Goal: Task Accomplishment & Management: Complete application form

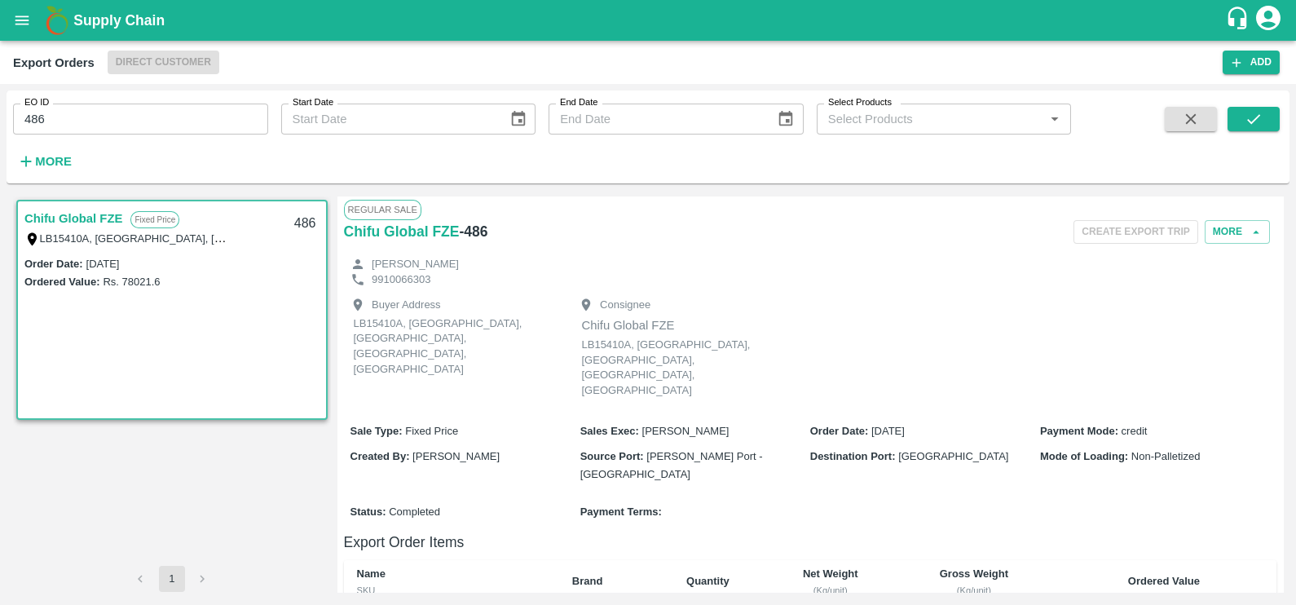
scroll to position [354, 0]
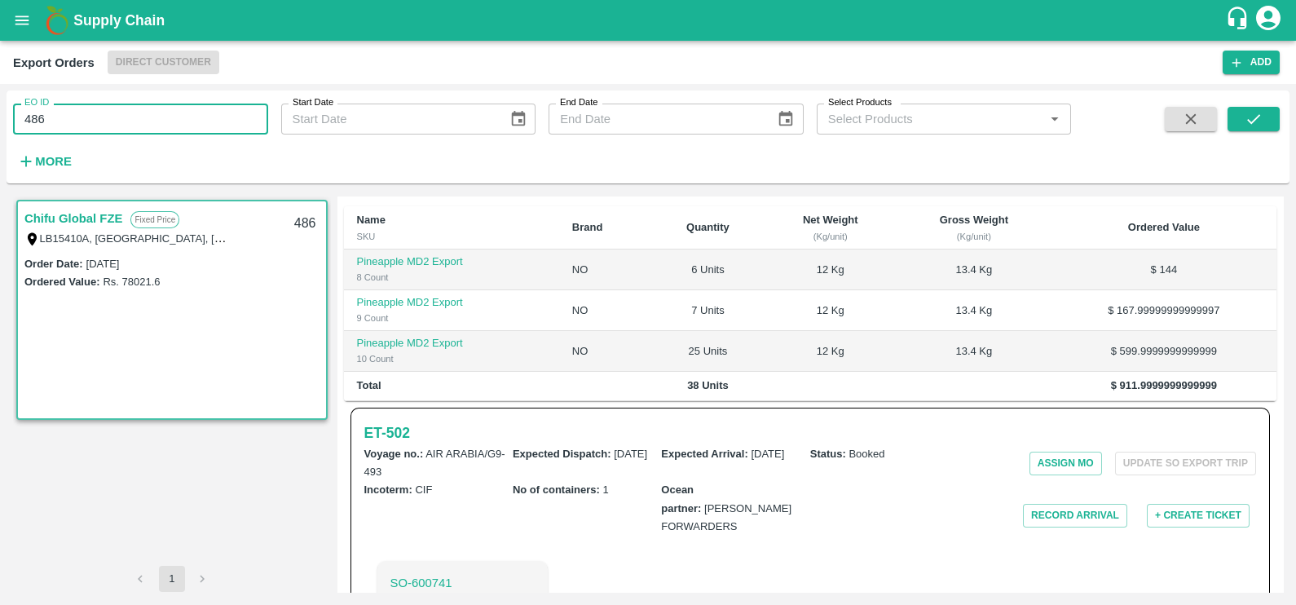
click at [75, 130] on input "486" at bounding box center [140, 119] width 255 height 31
paste input "text"
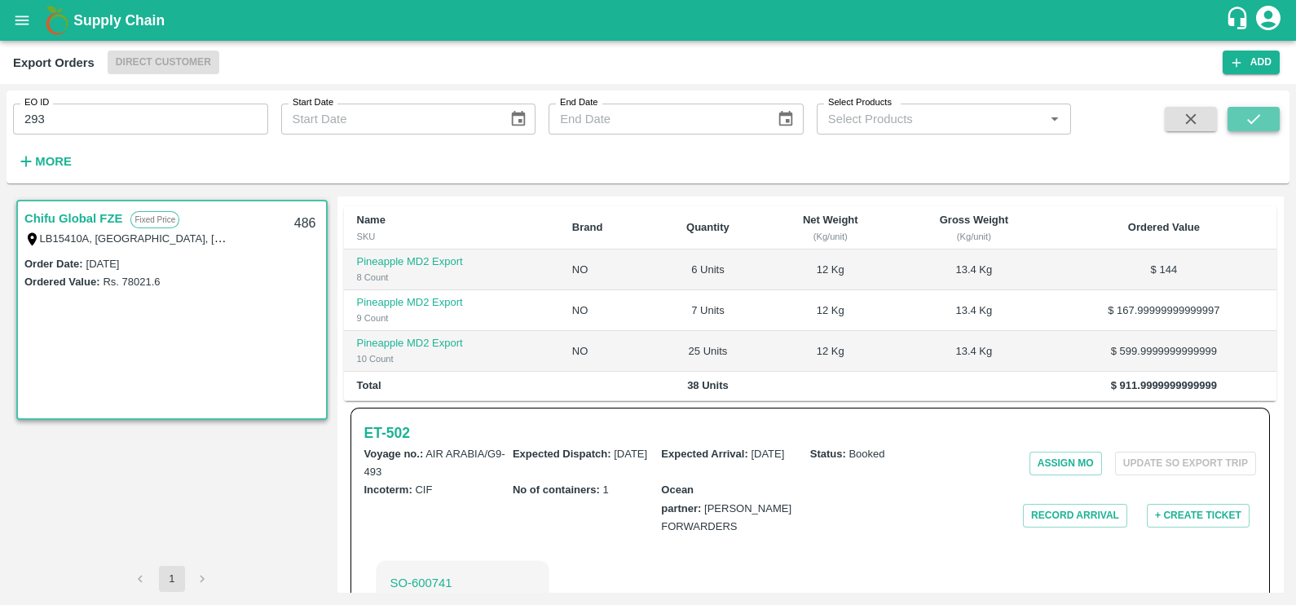
click at [1252, 113] on icon "submit" at bounding box center [1254, 119] width 18 height 18
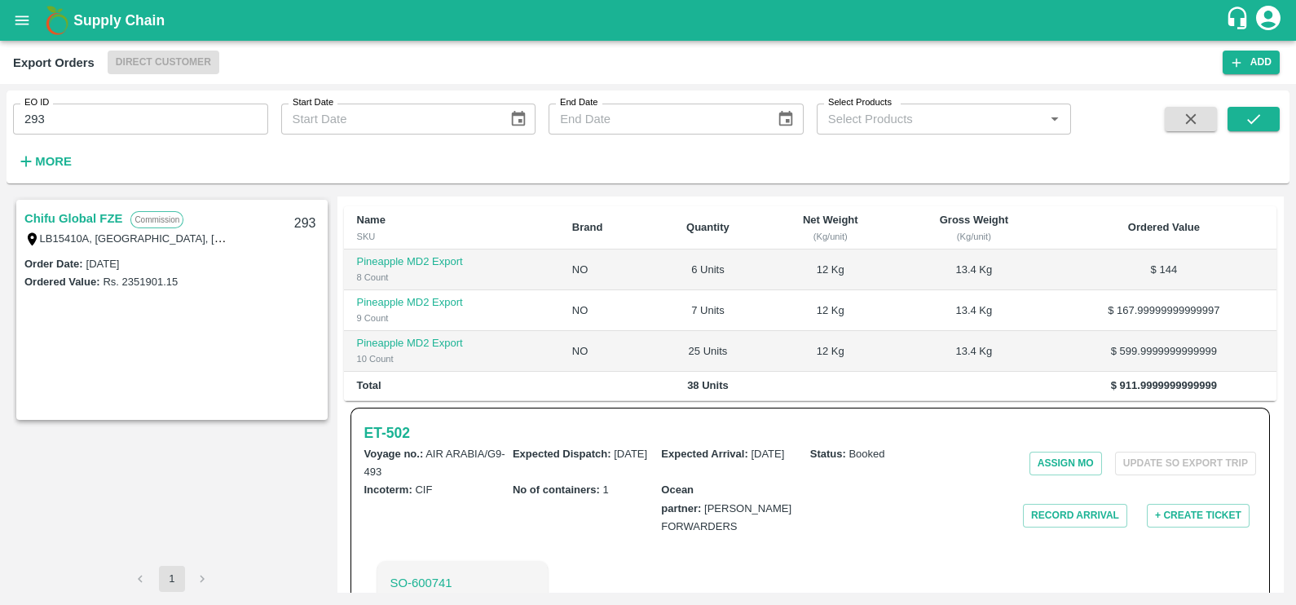
click at [85, 215] on link "Chifu Global FZE" at bounding box center [73, 218] width 98 height 21
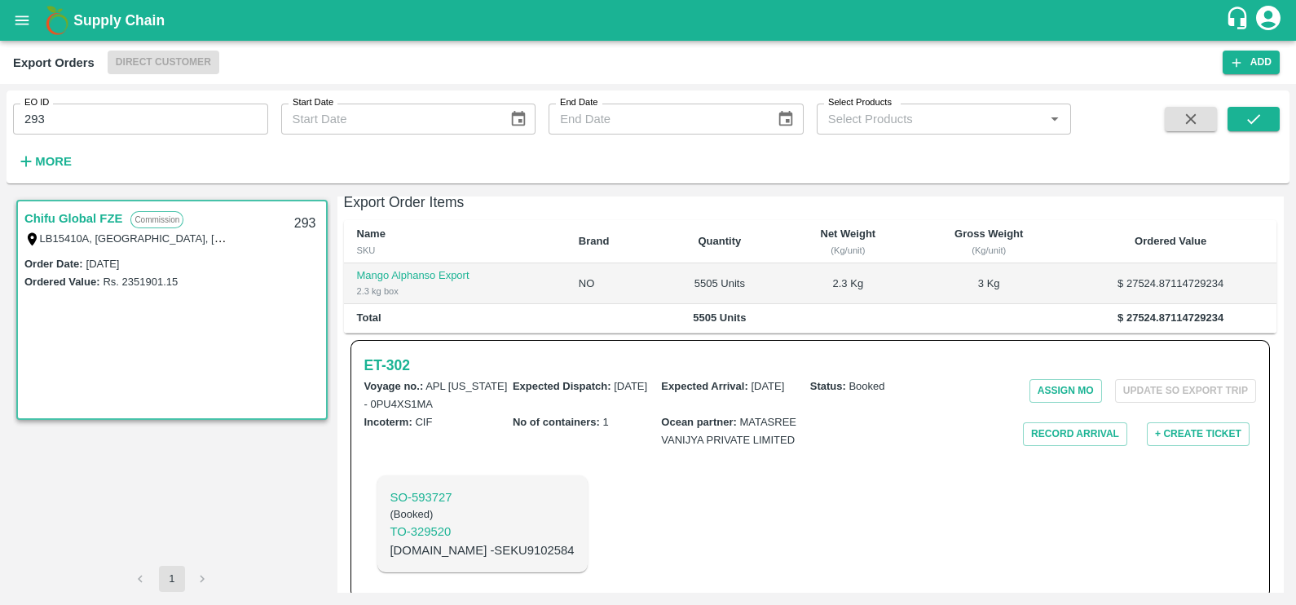
scroll to position [339, 0]
click at [404, 355] on h6 "ET- 302" at bounding box center [387, 366] width 46 height 23
click at [201, 106] on input "293" at bounding box center [140, 119] width 255 height 31
paste input "text"
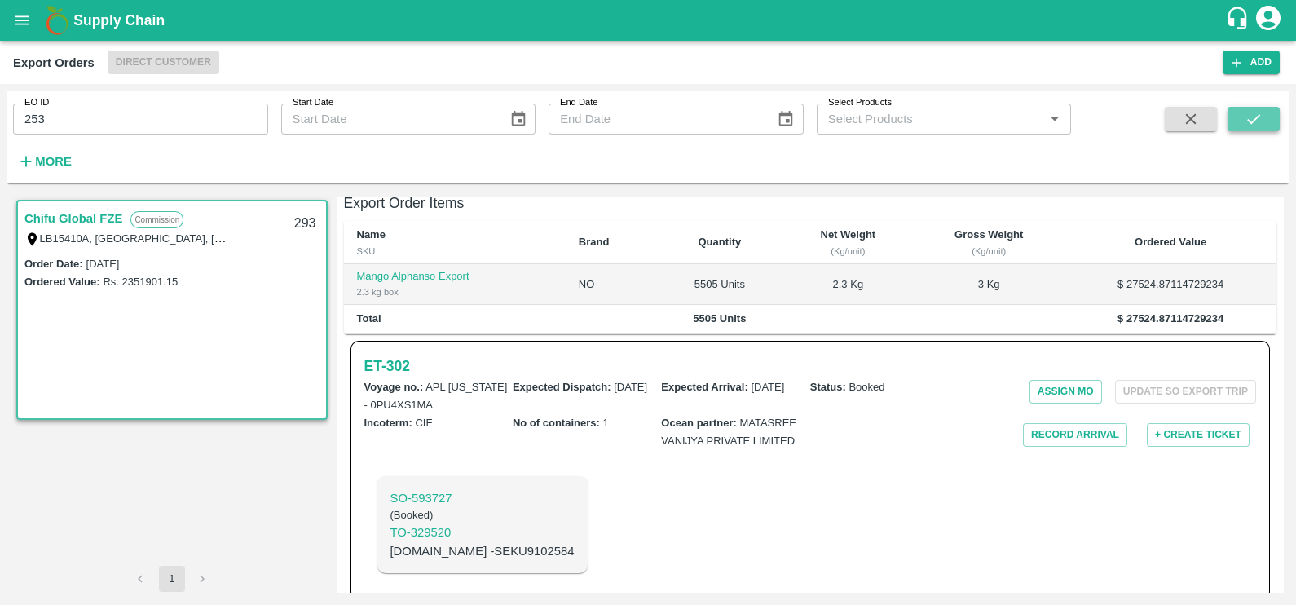
click at [1248, 107] on button "submit" at bounding box center [1254, 119] width 52 height 24
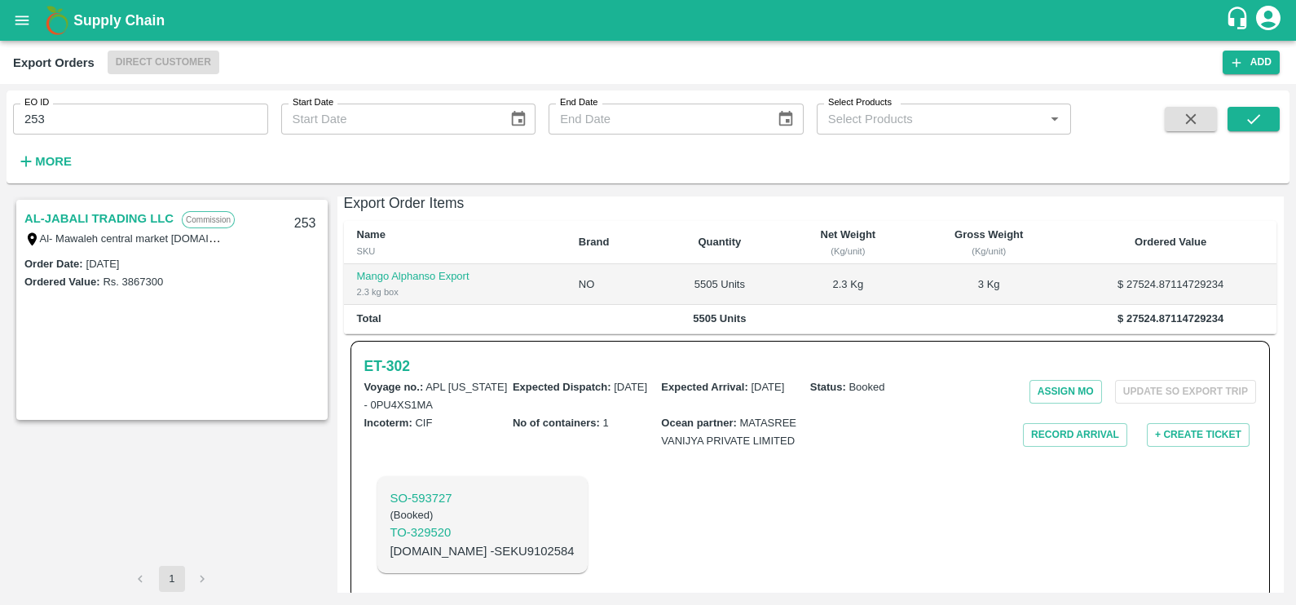
click at [128, 220] on link "AL-JABALI TRADING LLC" at bounding box center [98, 218] width 149 height 21
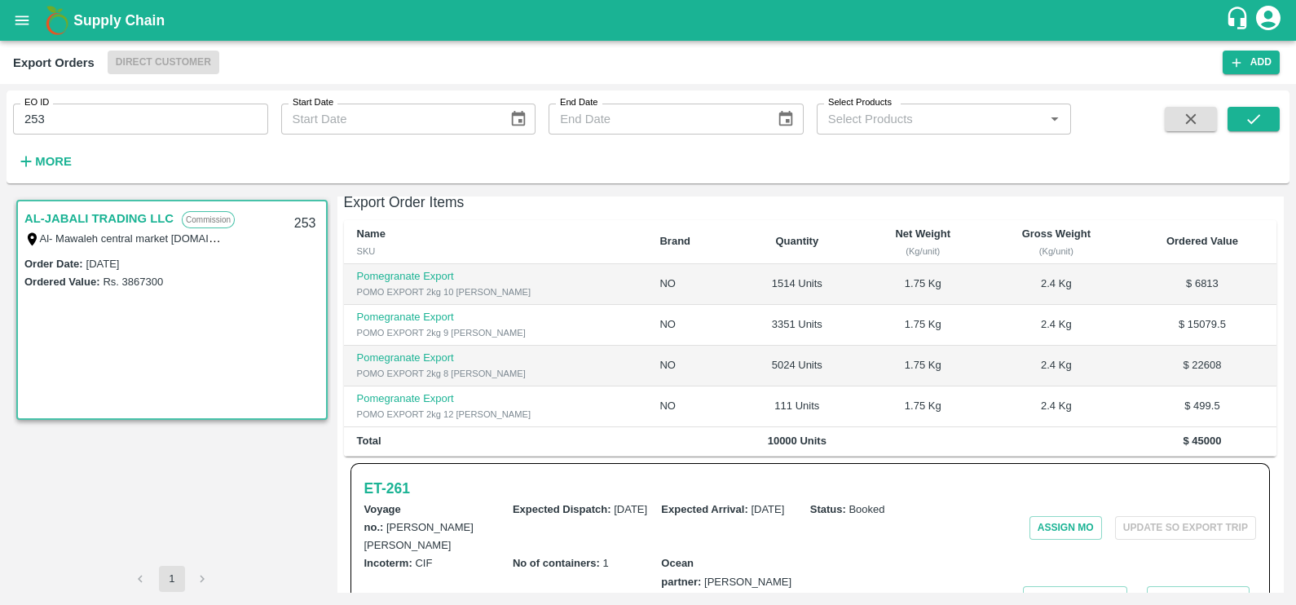
scroll to position [444, 0]
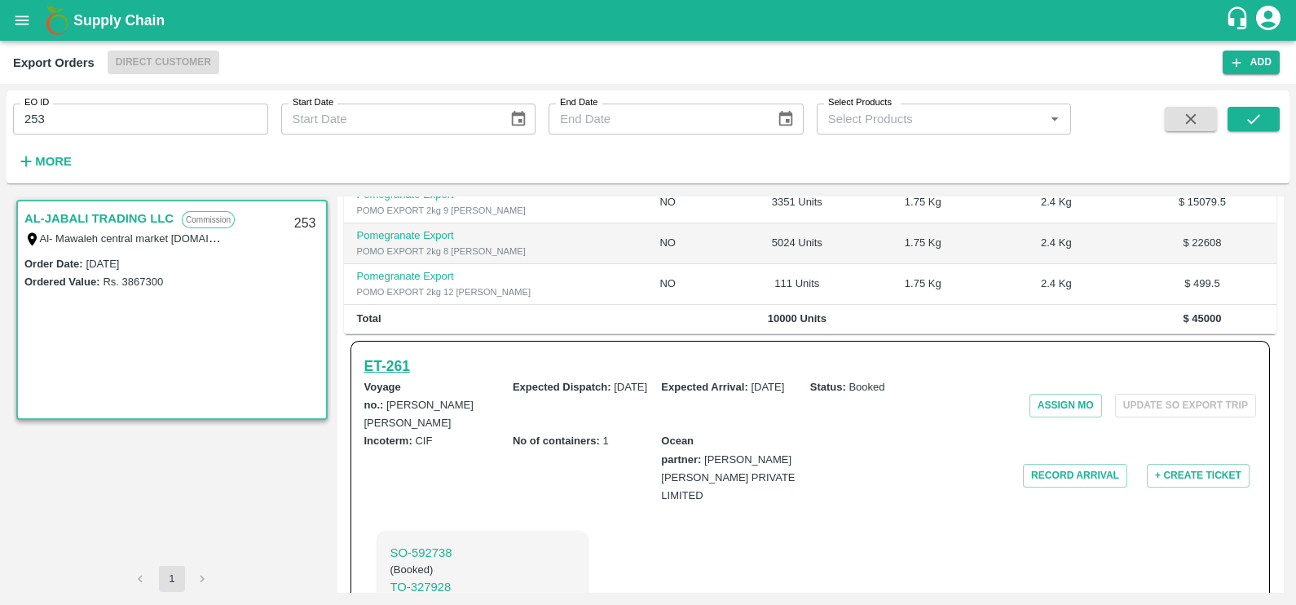
click at [393, 355] on h6 "ET- 261" at bounding box center [387, 366] width 46 height 23
click at [220, 118] on input "253" at bounding box center [140, 119] width 255 height 31
paste input "text"
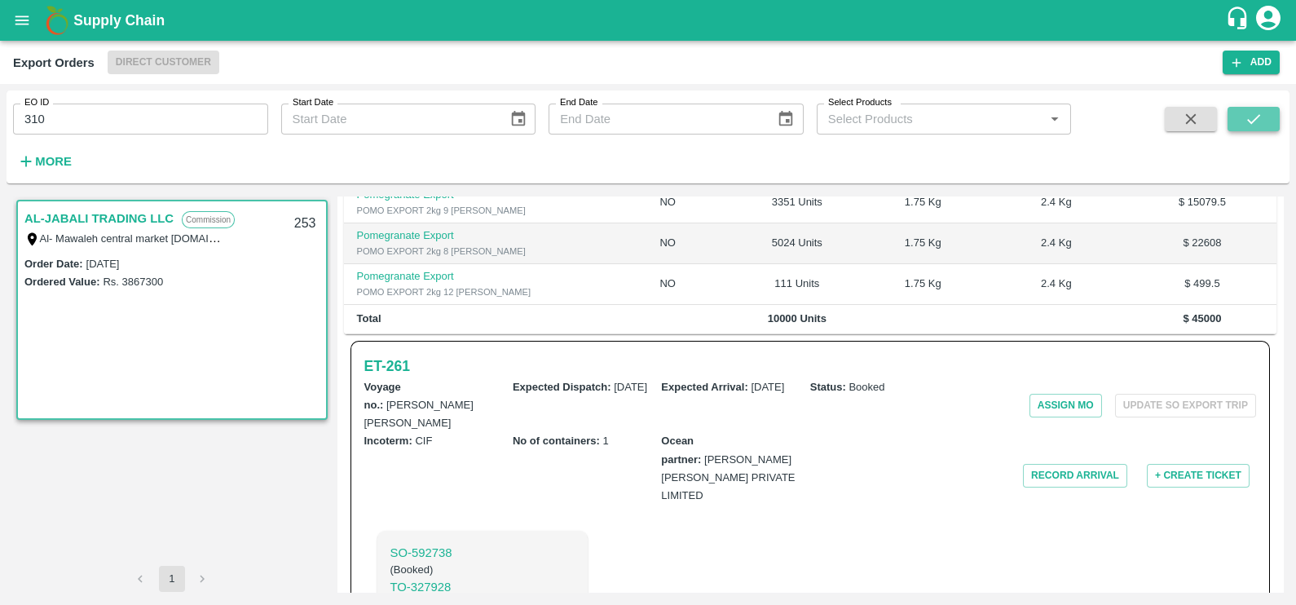
click at [1253, 126] on icon "submit" at bounding box center [1254, 119] width 18 height 18
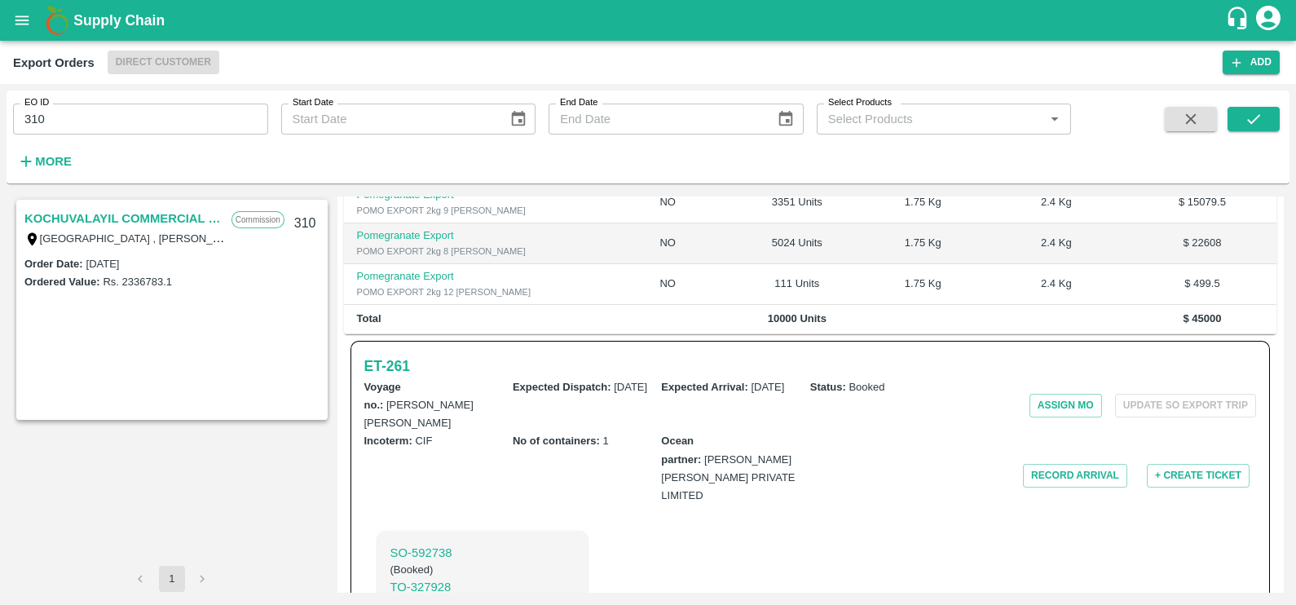
click at [95, 211] on link "KOCHUVALAYIL COMMERCIAL CENTRE LLC" at bounding box center [123, 218] width 199 height 21
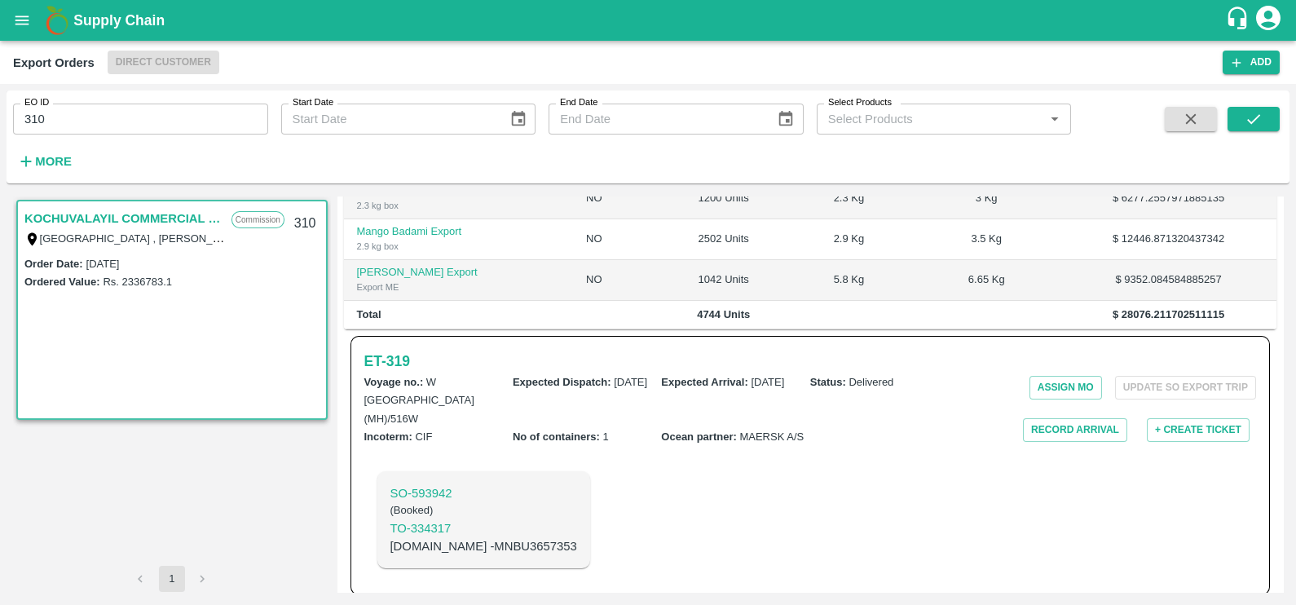
scroll to position [426, 0]
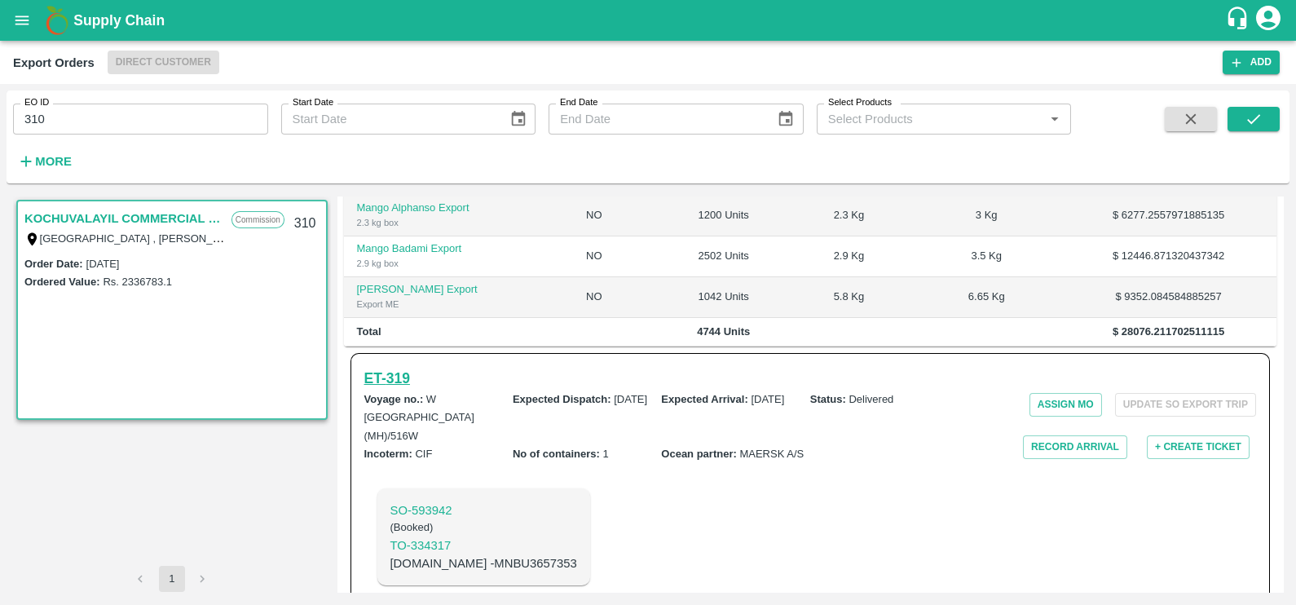
click at [404, 367] on h6 "ET- 319" at bounding box center [387, 378] width 46 height 23
click at [131, 116] on input "310" at bounding box center [140, 119] width 255 height 31
paste input "text"
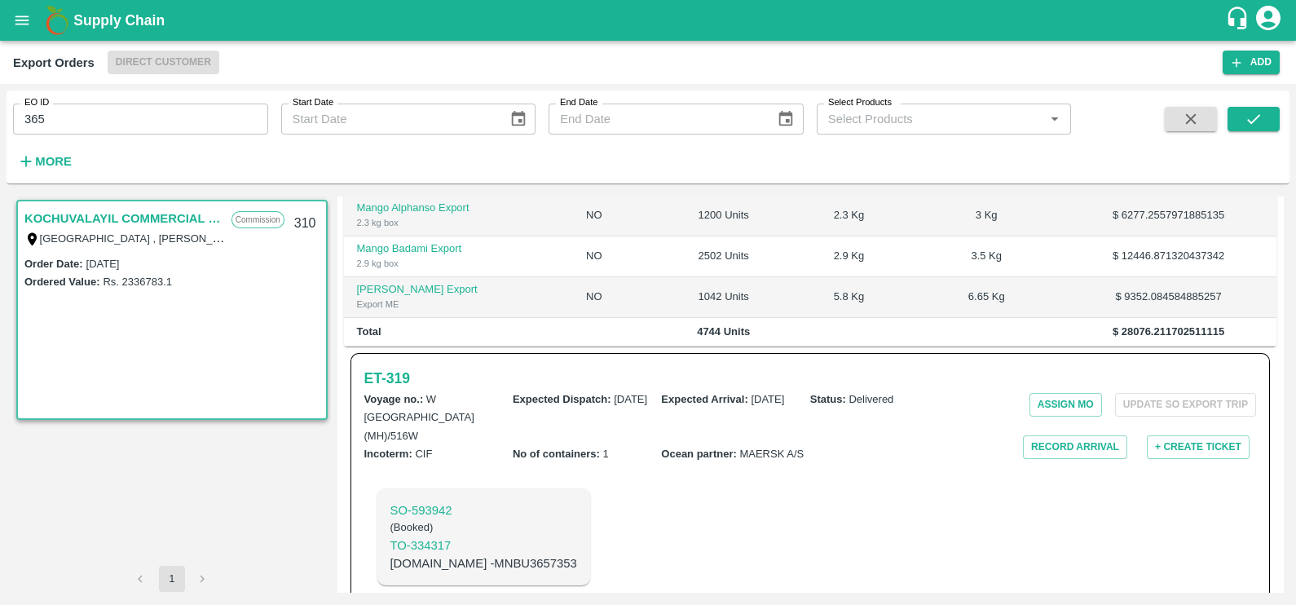
click at [1226, 130] on div at bounding box center [1227, 140] width 106 height 67
drag, startPoint x: 1264, startPoint y: 102, endPoint x: 1262, endPoint y: 132, distance: 30.2
click at [1262, 132] on div "EO ID 365 EO ID Start Date Start Date End Date End Date Select Products Select …" at bounding box center [648, 137] width 1283 height 80
click at [1257, 122] on icon "submit" at bounding box center [1254, 119] width 18 height 18
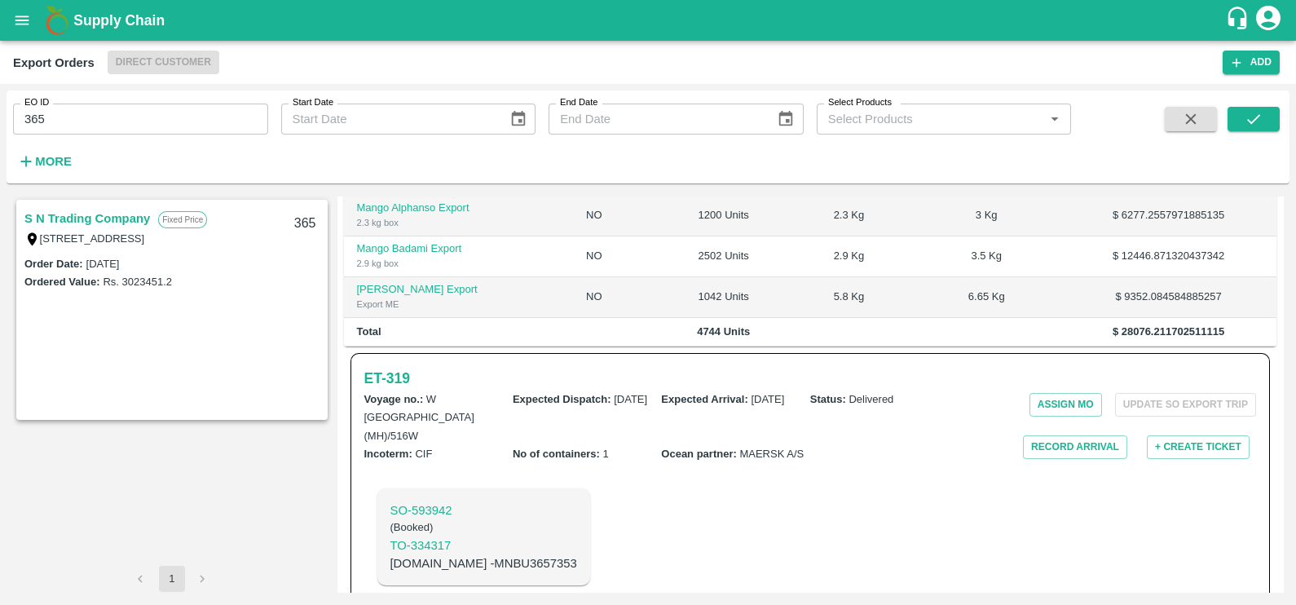
click at [124, 213] on link "S N Trading Company" at bounding box center [87, 218] width 126 height 21
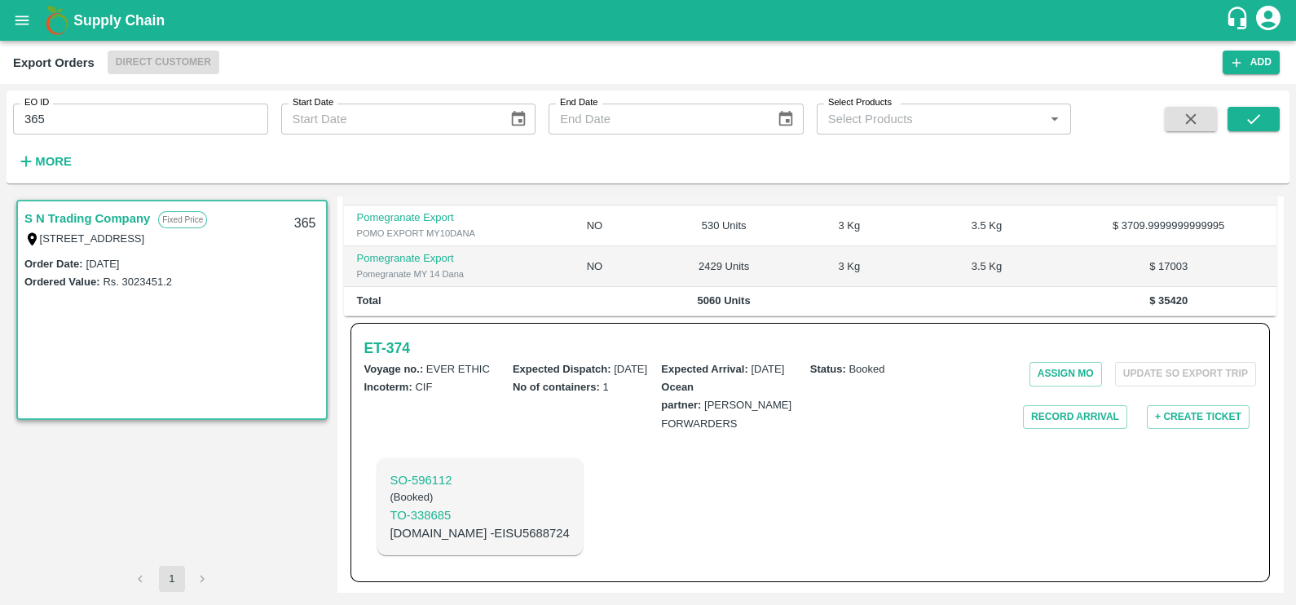
scroll to position [403, 0]
click at [395, 347] on h6 "ET- 374" at bounding box center [387, 348] width 46 height 23
click at [168, 115] on input "365" at bounding box center [140, 119] width 255 height 31
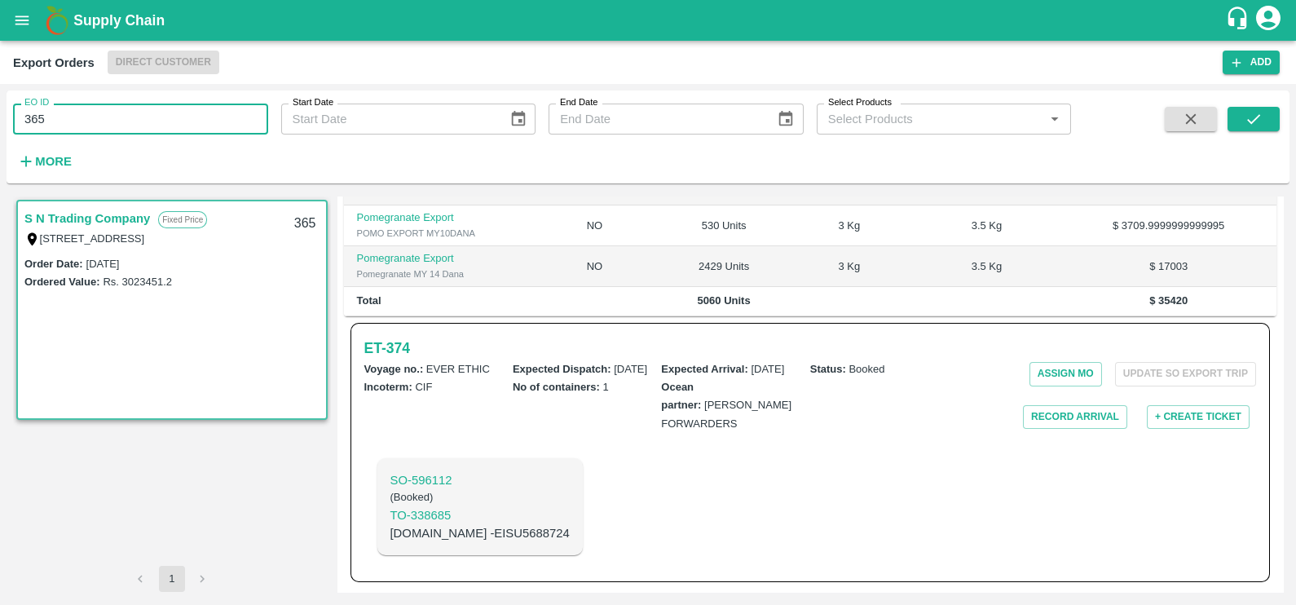
paste input "text"
type input "388"
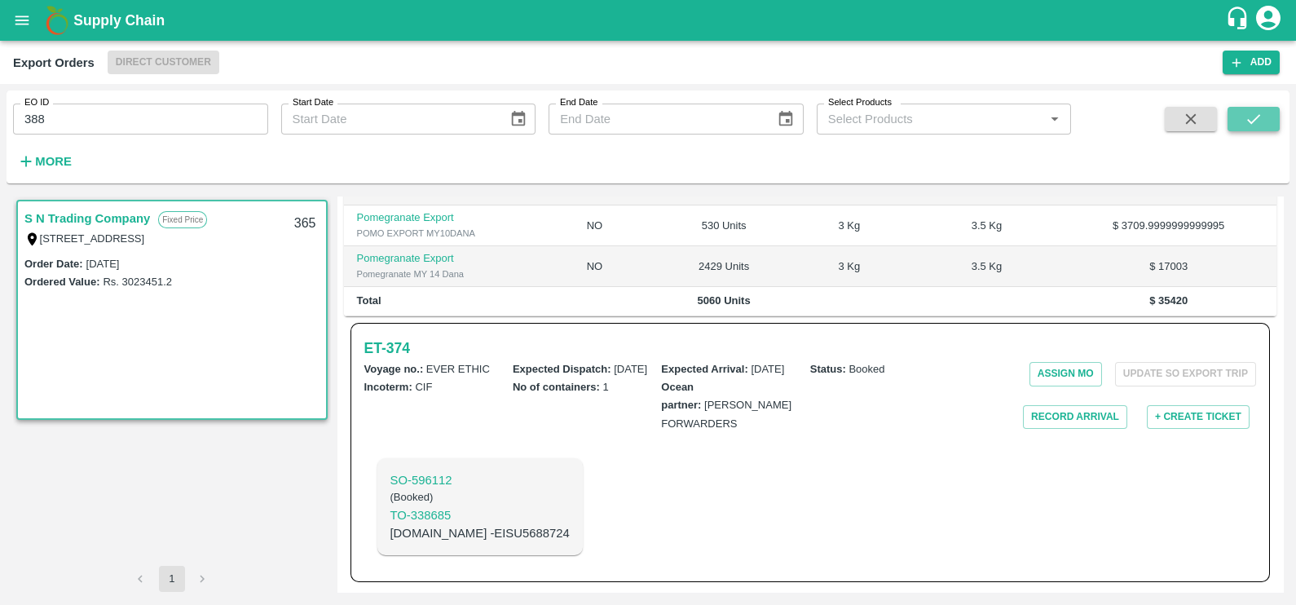
click at [1233, 114] on button "submit" at bounding box center [1254, 119] width 52 height 24
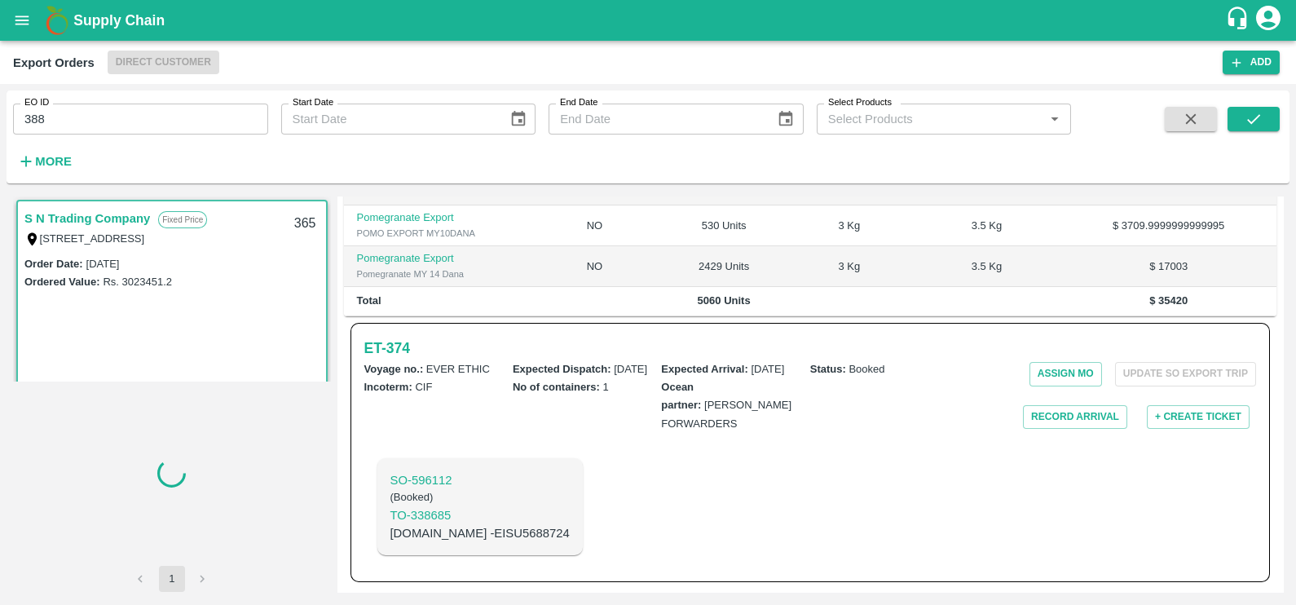
click at [115, 222] on link "S N Trading Company" at bounding box center [87, 218] width 126 height 21
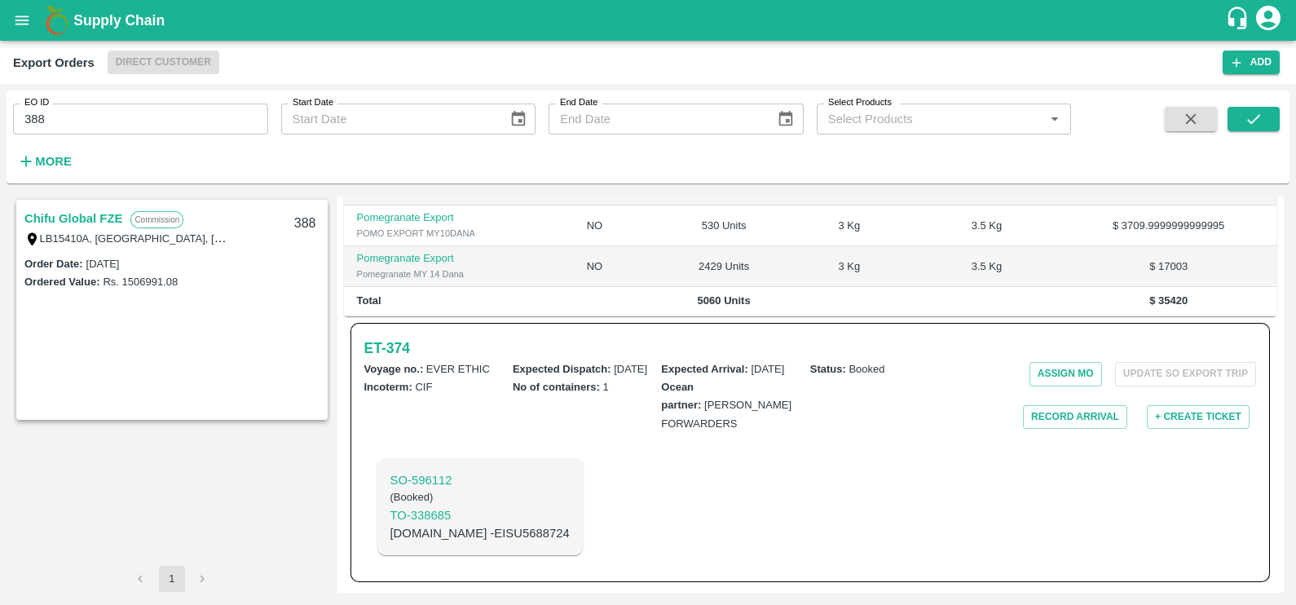
click at [104, 214] on link "Chifu Global FZE" at bounding box center [73, 218] width 98 height 21
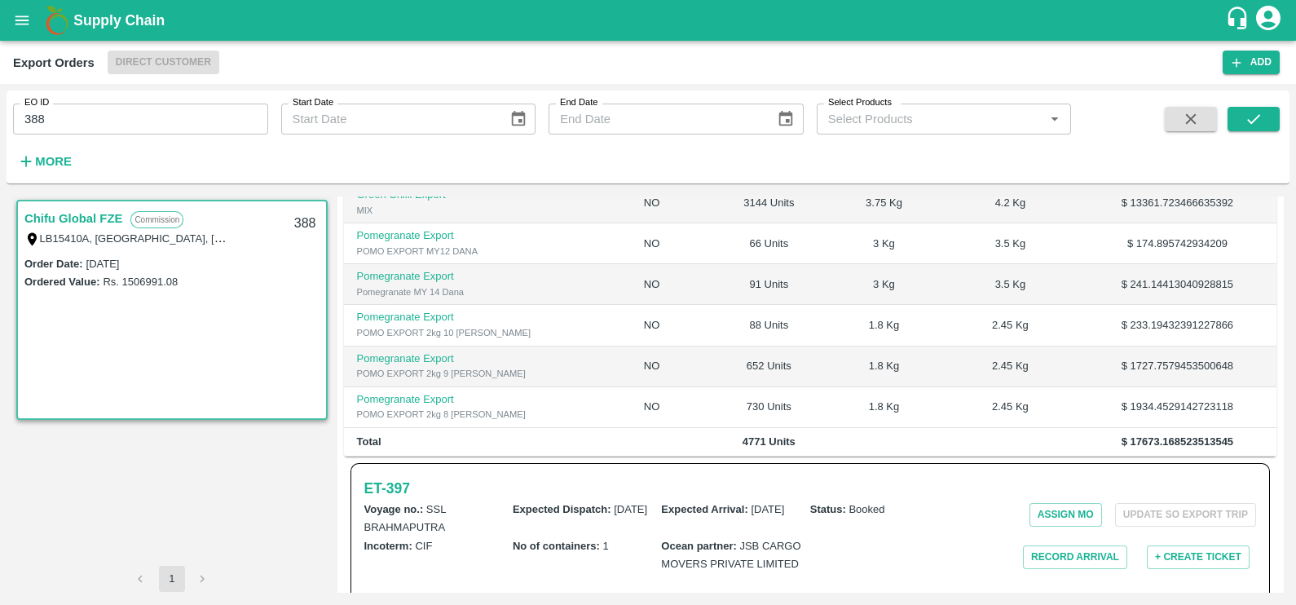
scroll to position [543, 0]
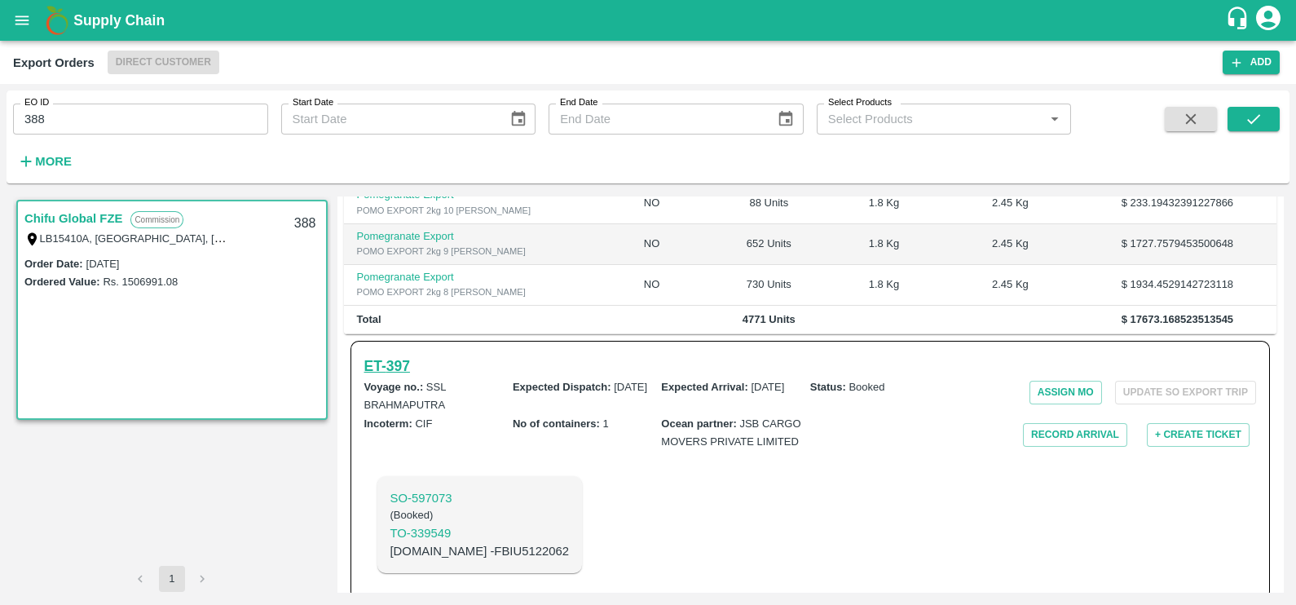
click at [391, 355] on h6 "ET- 397" at bounding box center [387, 366] width 46 height 23
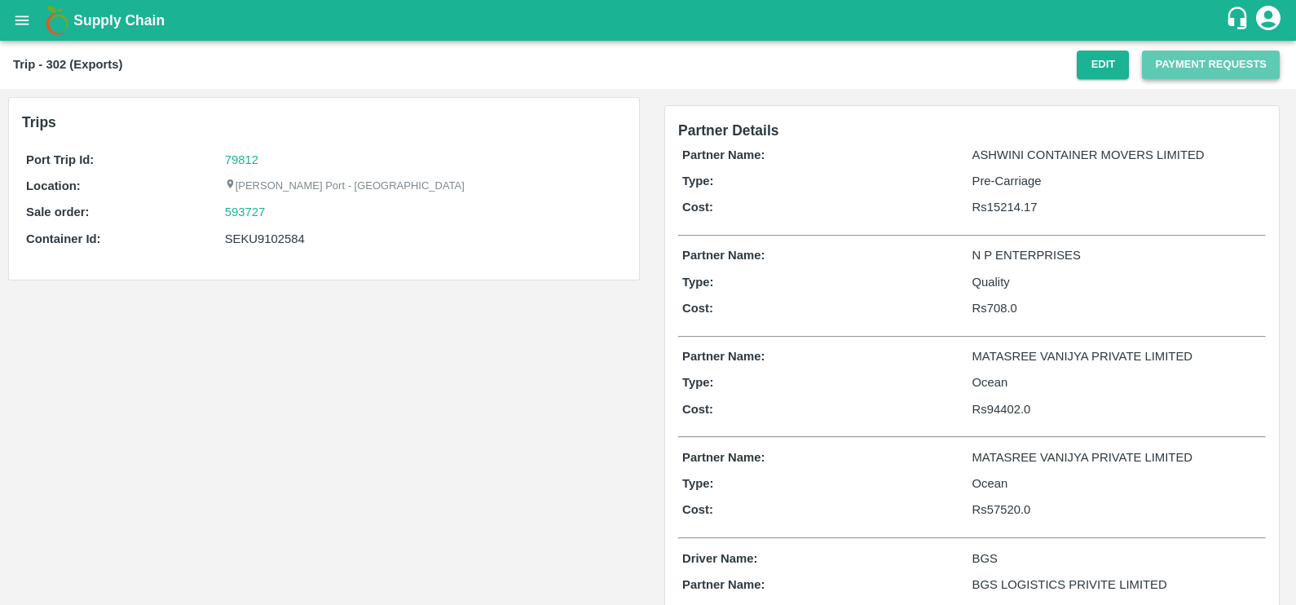
click at [1169, 73] on button "Payment Requests" at bounding box center [1211, 65] width 138 height 29
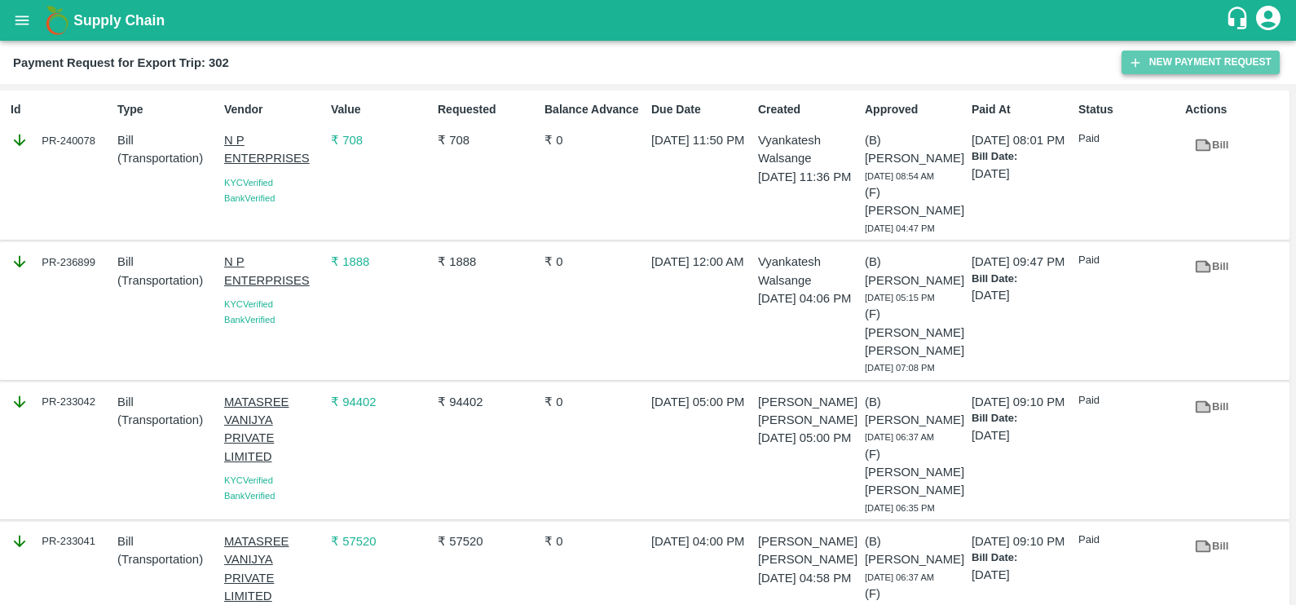
click at [1145, 54] on button "New Payment Request" at bounding box center [1201, 63] width 158 height 24
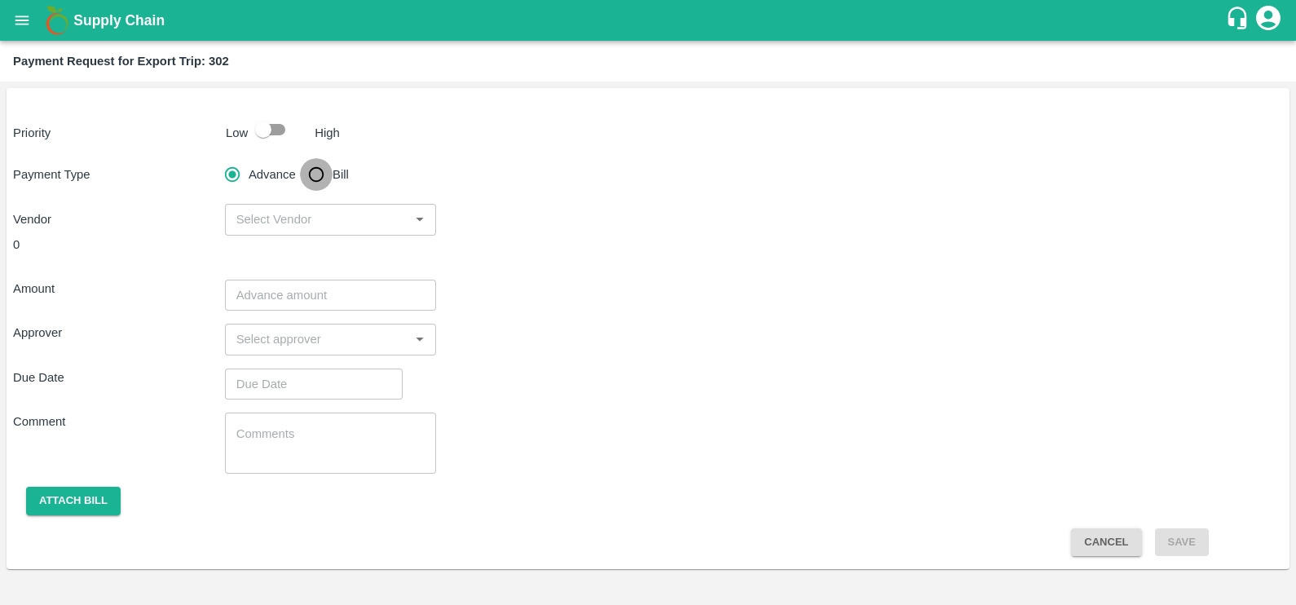
click at [323, 179] on input "Bill" at bounding box center [316, 174] width 33 height 33
radio input "true"
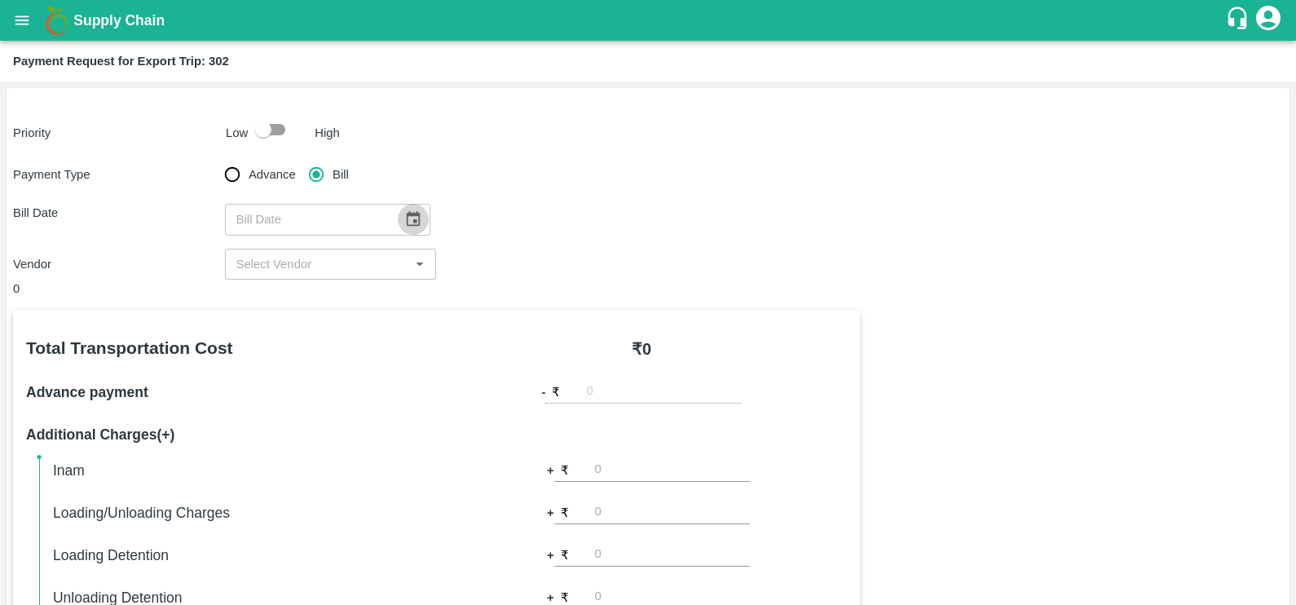
click at [404, 222] on icon "Choose date" at bounding box center [413, 219] width 18 height 18
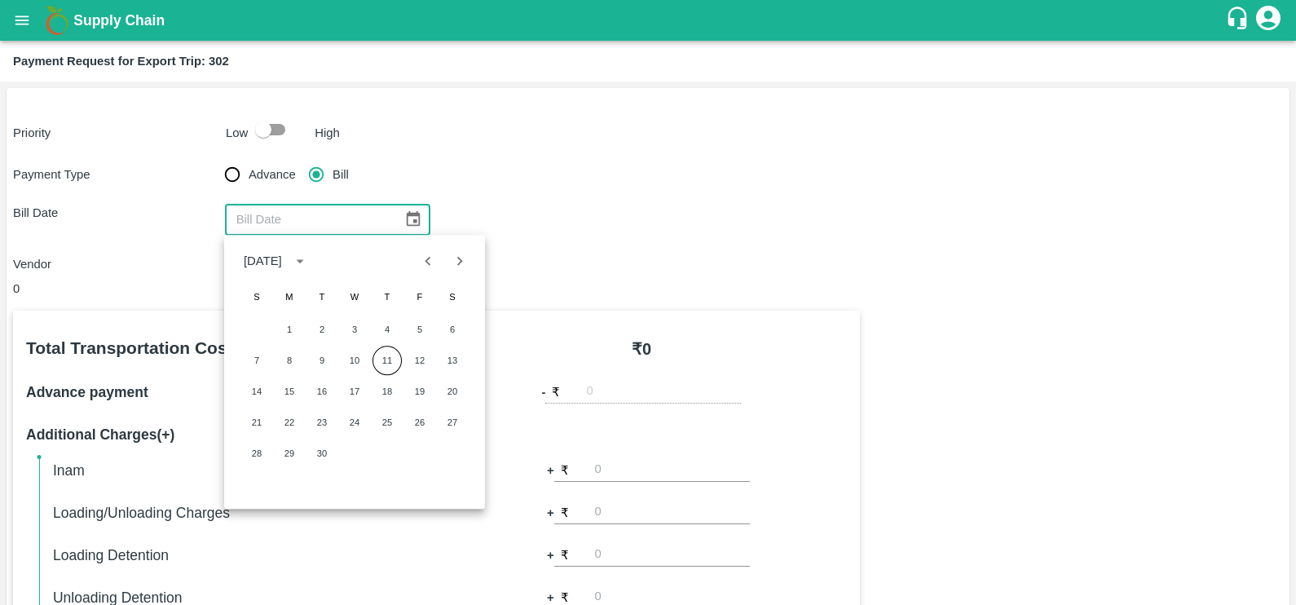
click at [431, 263] on icon "Previous month" at bounding box center [428, 261] width 18 height 18
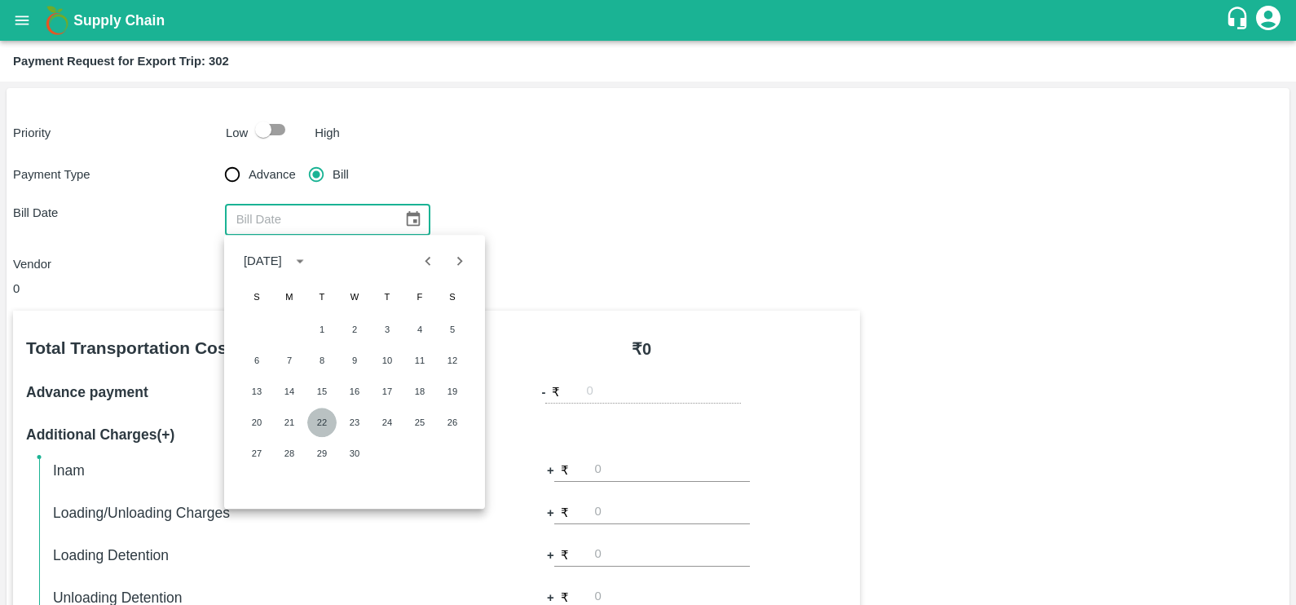
click at [318, 410] on button "22" at bounding box center [321, 422] width 29 height 29
type input "22/04/2025"
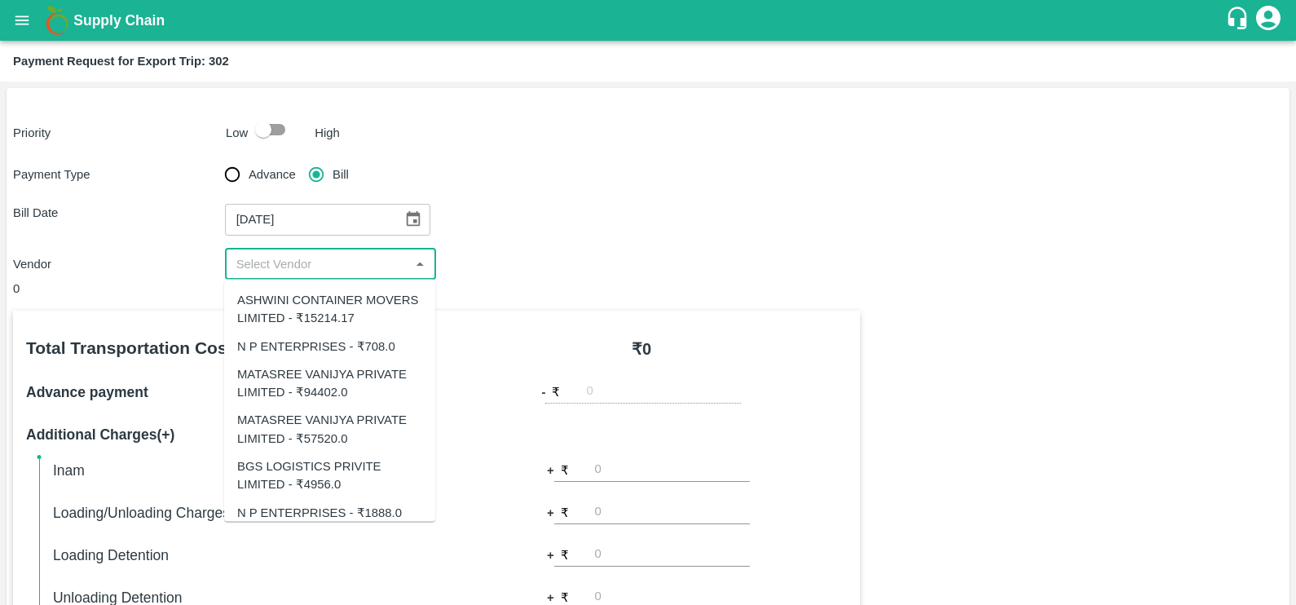
click at [337, 267] on input "input" at bounding box center [317, 264] width 175 height 21
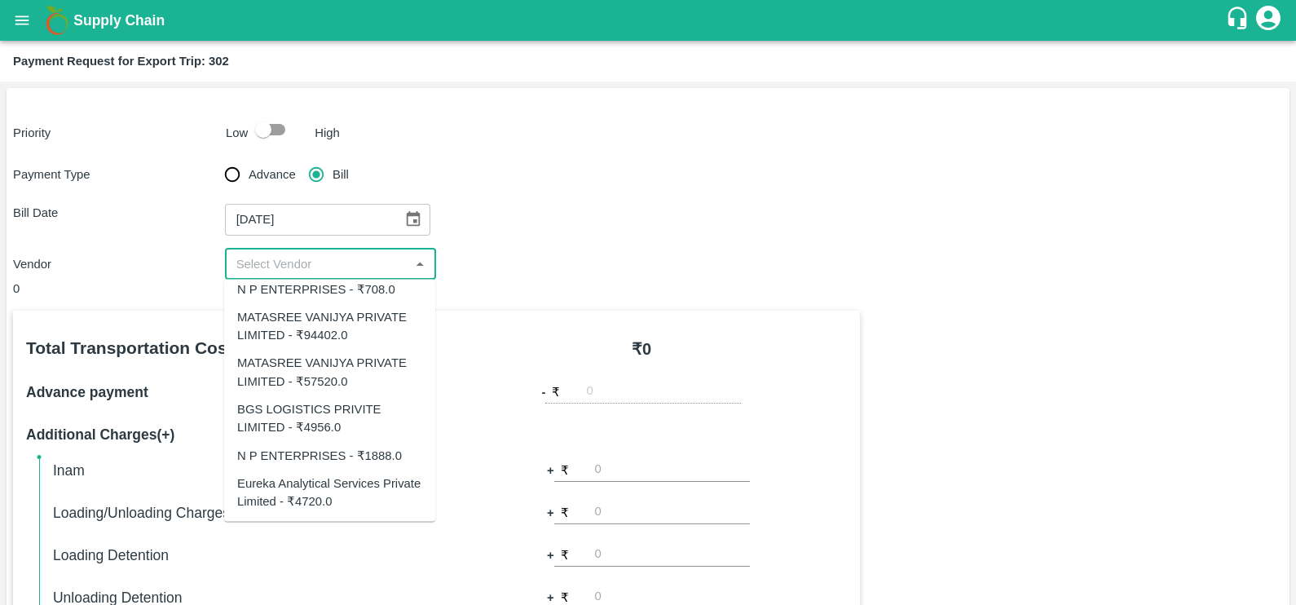
click at [324, 493] on div "Eureka Analytical Services Private Limited - ₹4720.0" at bounding box center [329, 492] width 185 height 37
type input "Eureka Analytical Services Private Limited - ₹4720.0"
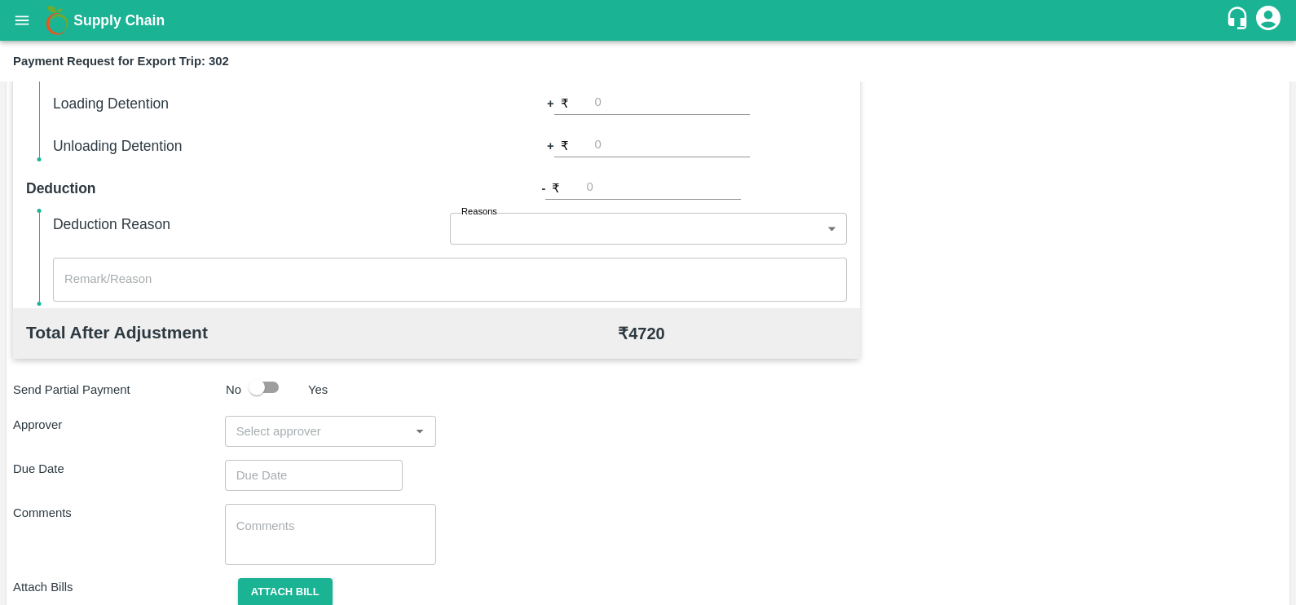
scroll to position [514, 0]
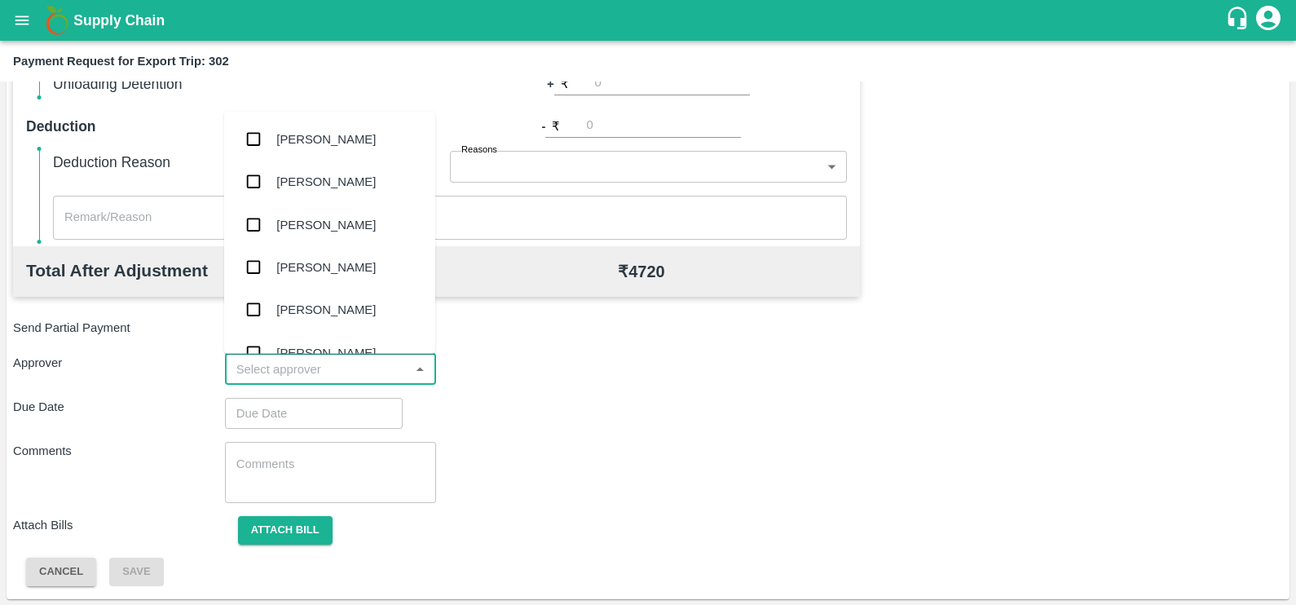
click at [355, 363] on input "input" at bounding box center [317, 369] width 175 height 21
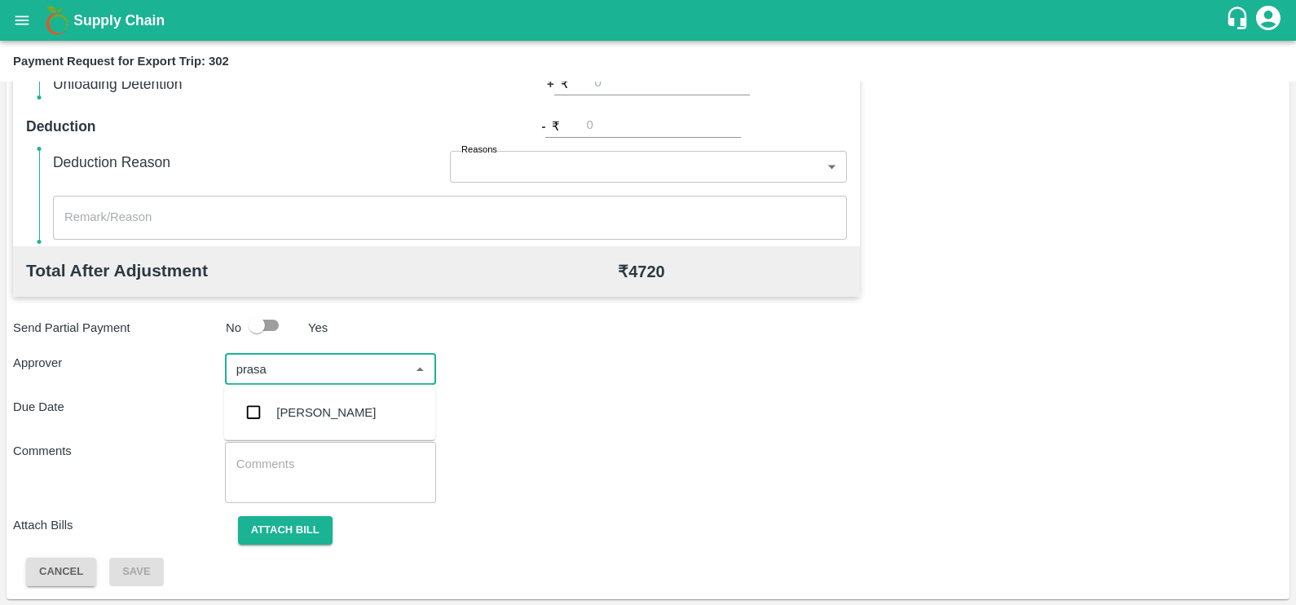
type input "prasad"
click at [358, 413] on div "[PERSON_NAME]" at bounding box center [325, 413] width 99 height 18
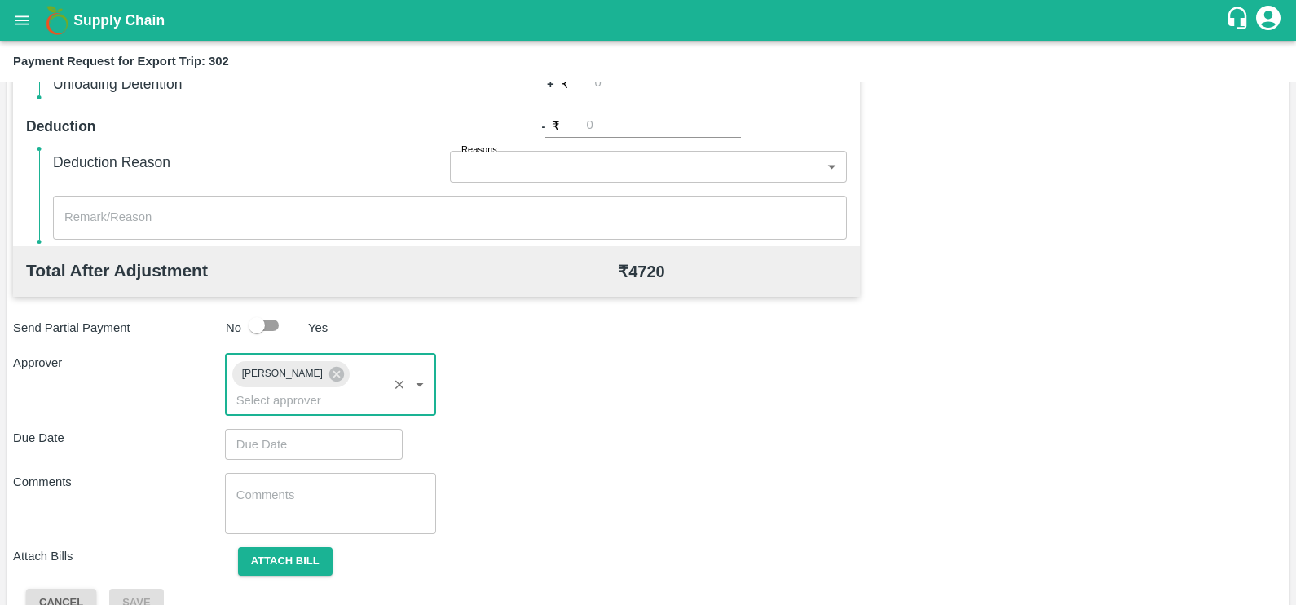
type input "DD/MM/YYYY hh:mm aa"
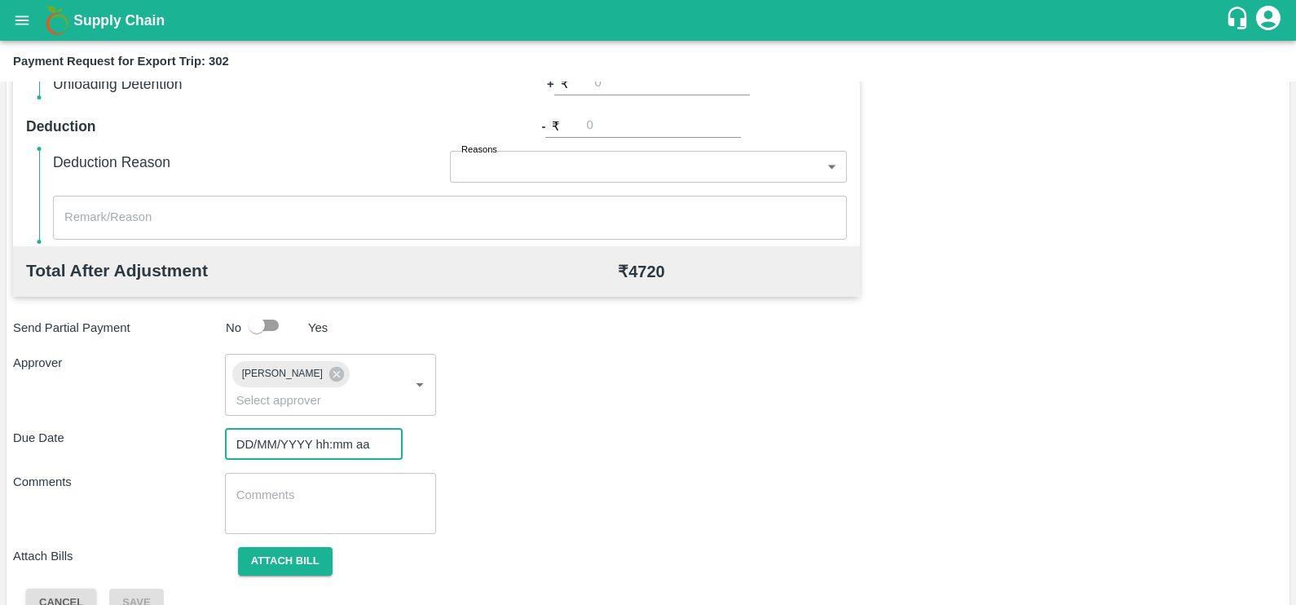
click at [338, 429] on input "DD/MM/YYYY hh:mm aa" at bounding box center [308, 444] width 166 height 31
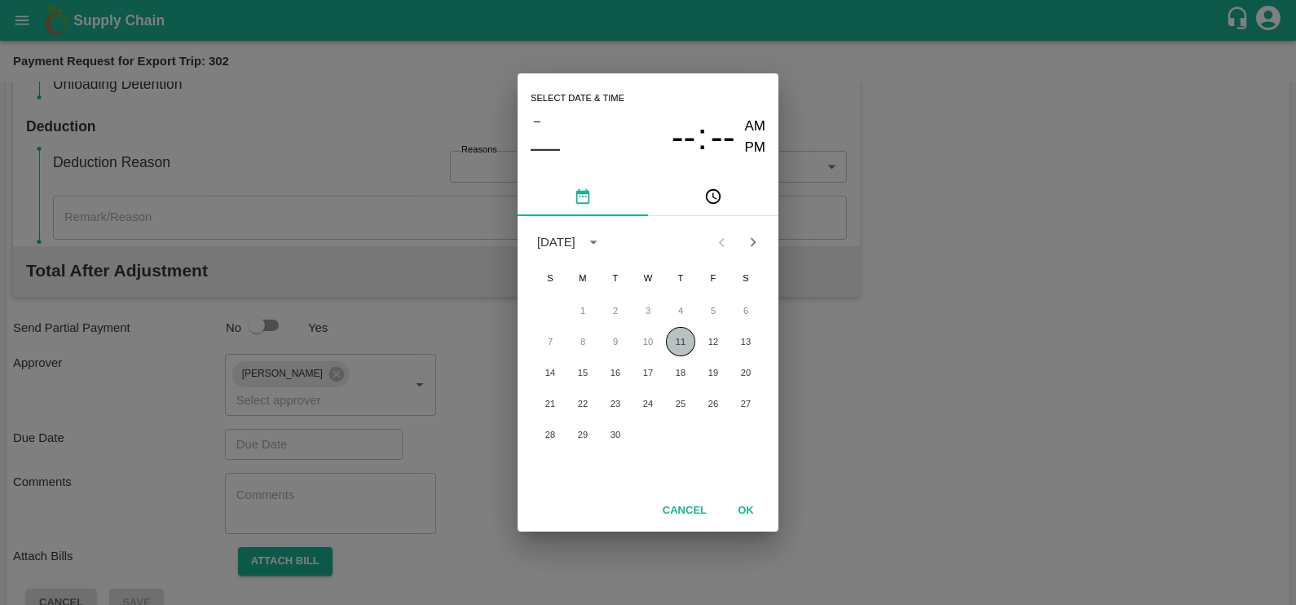
click at [682, 339] on button "11" at bounding box center [680, 341] width 29 height 29
type input "[DATE] 12:00 AM"
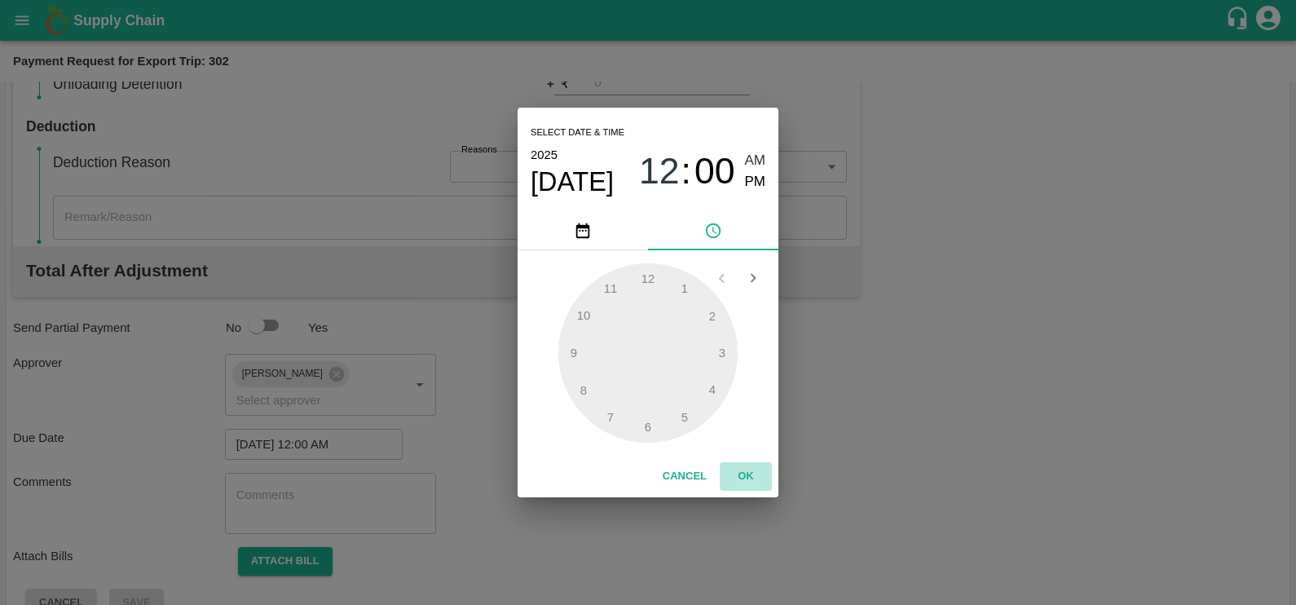
click at [749, 476] on button "OK" at bounding box center [746, 476] width 52 height 29
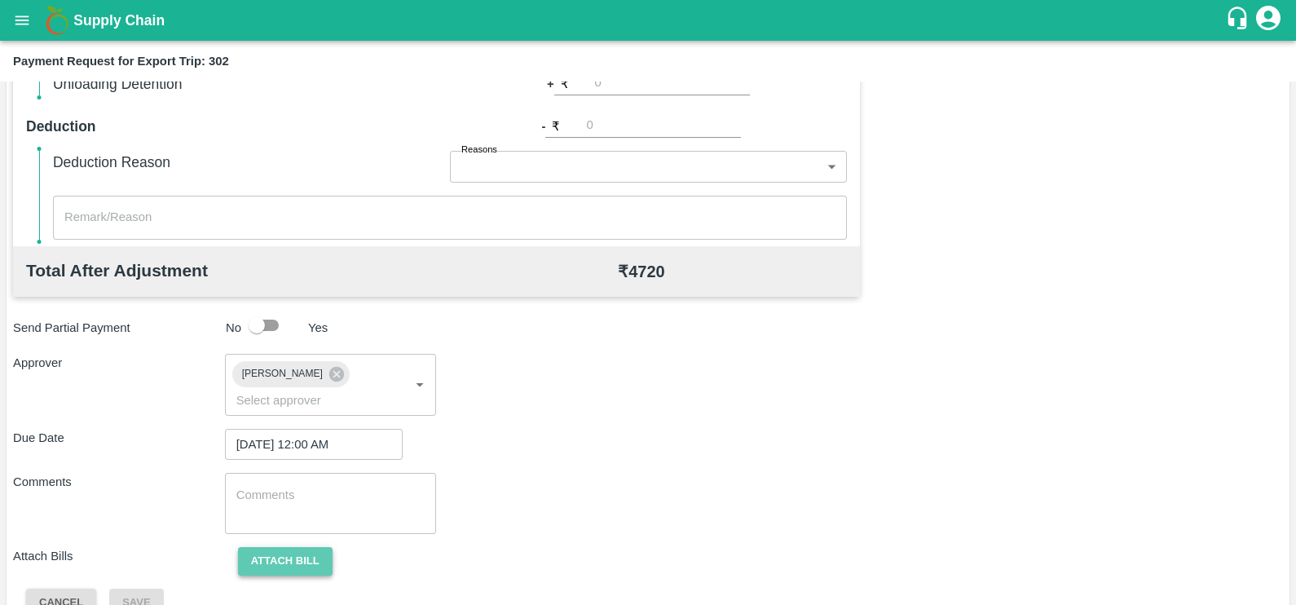
click at [293, 547] on button "Attach bill" at bounding box center [285, 561] width 95 height 29
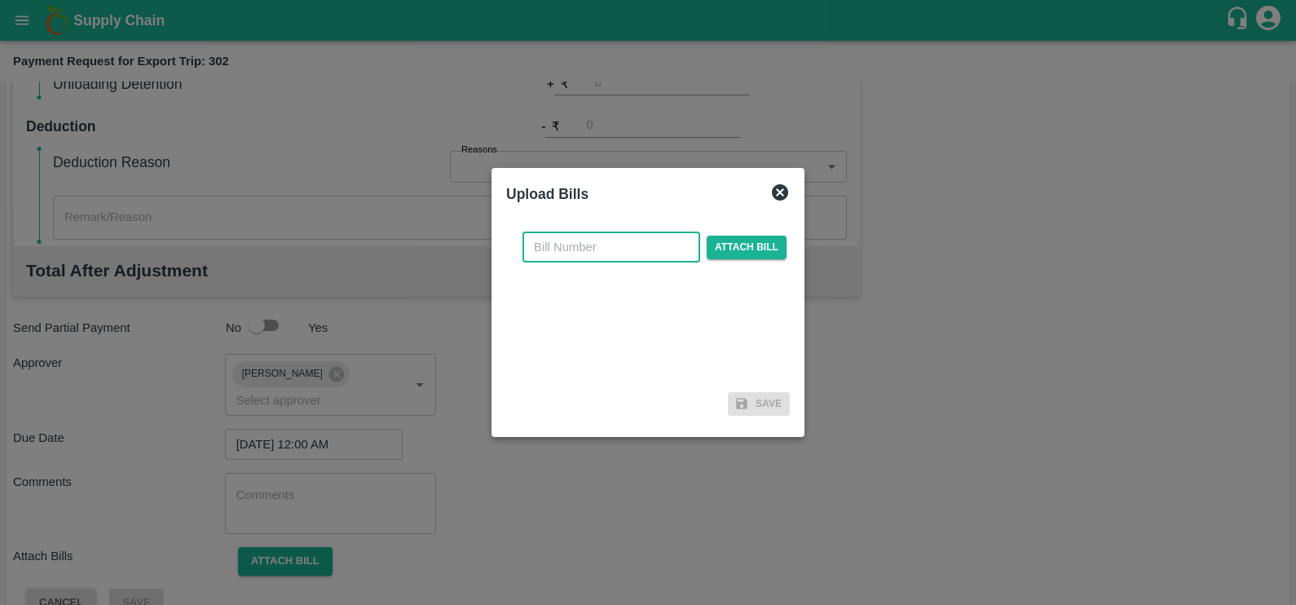
click at [556, 247] on input "text" at bounding box center [612, 247] width 178 height 31
paste input "EKA6/2526/0254"
type input "EKA6/2526/0254"
click at [734, 243] on span "Attach bill" at bounding box center [747, 248] width 80 height 24
click at [0, 0] on input "Attach bill" at bounding box center [0, 0] width 0 height 0
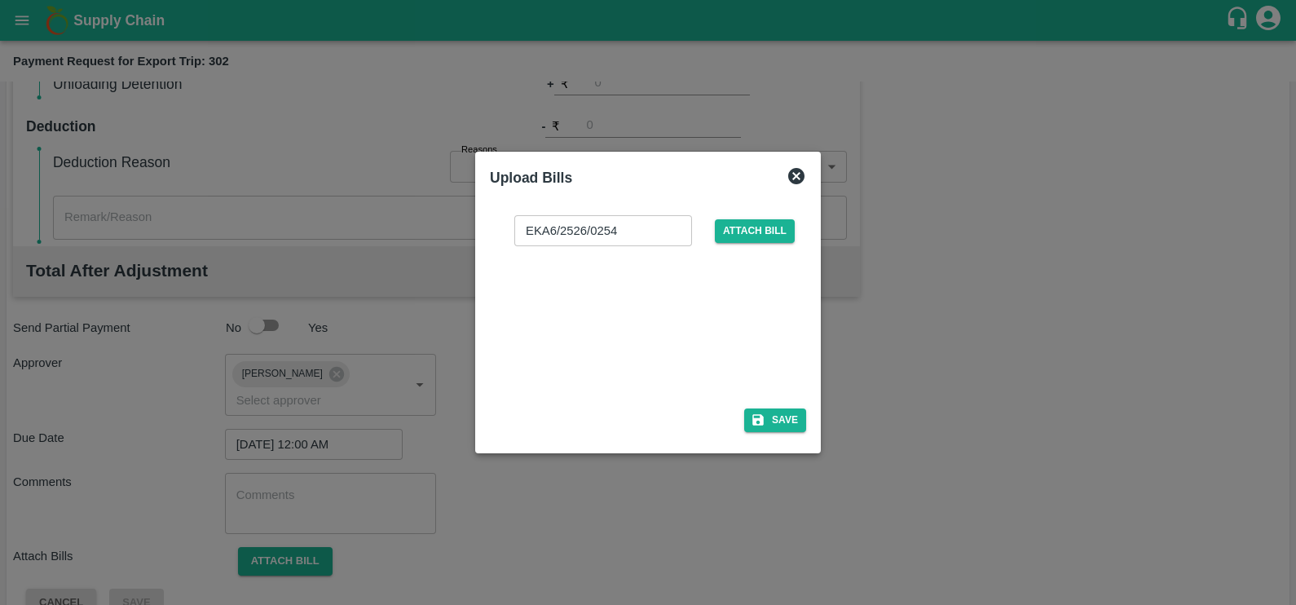
click at [618, 329] on div at bounding box center [645, 322] width 245 height 86
click at [775, 413] on button "Save" at bounding box center [775, 421] width 62 height 24
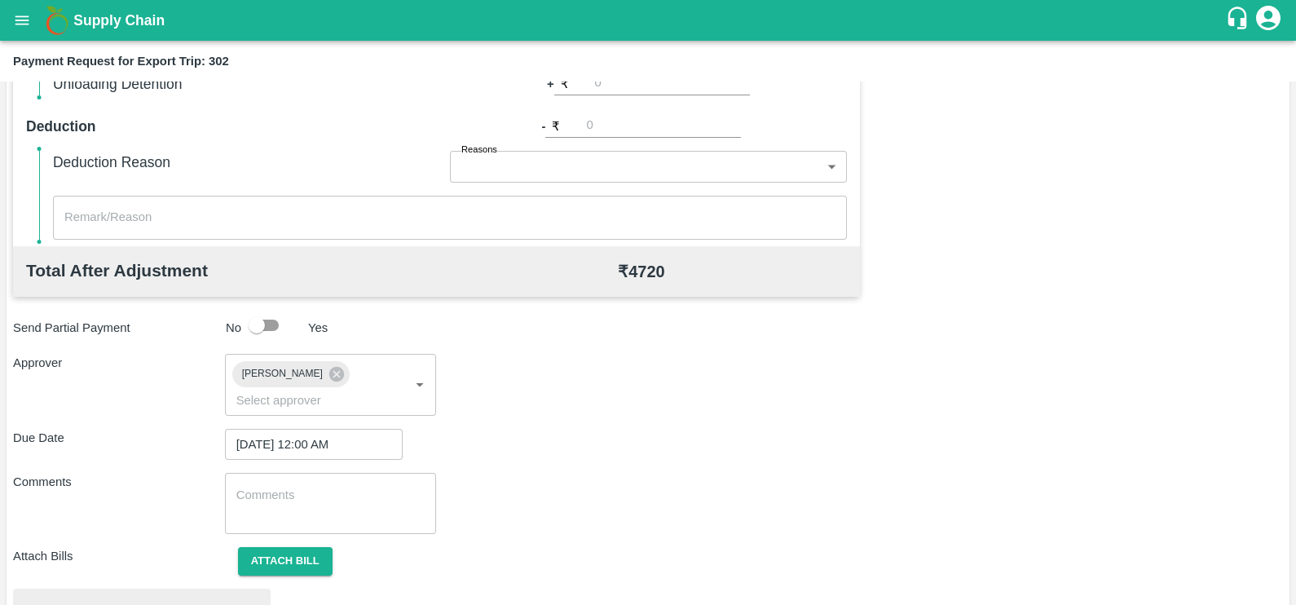
scroll to position [609, 0]
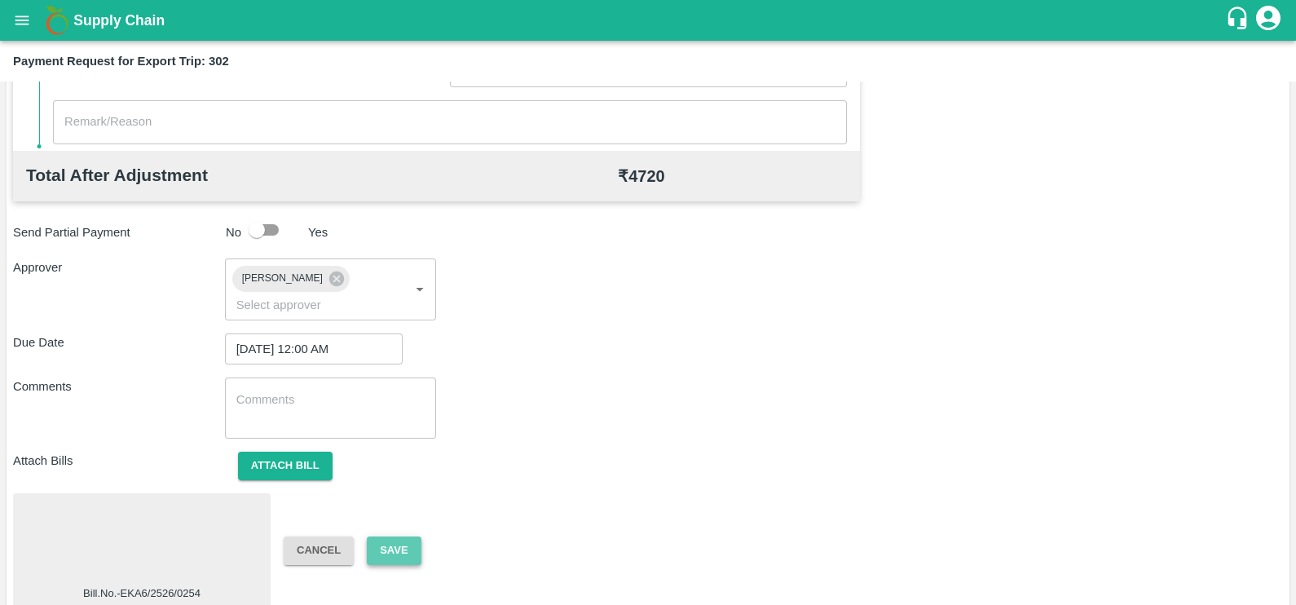
click at [412, 537] on button "Save" at bounding box center [394, 551] width 54 height 29
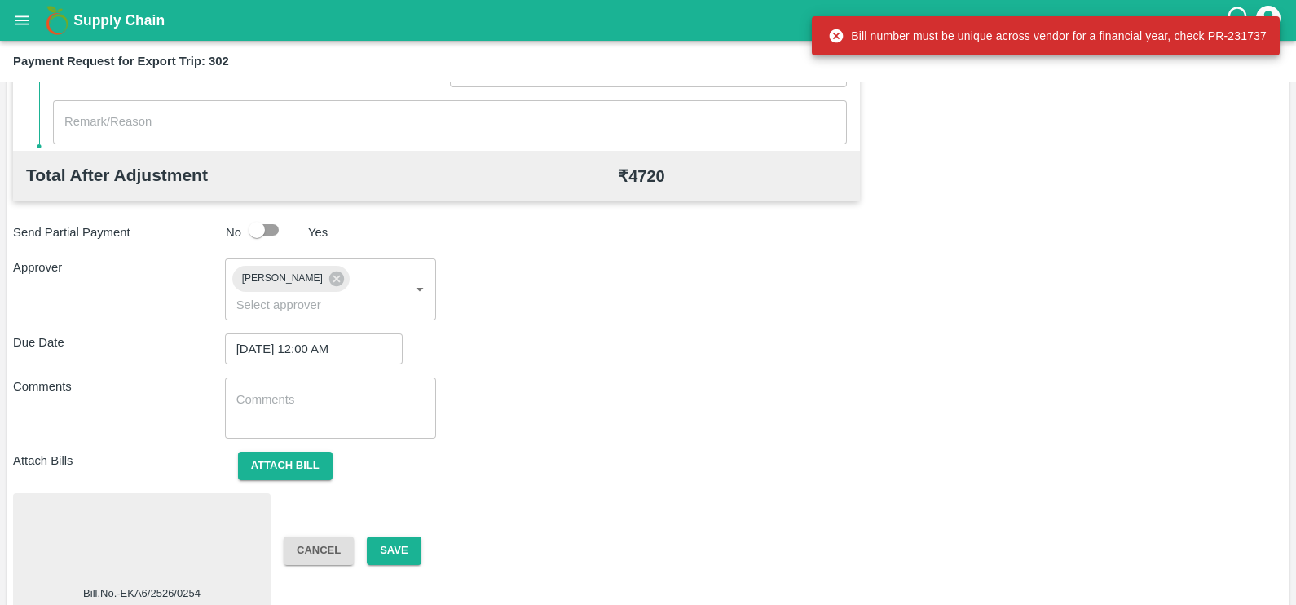
click at [1017, 51] on div "Bill number must be unique across vendor for a financial year, check PR-231737" at bounding box center [1046, 35] width 468 height 39
copy div "PR-231737"
drag, startPoint x: 1211, startPoint y: 34, endPoint x: 1266, endPoint y: 33, distance: 55.5
click at [1266, 33] on div "Bill number must be unique across vendor for a financial year, check PR-231737" at bounding box center [1047, 35] width 439 height 29
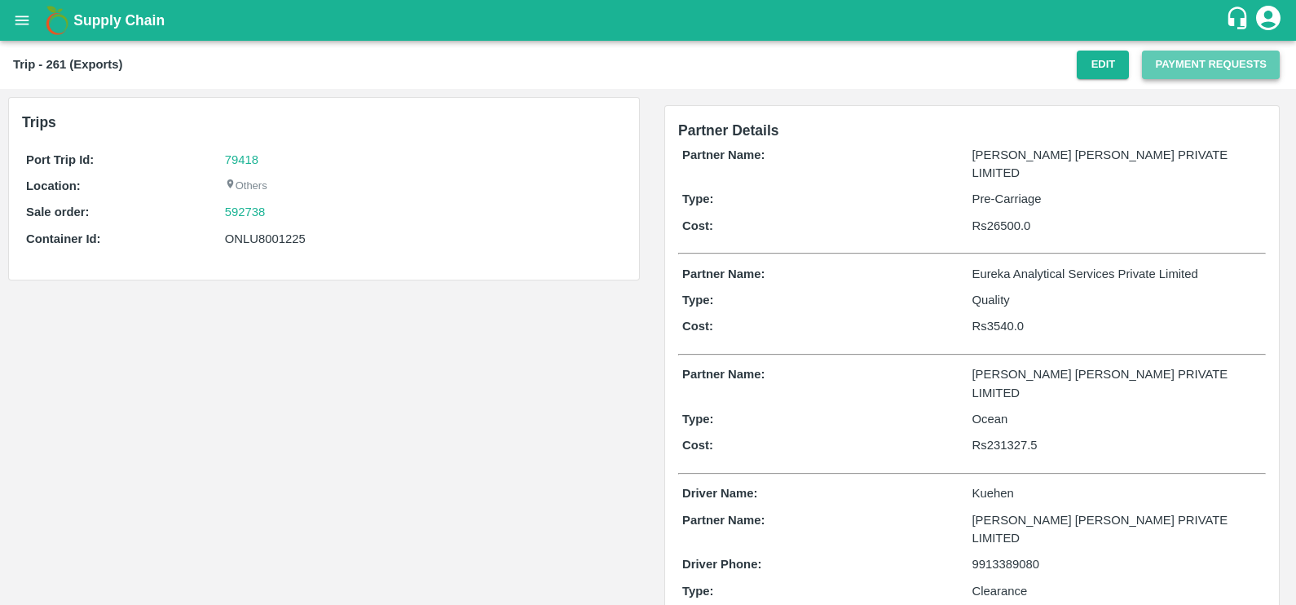
click at [1154, 69] on button "Payment Requests" at bounding box center [1211, 65] width 138 height 29
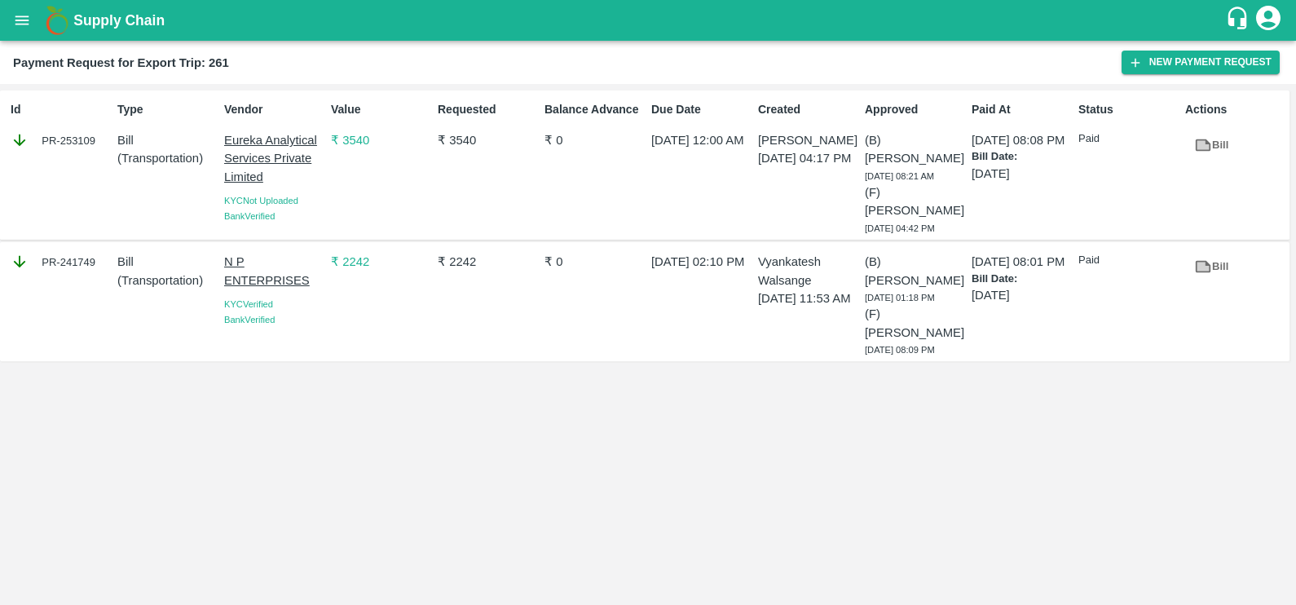
click at [72, 168] on div "Id PR-253109" at bounding box center [57, 165] width 107 height 141
copy div "PR-253109"
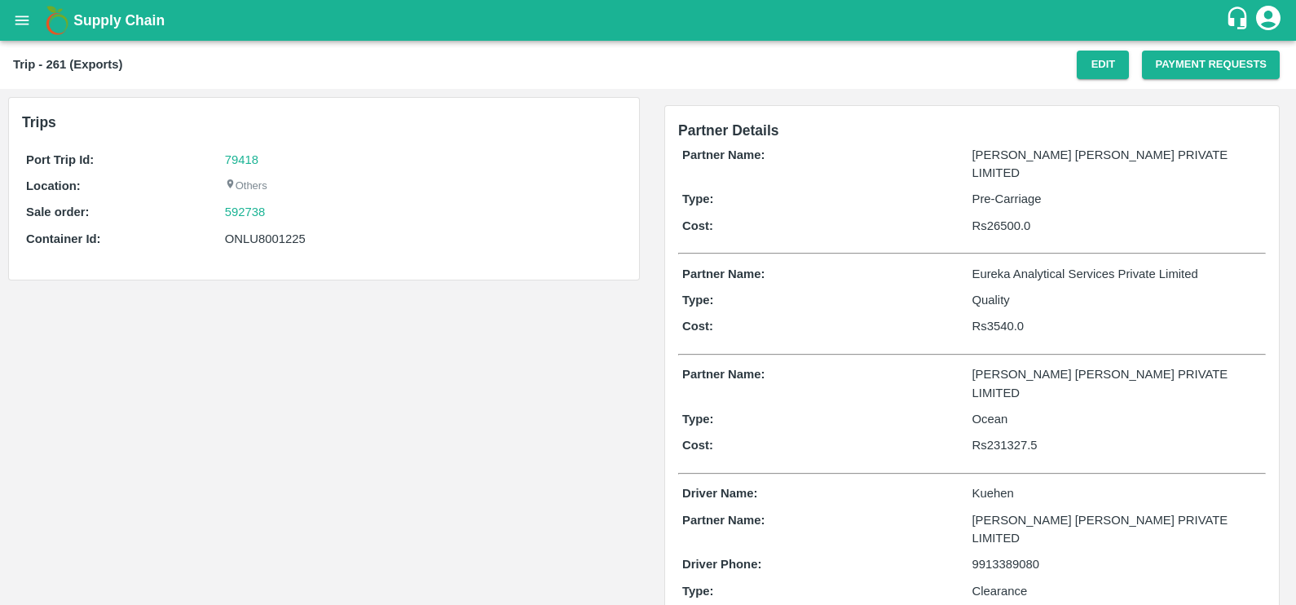
scroll to position [48, 0]
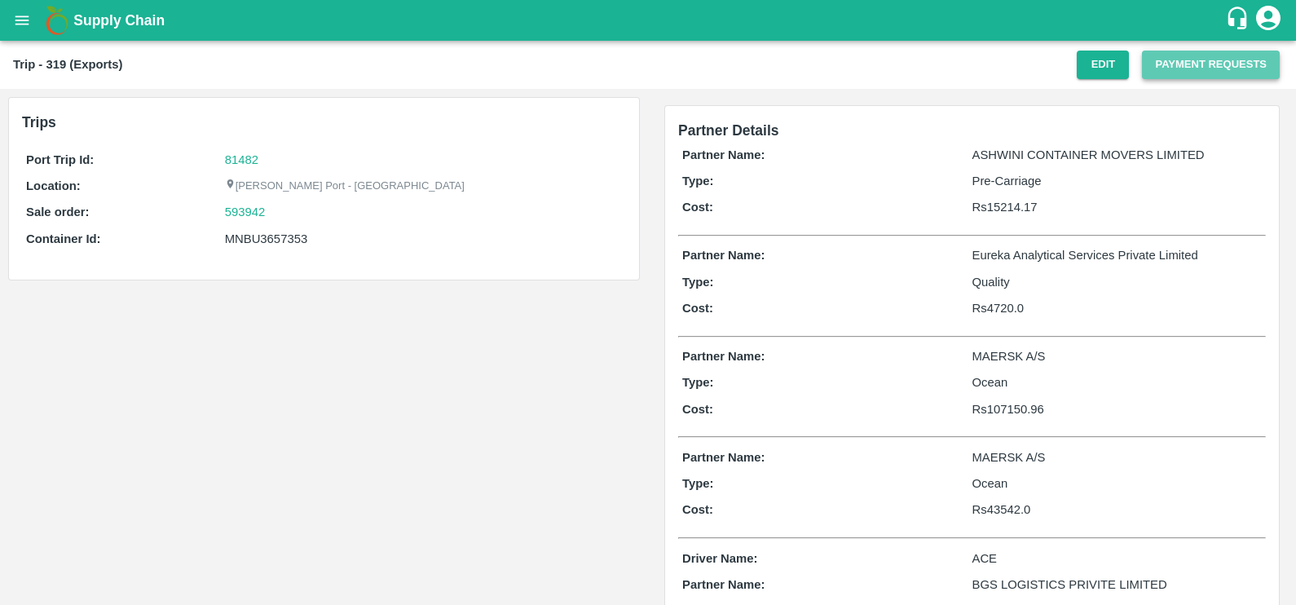
click at [1183, 73] on button "Payment Requests" at bounding box center [1211, 65] width 138 height 29
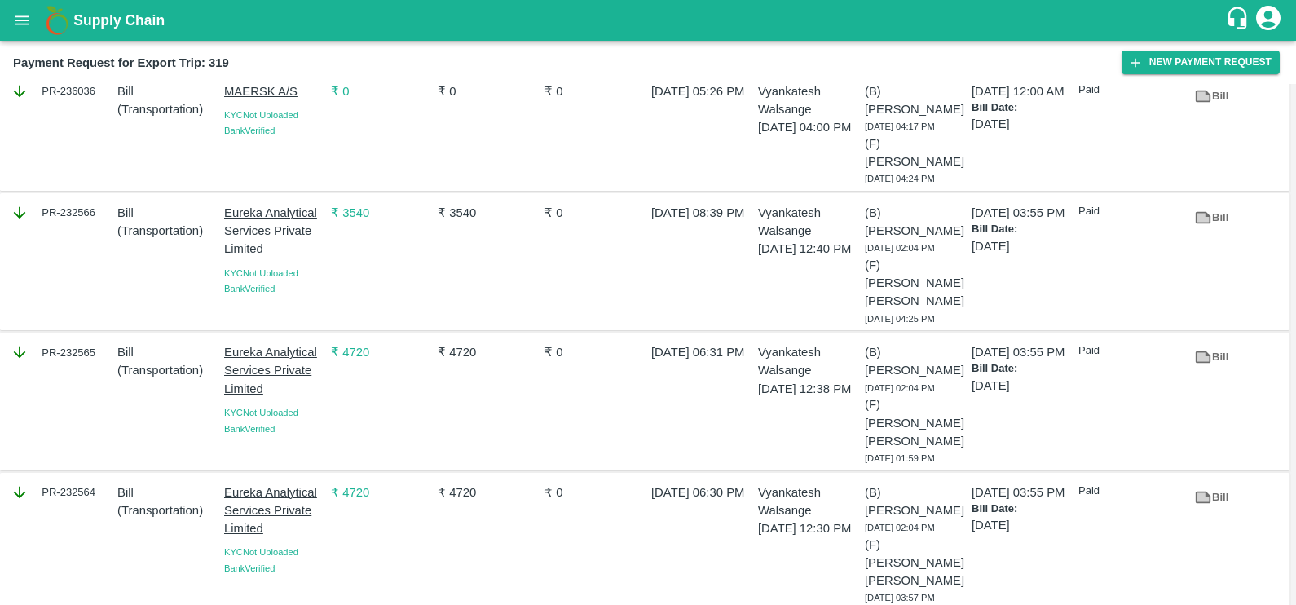
scroll to position [535, 0]
click at [1199, 223] on icon at bounding box center [1203, 218] width 12 height 9
click at [1190, 344] on link "Bill" at bounding box center [1212, 358] width 52 height 29
click at [1195, 489] on icon at bounding box center [1204, 498] width 18 height 18
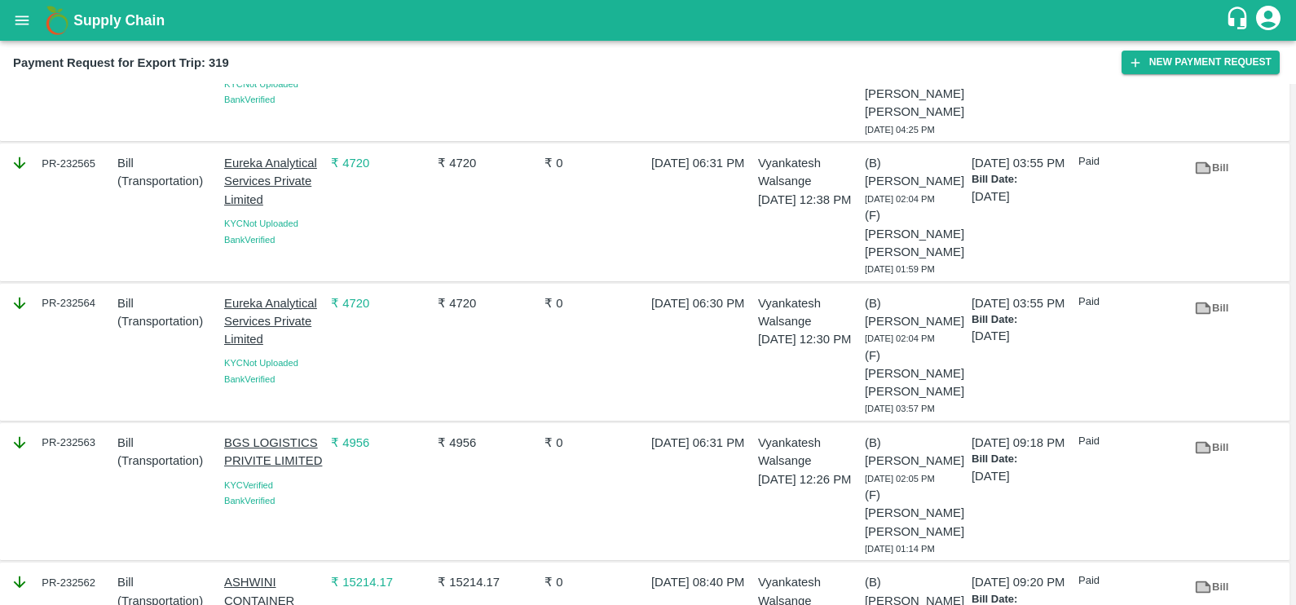
scroll to position [718, 0]
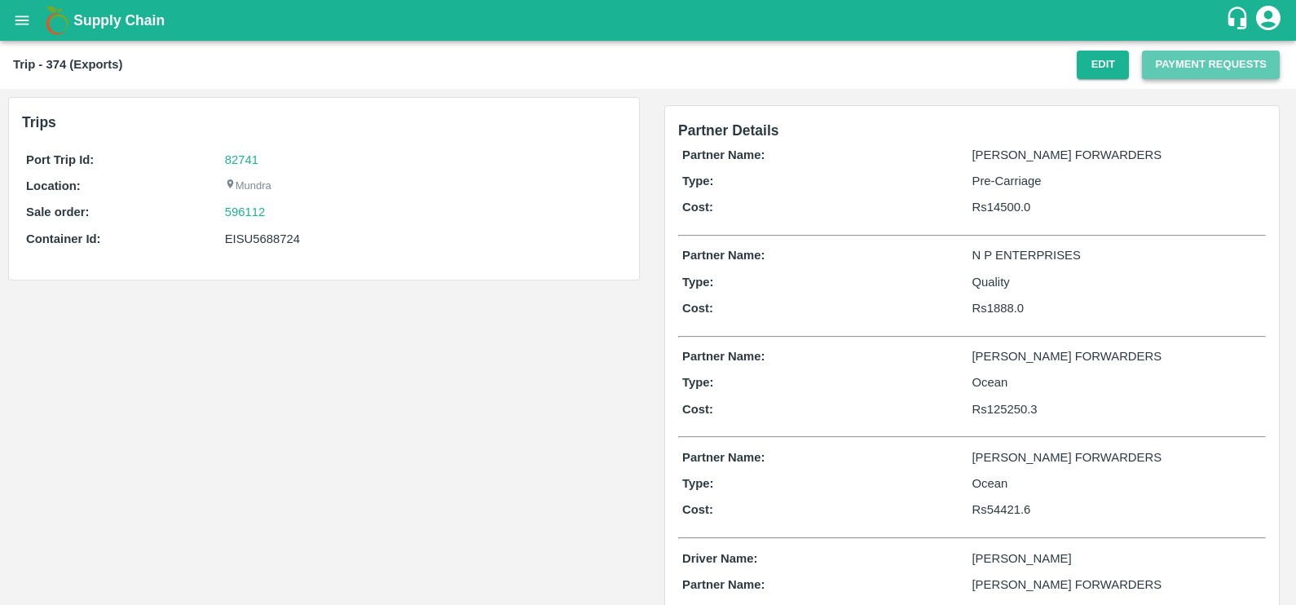
click at [1159, 73] on button "Payment Requests" at bounding box center [1211, 65] width 138 height 29
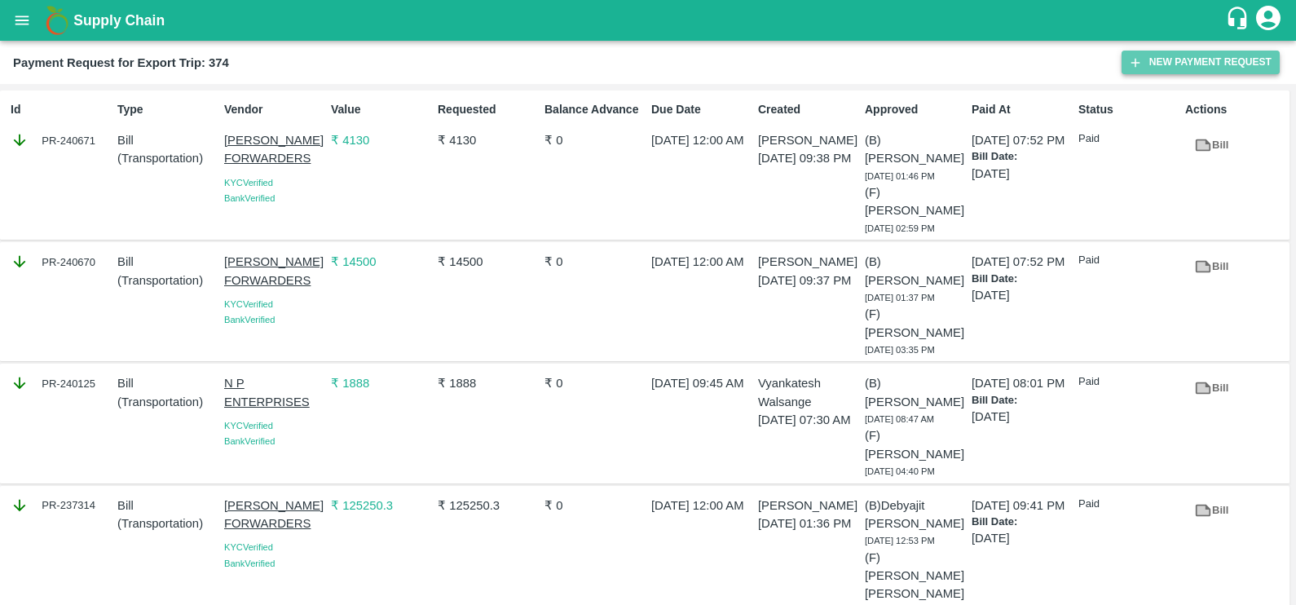
click at [1137, 64] on icon "button" at bounding box center [1136, 62] width 15 height 15
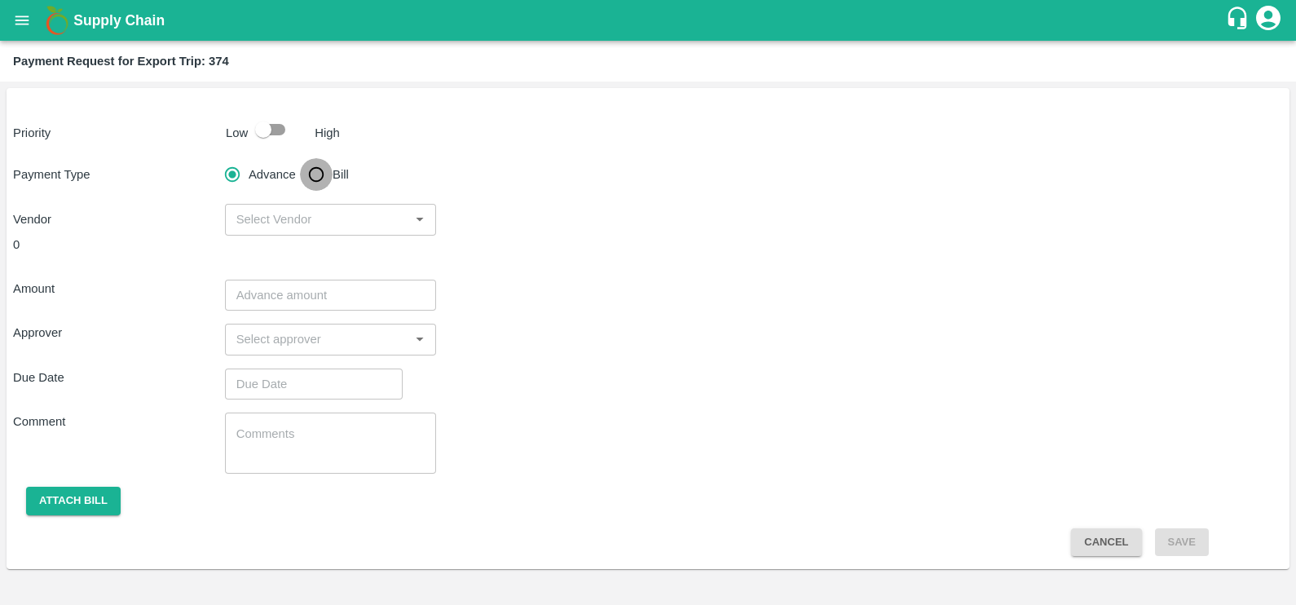
click at [320, 171] on input "Bill" at bounding box center [316, 174] width 33 height 33
radio input "true"
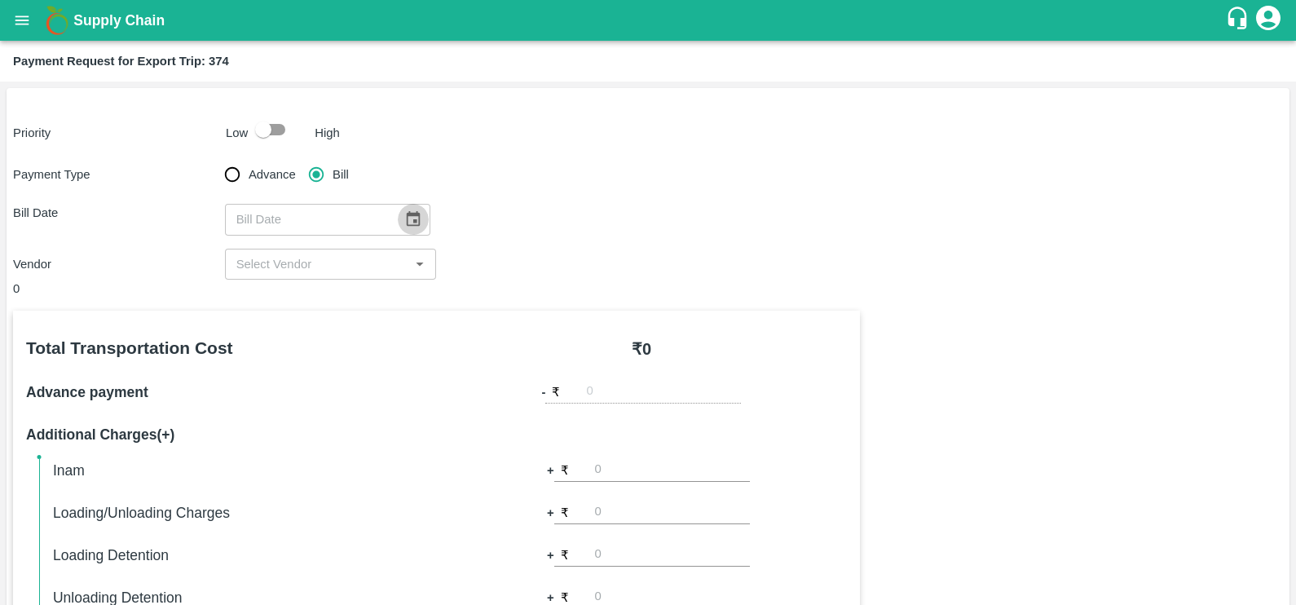
click at [406, 220] on icon "Choose date" at bounding box center [413, 218] width 14 height 15
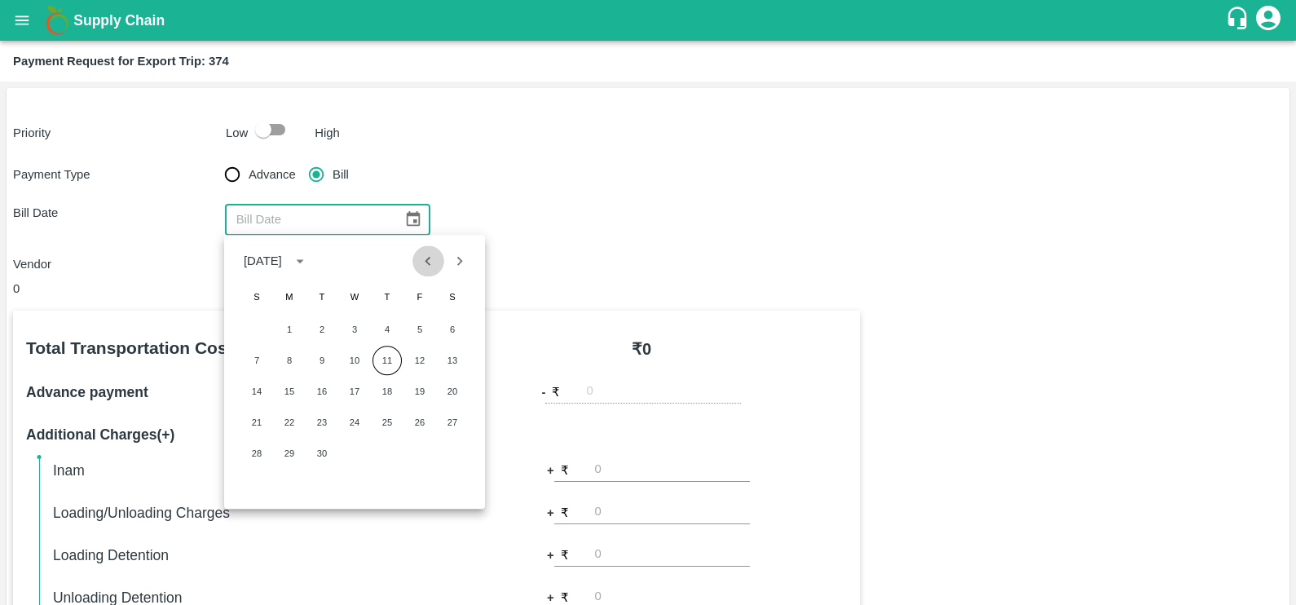
click at [424, 264] on icon "Previous month" at bounding box center [428, 261] width 18 height 18
click at [423, 268] on icon "Previous month" at bounding box center [428, 261] width 18 height 18
click at [320, 448] on button "27" at bounding box center [321, 453] width 29 height 29
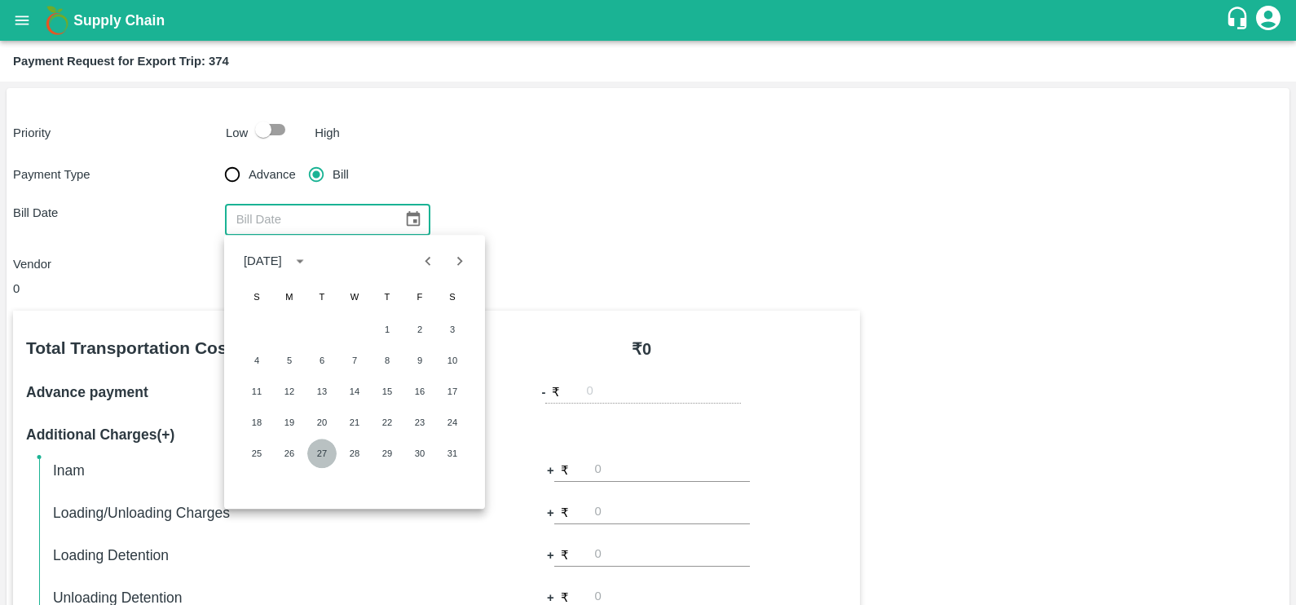
type input "27/05/2025"
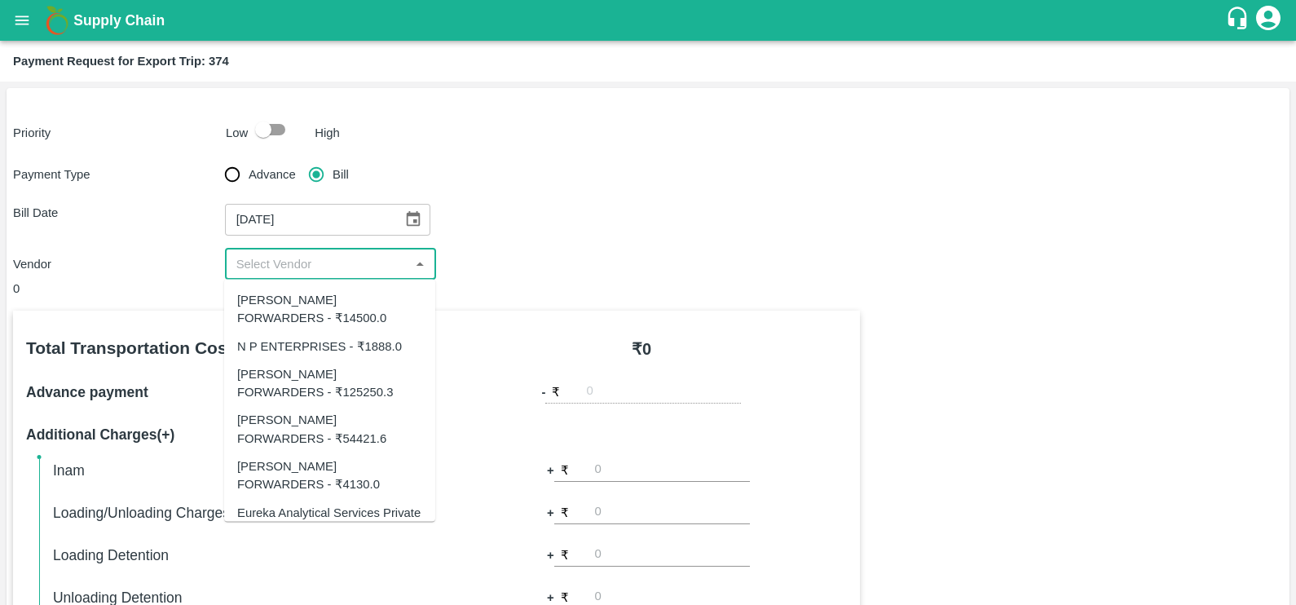
click at [320, 263] on input "input" at bounding box center [317, 264] width 175 height 21
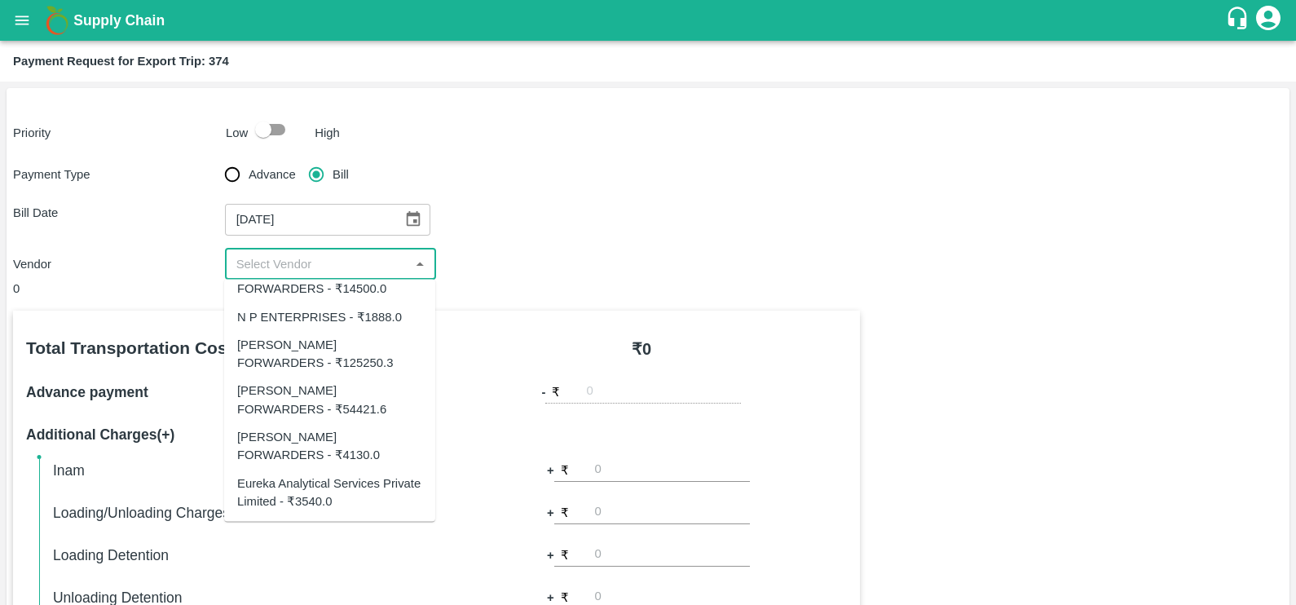
click at [330, 479] on div "Eureka Analytical Services Private Limited - ₹3540.0" at bounding box center [329, 492] width 185 height 37
type input "Eureka Analytical Services Private Limited - ₹3540.0"
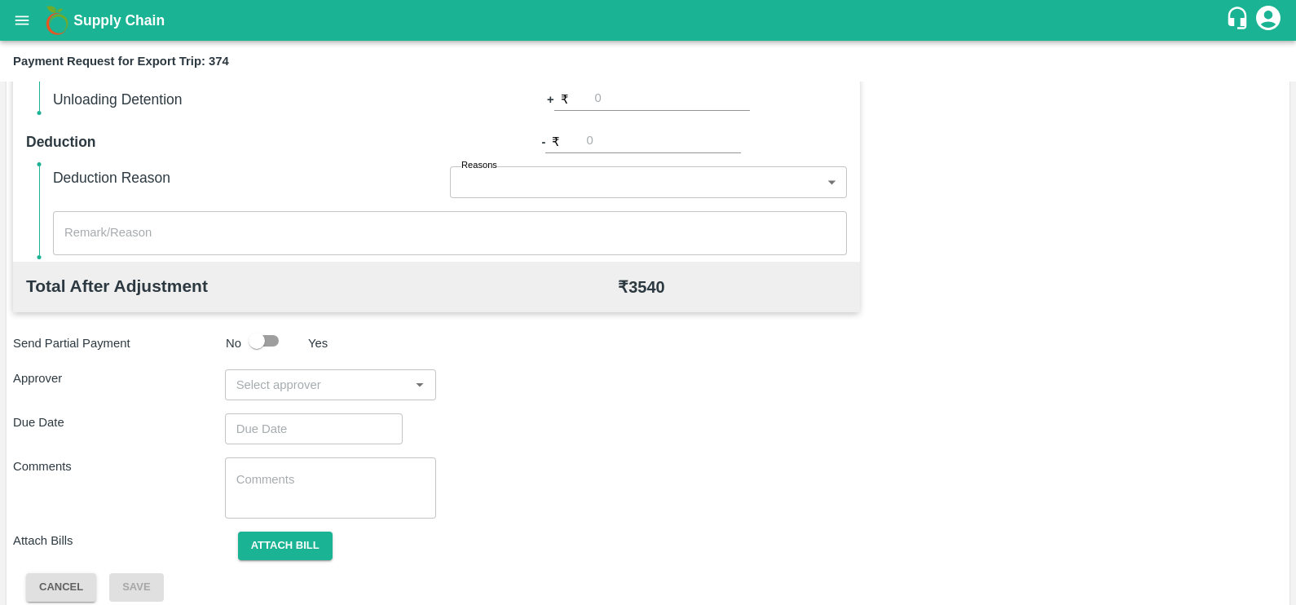
scroll to position [499, 0]
click at [316, 394] on div "​" at bounding box center [331, 384] width 212 height 31
type input "PRASAD"
click at [325, 428] on div "[PERSON_NAME]" at bounding box center [325, 426] width 99 height 18
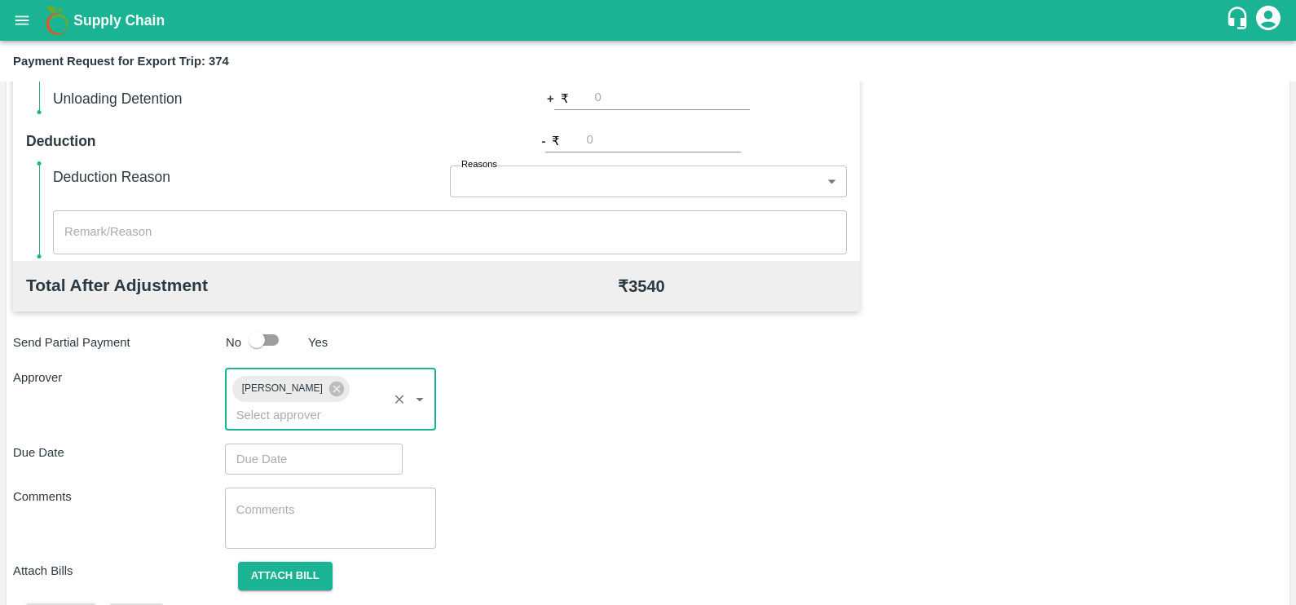
type input "DD/MM/YYYY hh:mm aa"
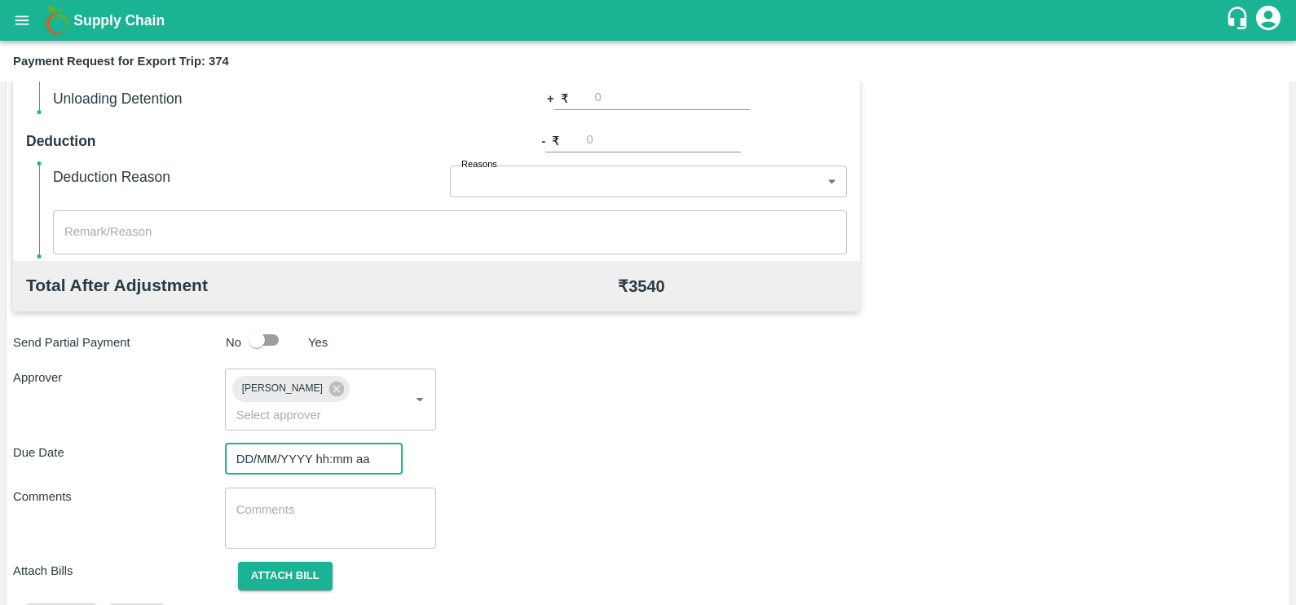
click at [326, 444] on input "DD/MM/YYYY hh:mm aa" at bounding box center [308, 459] width 166 height 31
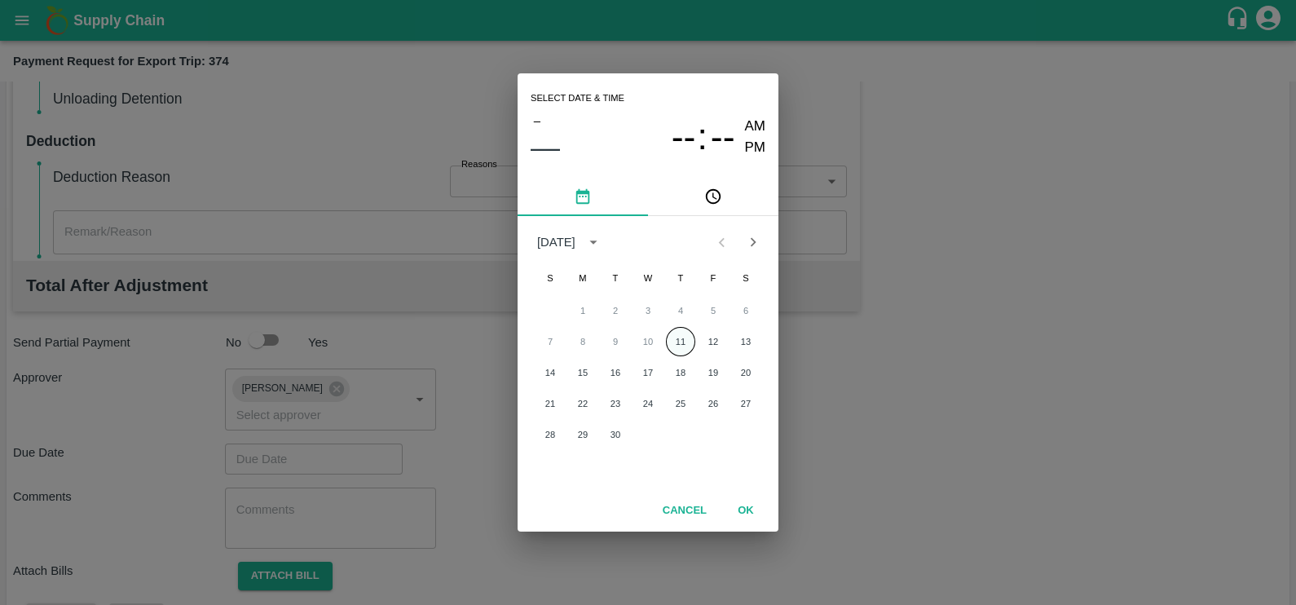
click at [681, 344] on button "11" at bounding box center [680, 341] width 29 height 29
type input "[DATE] 12:00 AM"
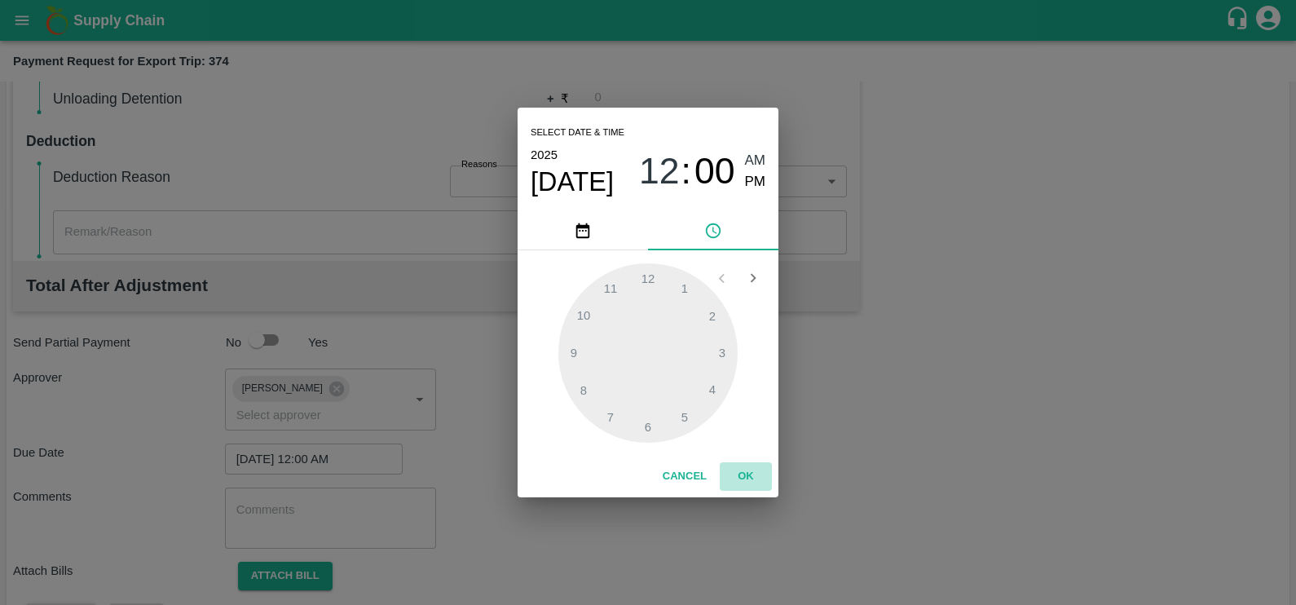
click at [744, 474] on button "OK" at bounding box center [746, 476] width 52 height 29
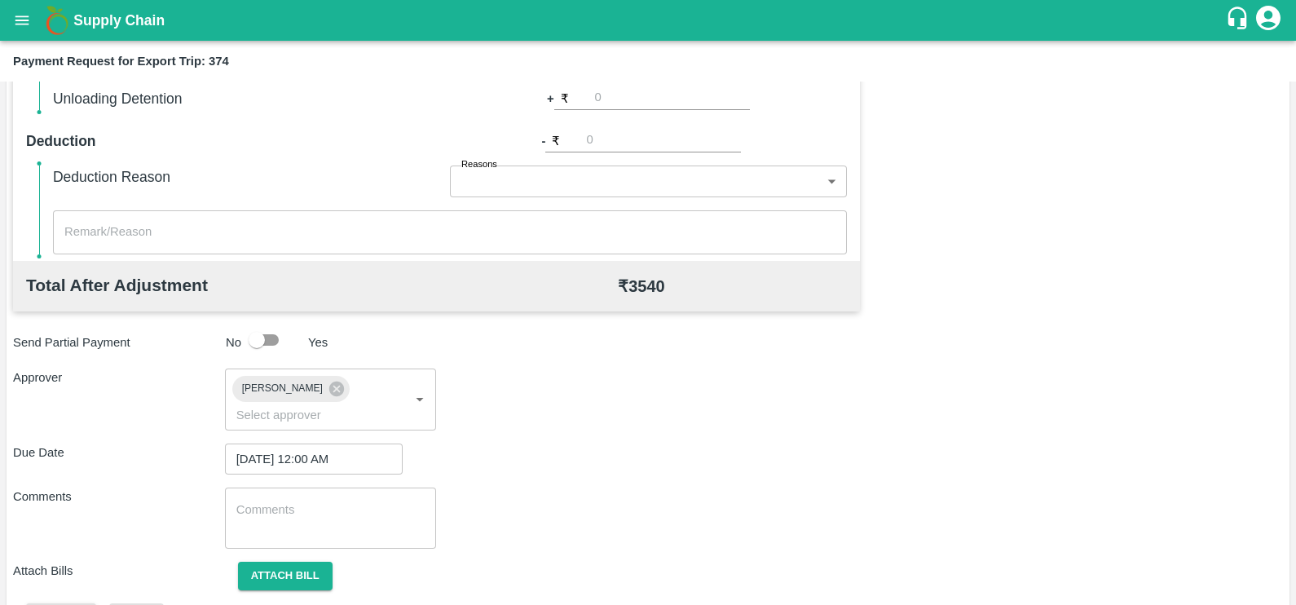
click at [281, 568] on div "Total Transportation Cost ₹ 3540.0 Advance payment - ₹ Additional Charges(+) In…" at bounding box center [648, 222] width 1270 height 820
click at [282, 562] on button "Attach bill" at bounding box center [285, 576] width 95 height 29
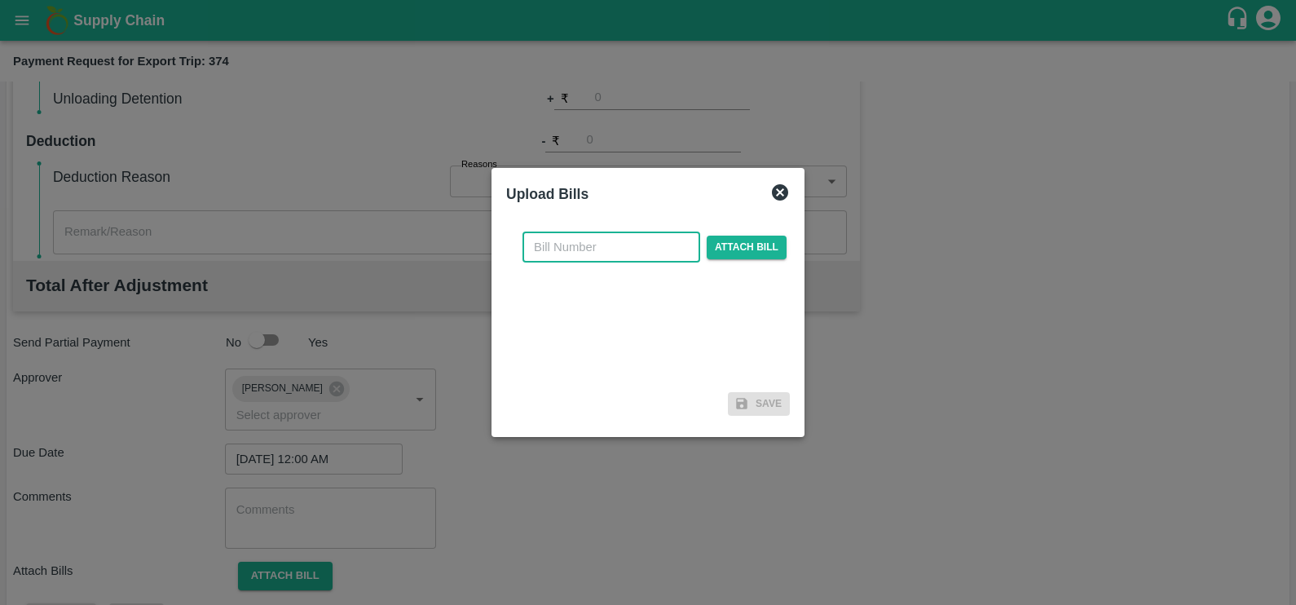
click at [634, 245] on input "text" at bounding box center [612, 247] width 178 height 31
paste input "EKA6/2526/0719"
type input "EKA6/2526/0719"
click at [727, 255] on span "Attach bill" at bounding box center [747, 248] width 80 height 24
click at [0, 0] on input "Attach bill" at bounding box center [0, 0] width 0 height 0
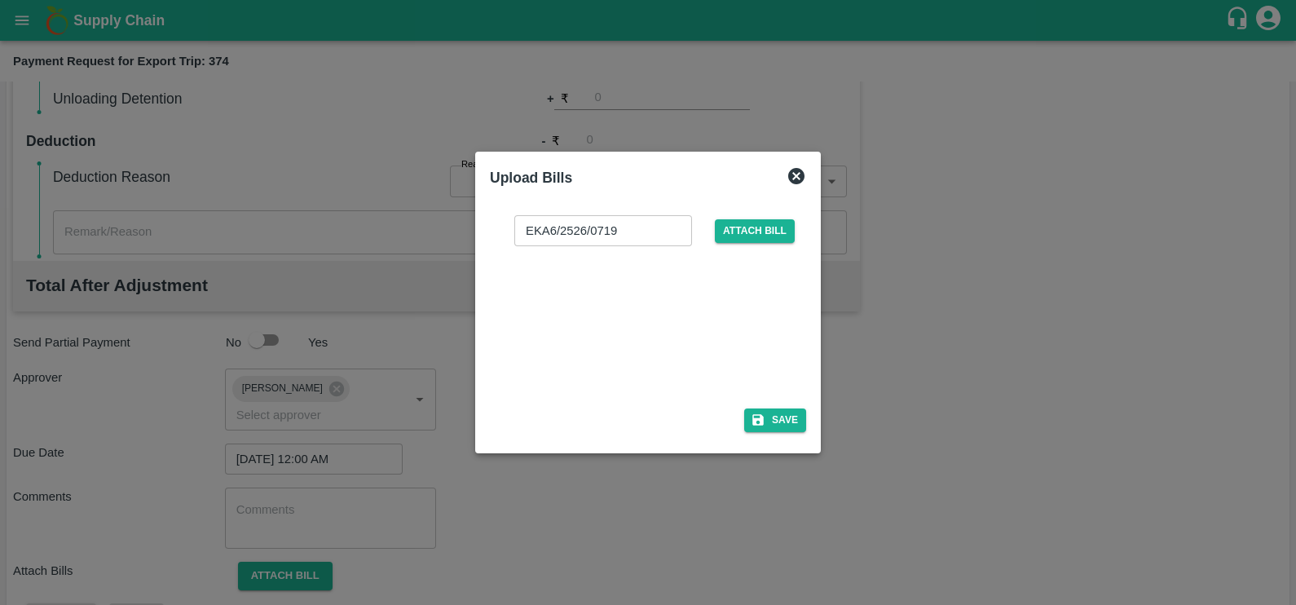
click at [664, 322] on div at bounding box center [645, 322] width 245 height 86
click at [762, 420] on icon "button" at bounding box center [758, 420] width 11 height 11
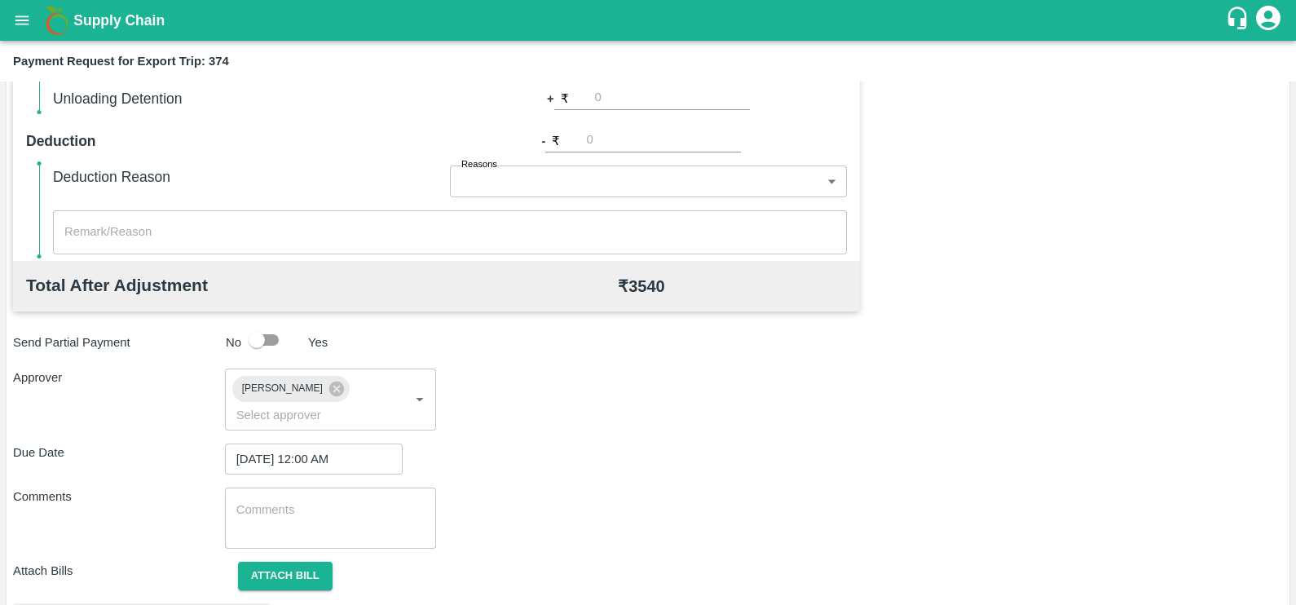
scroll to position [609, 0]
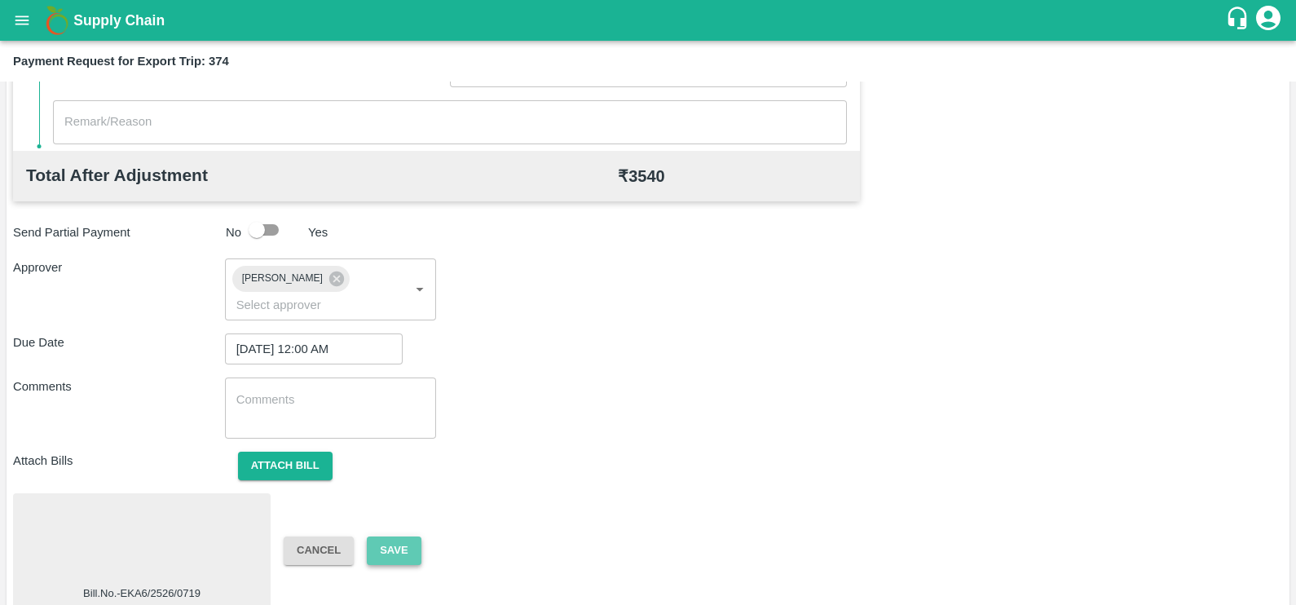
click at [404, 537] on button "Save" at bounding box center [394, 551] width 54 height 29
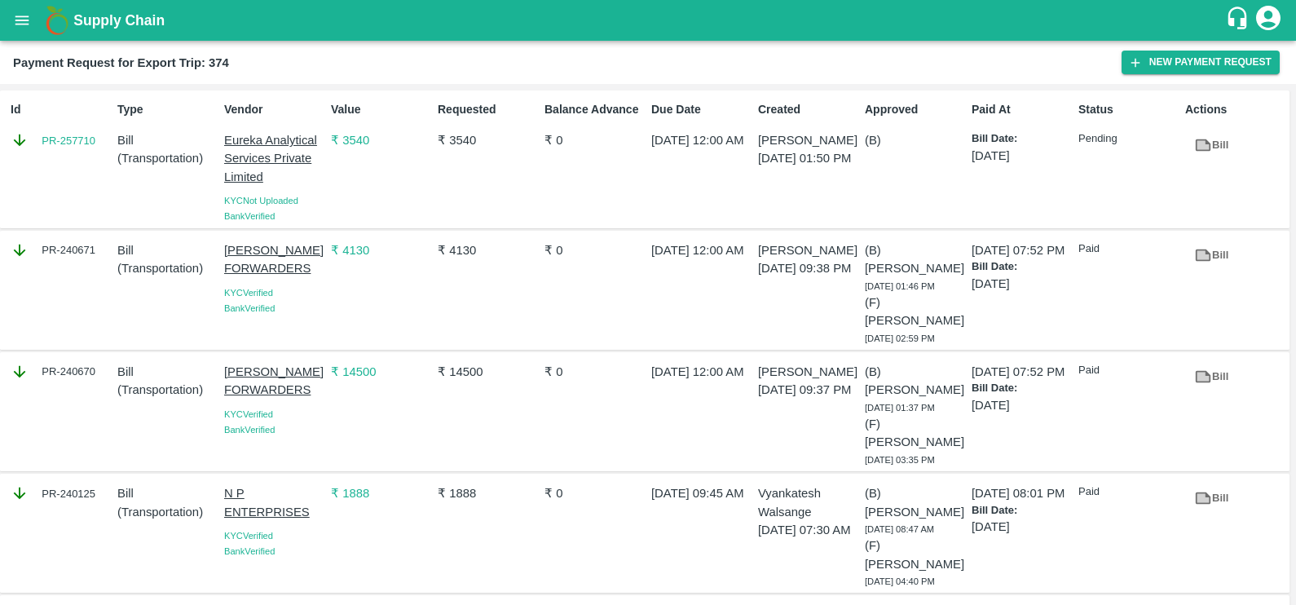
click at [41, 155] on div "Id PR-257710" at bounding box center [57, 160] width 107 height 130
copy link "PR-257710"
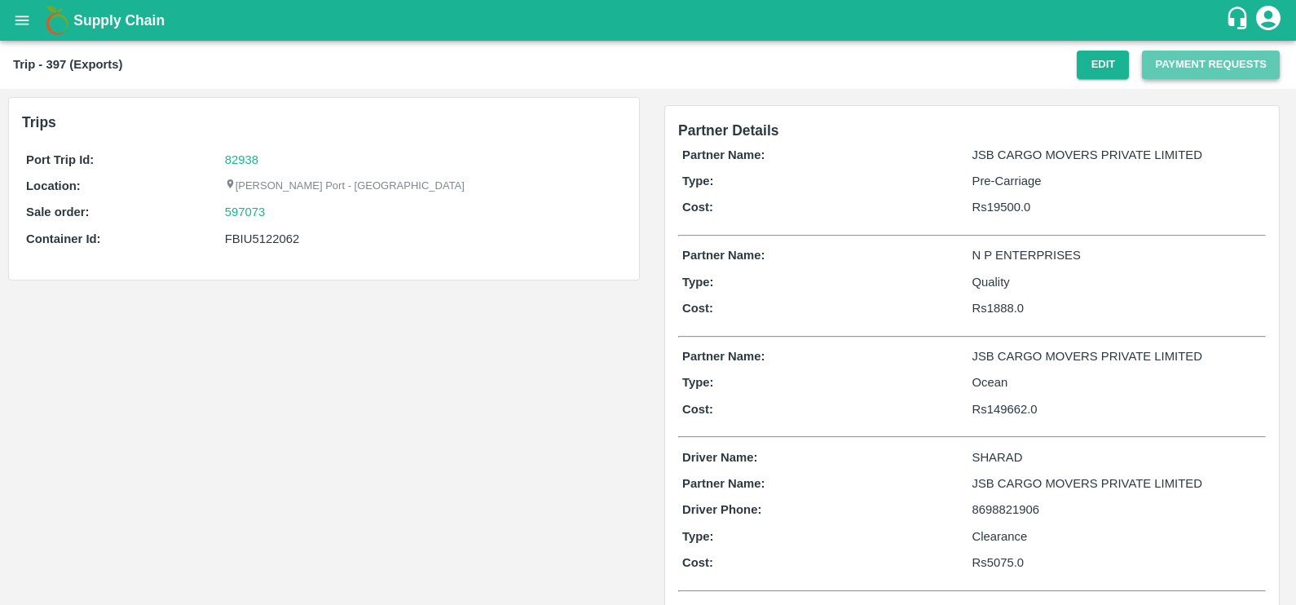
click at [1187, 62] on button "Payment Requests" at bounding box center [1211, 65] width 138 height 29
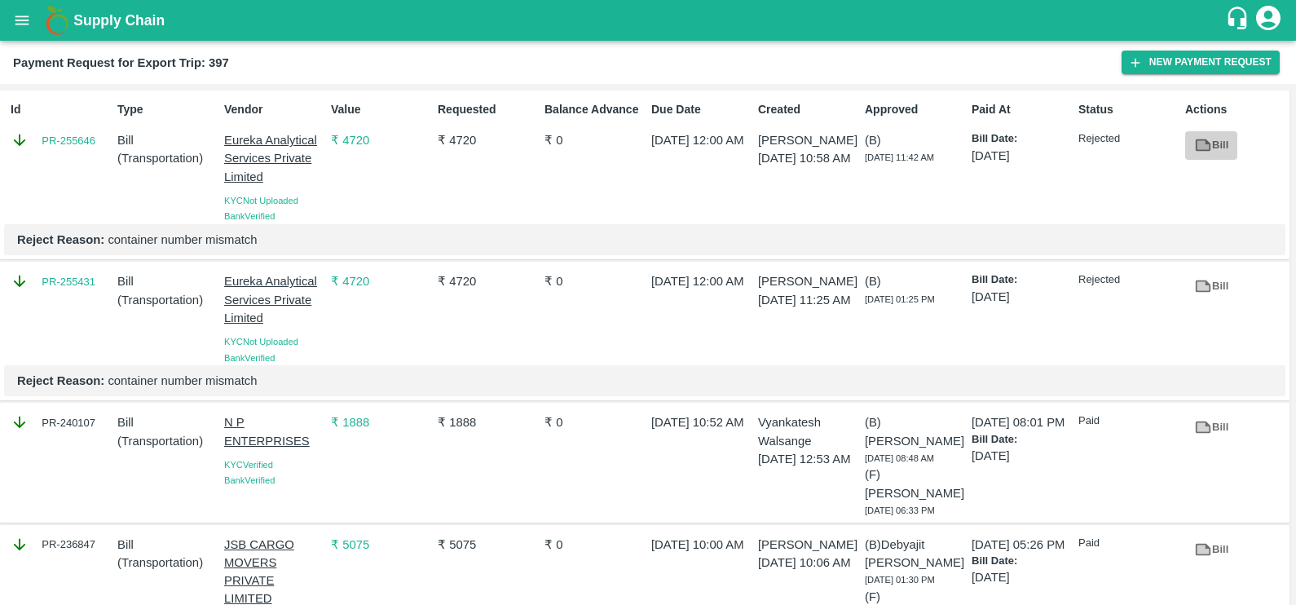
click at [1197, 142] on icon at bounding box center [1203, 145] width 12 height 9
click at [1169, 61] on button "New Payment Request" at bounding box center [1201, 63] width 158 height 24
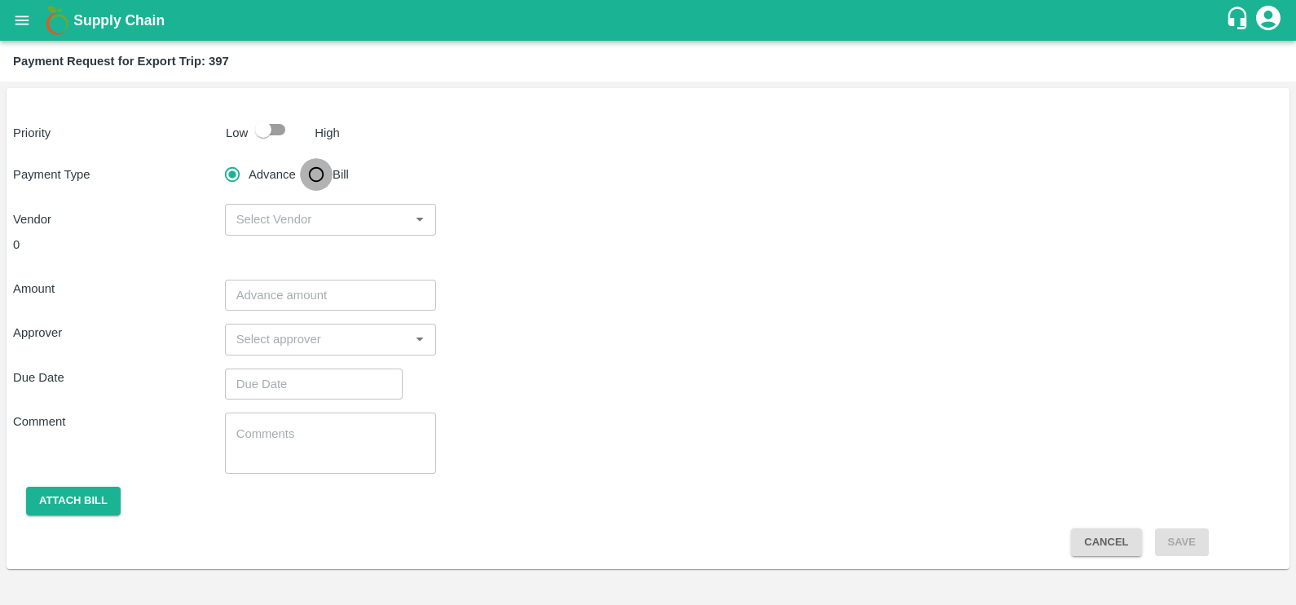
click at [325, 176] on input "Bill" at bounding box center [316, 174] width 33 height 33
radio input "true"
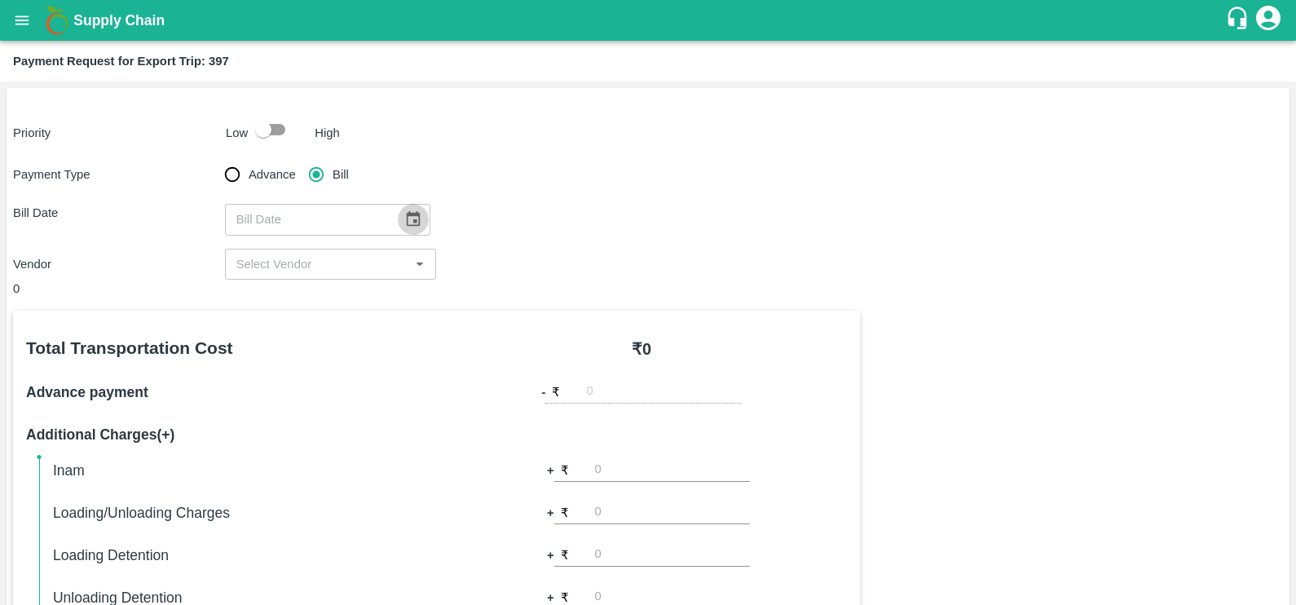
click at [406, 216] on icon "Choose date" at bounding box center [413, 218] width 14 height 15
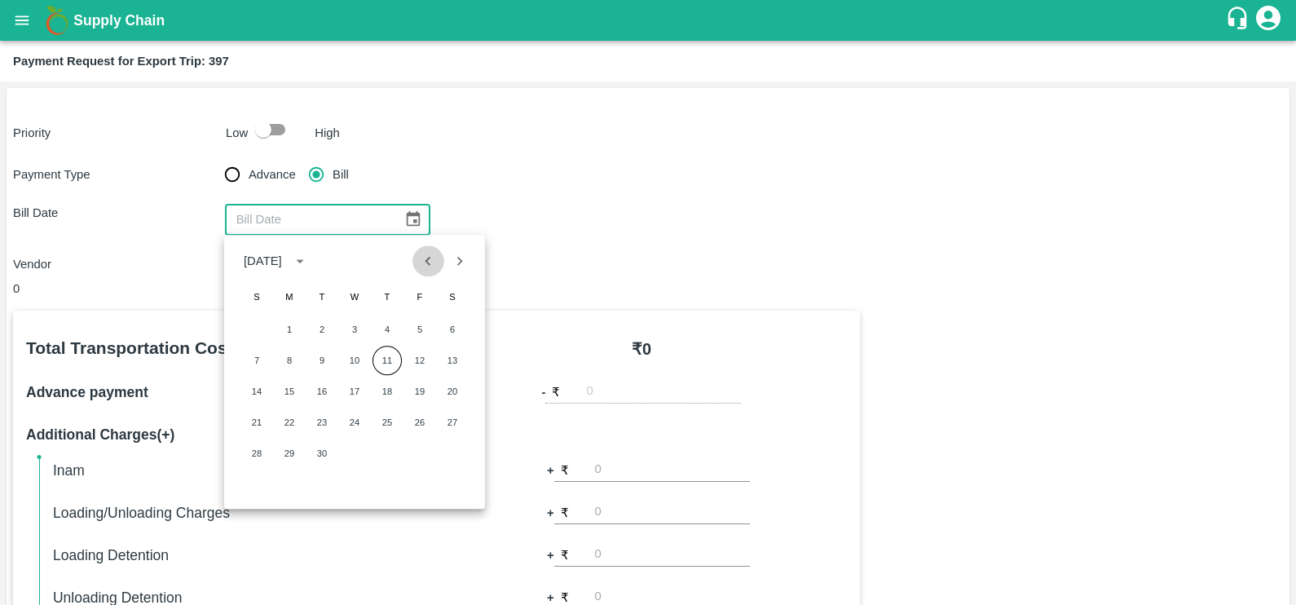
click at [428, 265] on icon "Previous month" at bounding box center [428, 261] width 18 height 18
click at [448, 457] on button "31" at bounding box center [452, 453] width 29 height 29
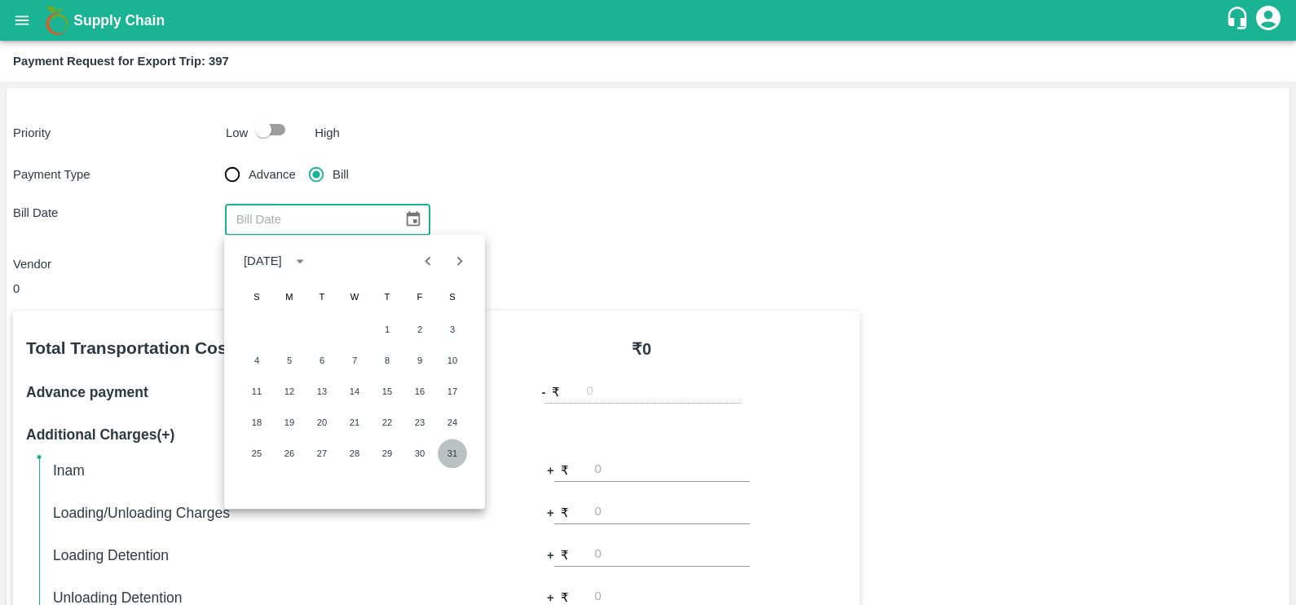
type input "[DATE]"
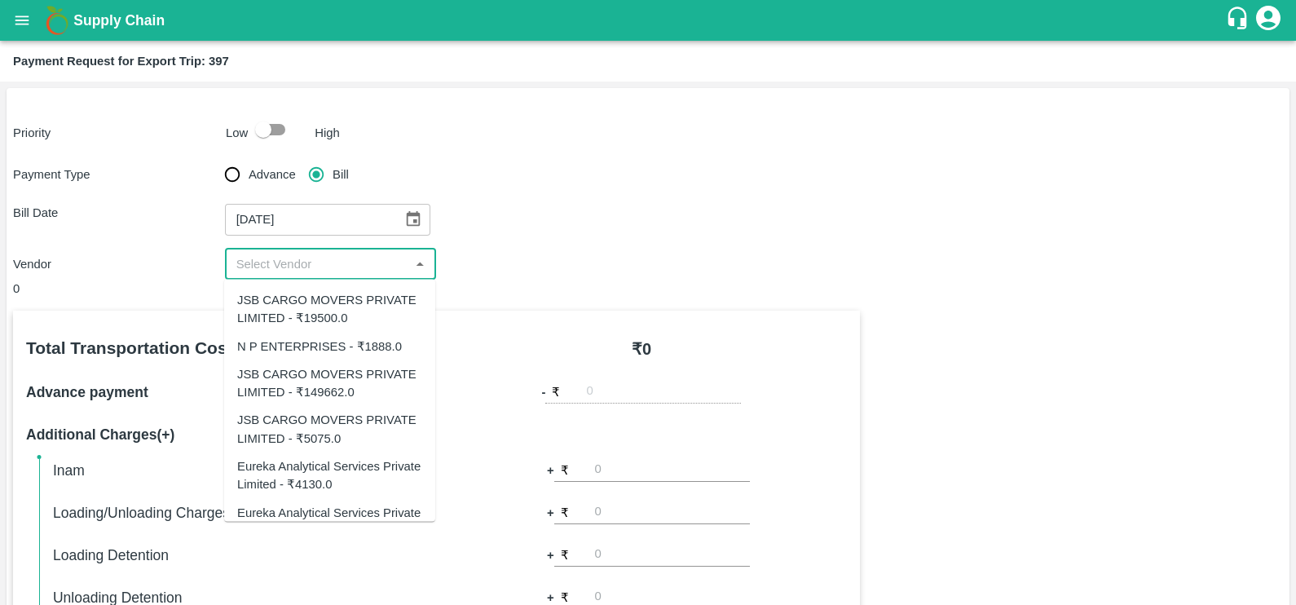
click at [359, 254] on input "input" at bounding box center [317, 264] width 175 height 21
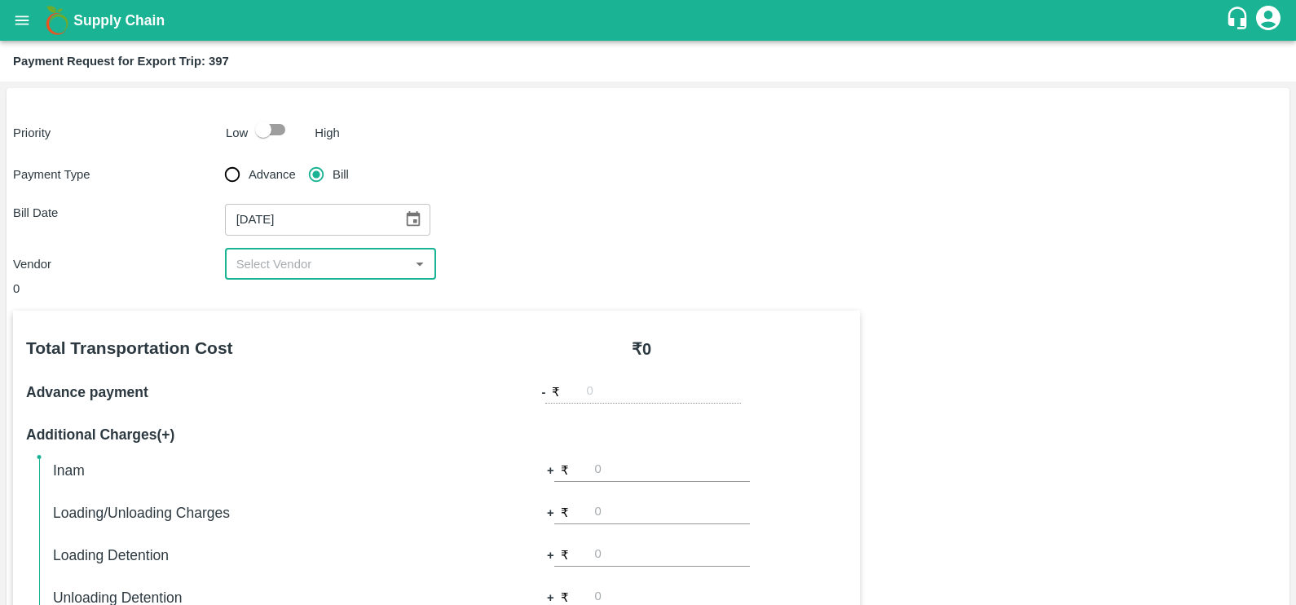
click at [309, 249] on div "​" at bounding box center [331, 264] width 212 height 31
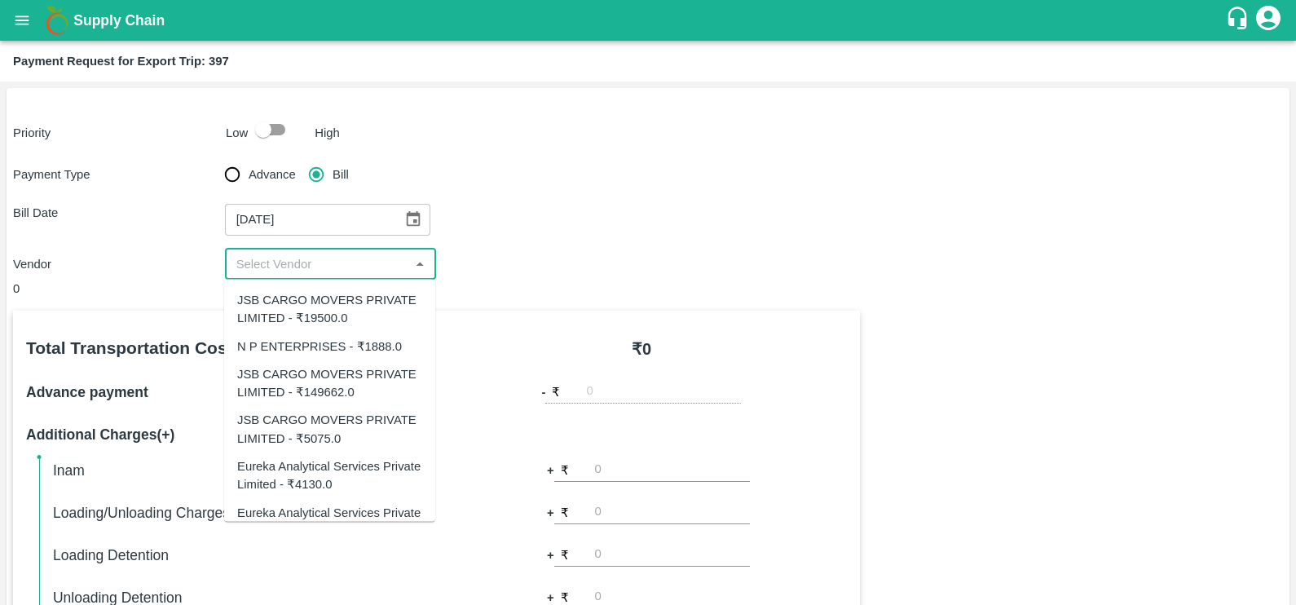
scroll to position [33, 0]
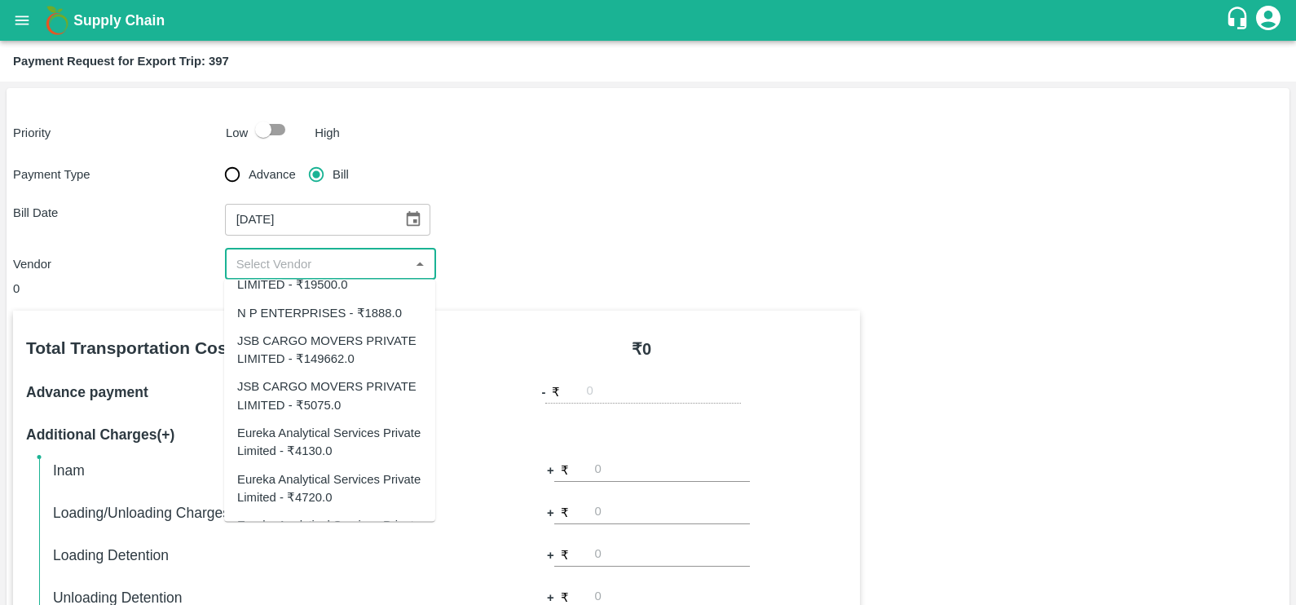
click at [344, 426] on div "Eureka Analytical Services Private Limited - ₹4130.0" at bounding box center [329, 441] width 185 height 37
type input "Eureka Analytical Services Private Limited - ₹4130.0"
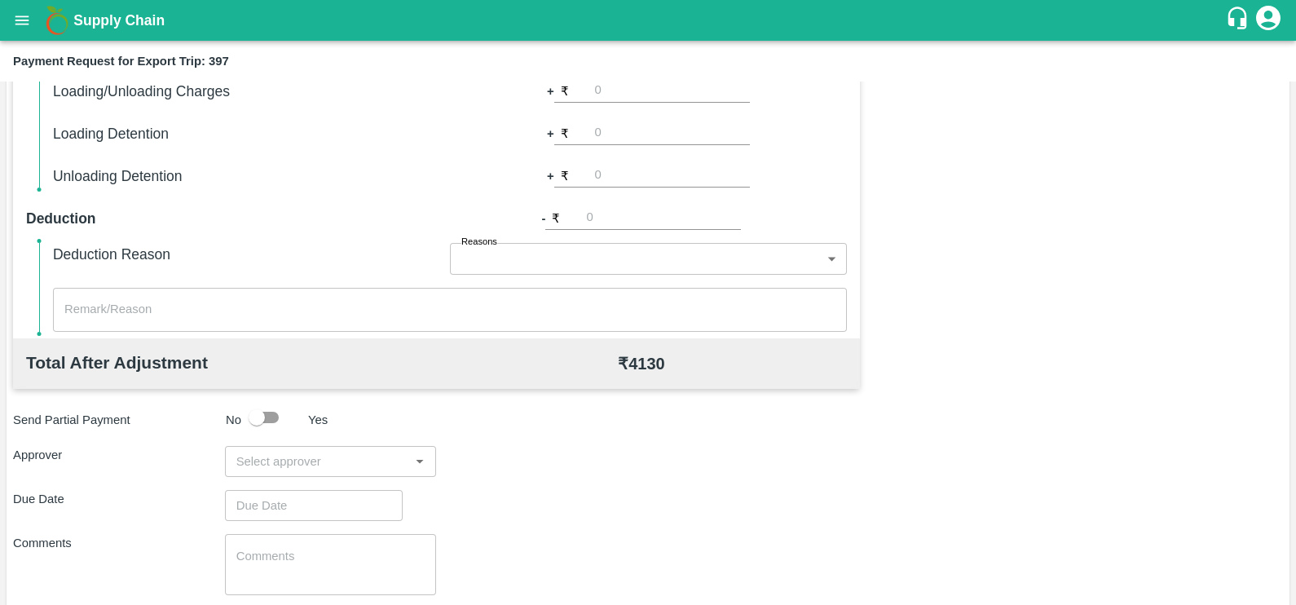
scroll to position [475, 0]
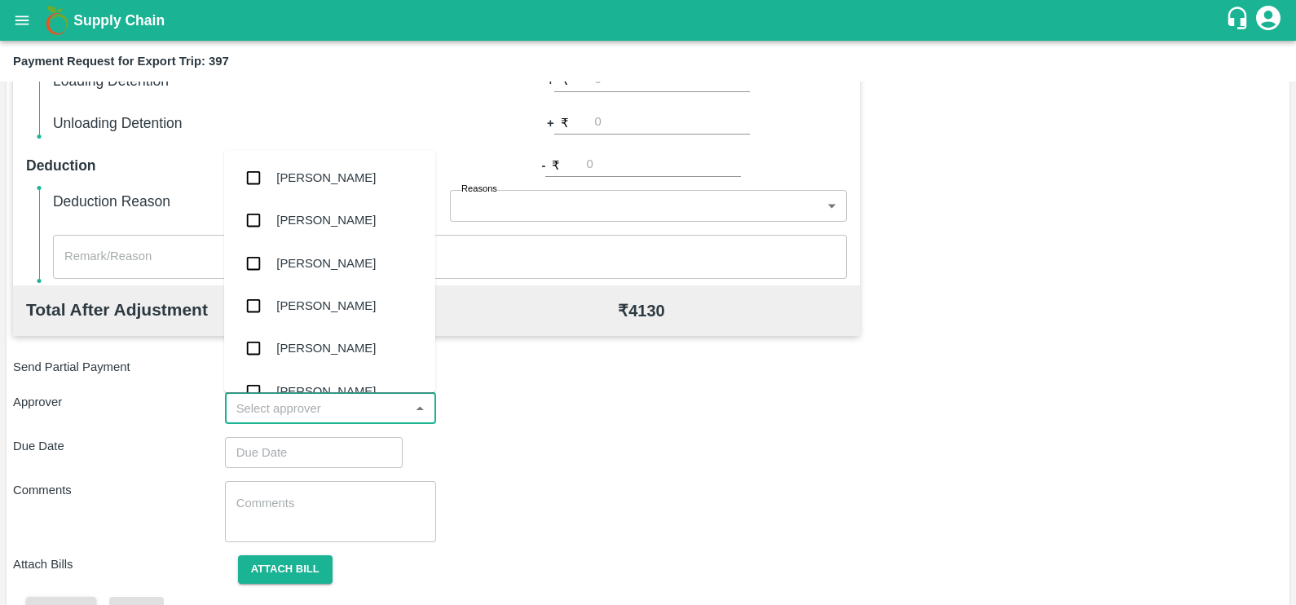
click at [364, 402] on input "input" at bounding box center [317, 408] width 175 height 21
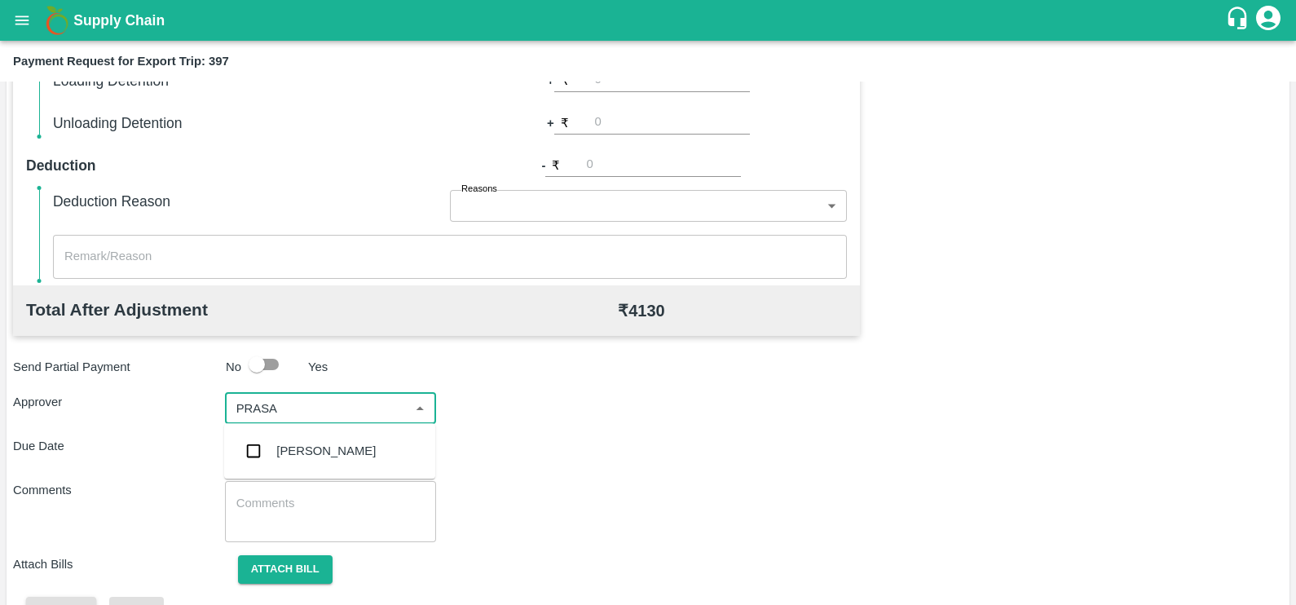
type input "PRASAD"
click at [378, 447] on div "[PERSON_NAME]" at bounding box center [329, 451] width 211 height 42
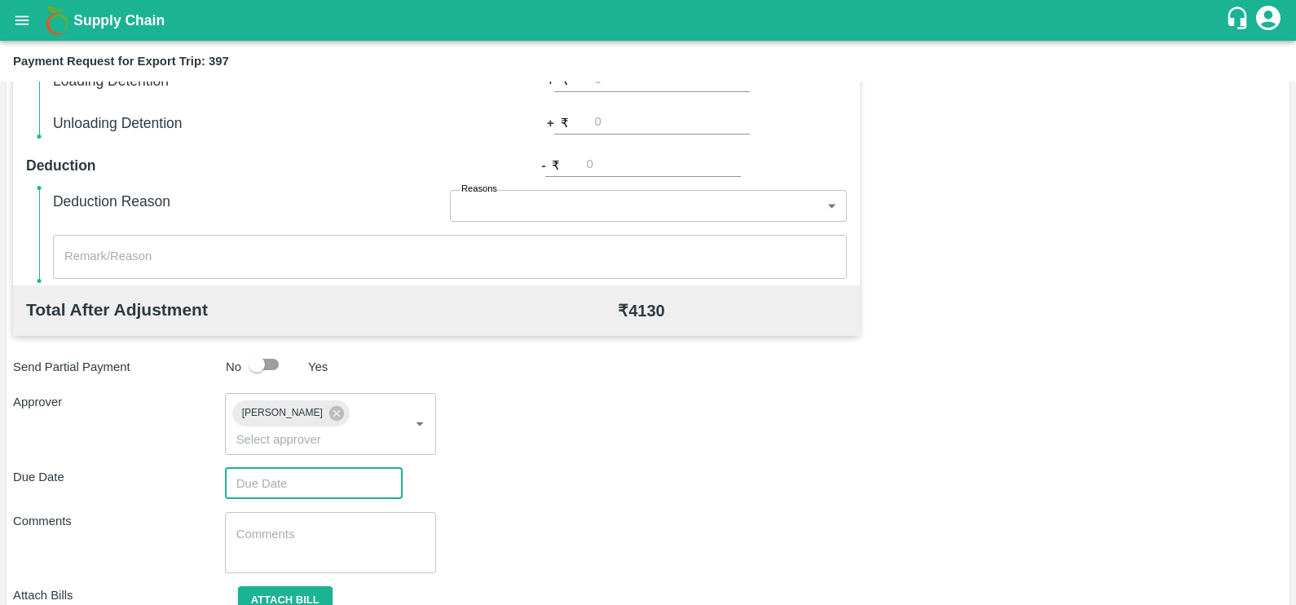
type input "DD/MM/YYYY hh:mm aa"
click at [327, 472] on input "DD/MM/YYYY hh:mm aa" at bounding box center [308, 483] width 166 height 31
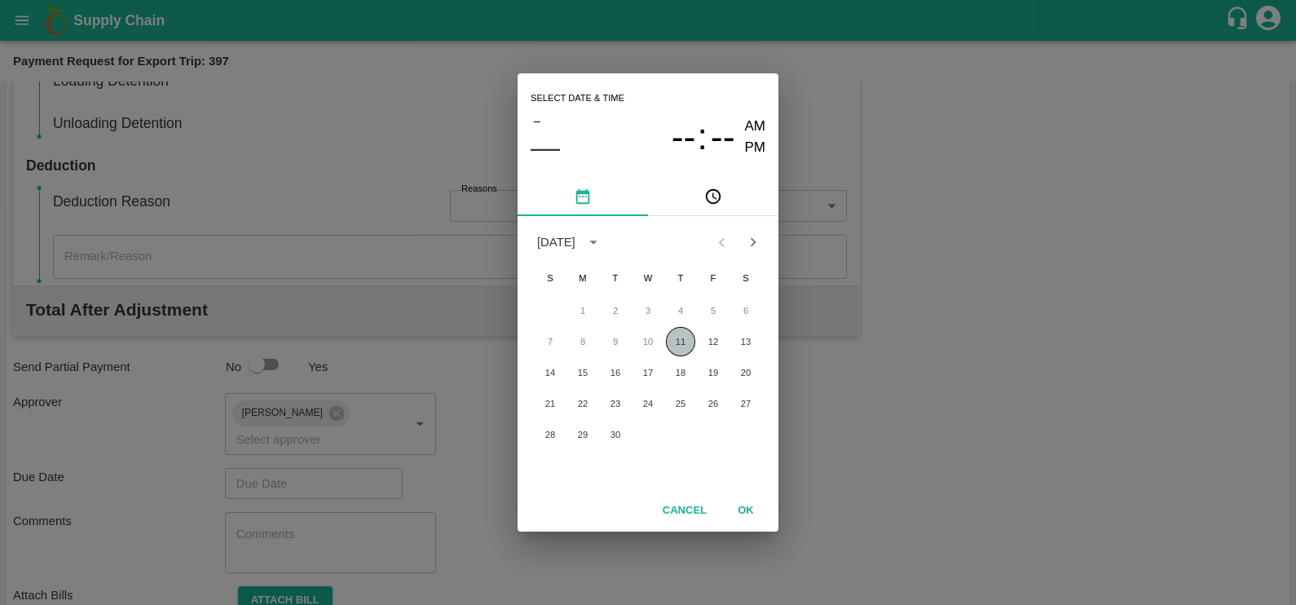
click at [683, 344] on button "11" at bounding box center [680, 341] width 29 height 29
type input "[DATE] 12:00 AM"
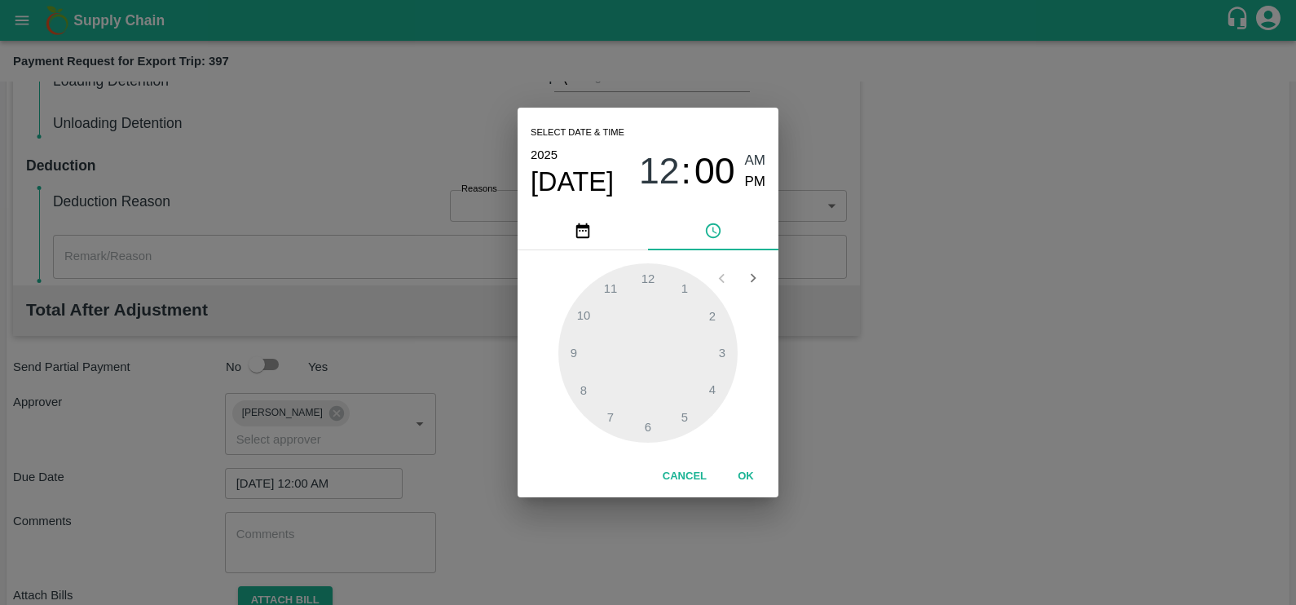
click at [746, 477] on button "OK" at bounding box center [746, 476] width 52 height 29
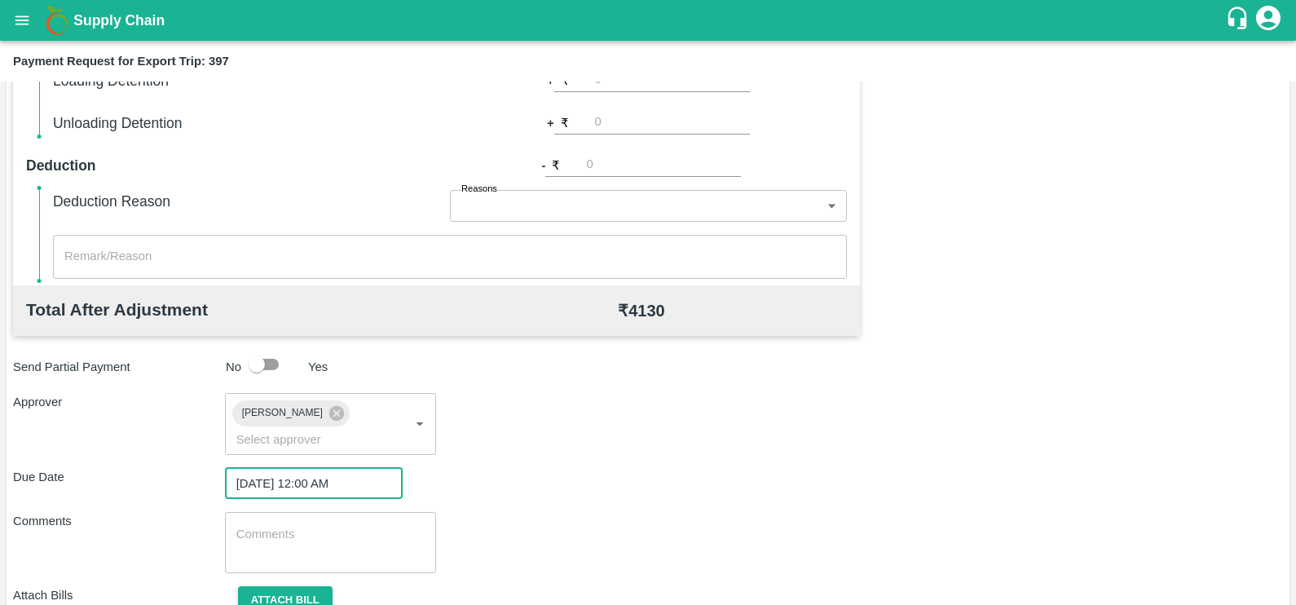
scroll to position [523, 0]
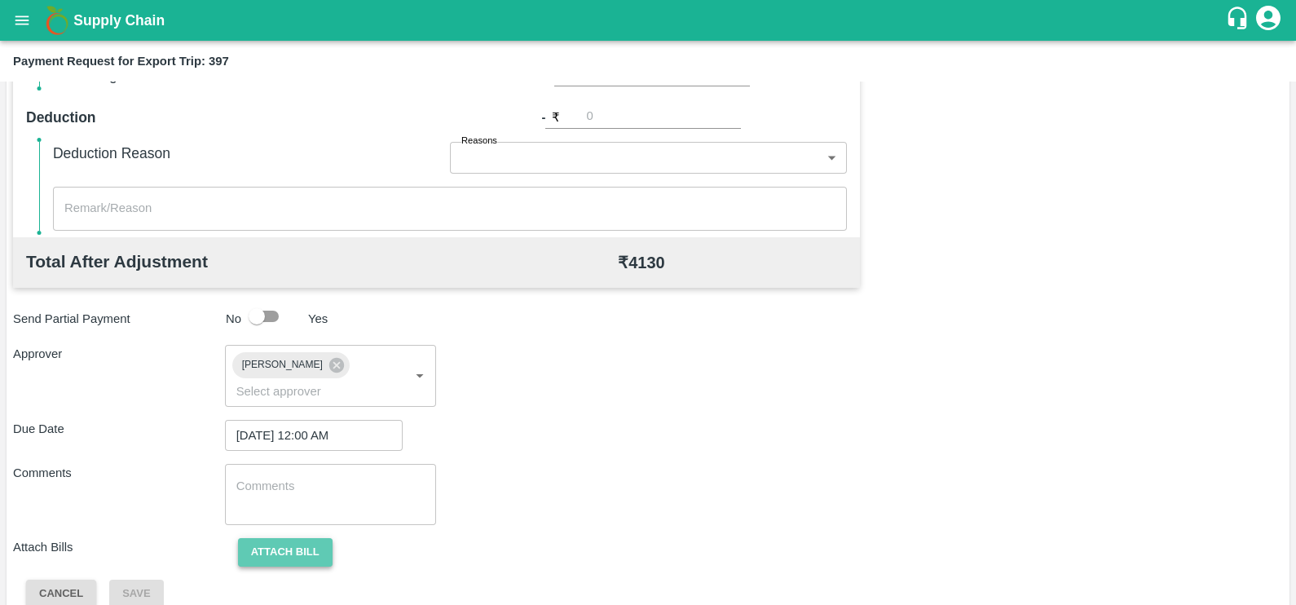
click at [239, 538] on button "Attach bill" at bounding box center [285, 552] width 95 height 29
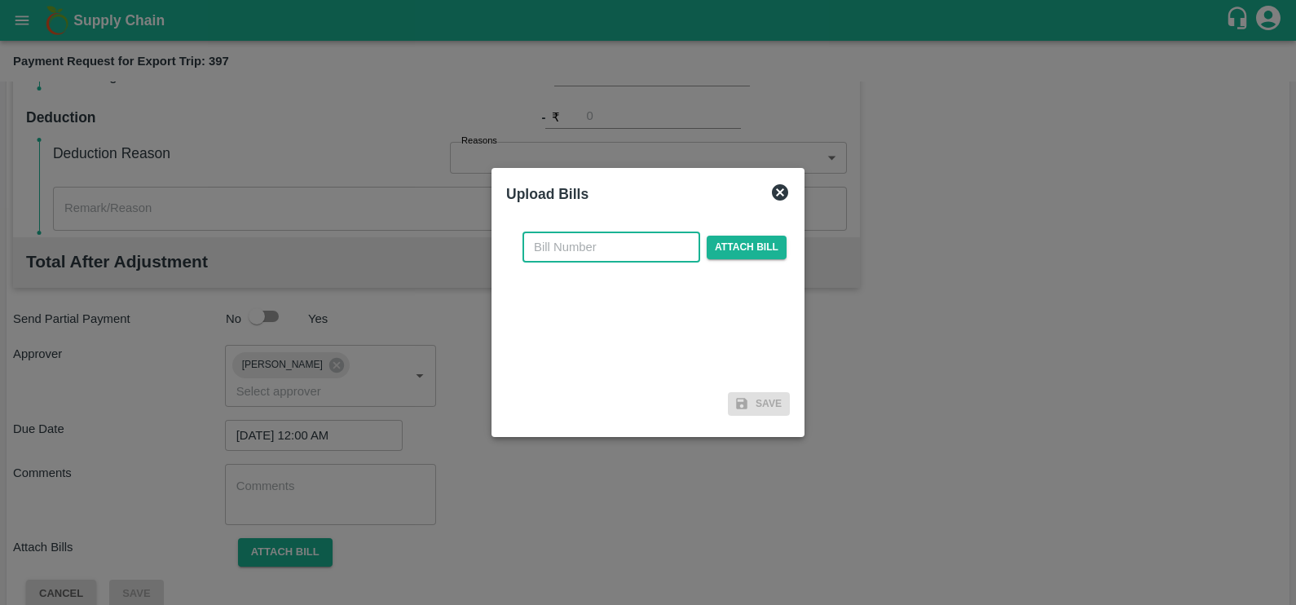
click at [590, 249] on input "text" at bounding box center [612, 247] width 178 height 31
paste input "EKA6/2526/0801"
type input "EKA6/2526/0801"
click at [749, 245] on span "Attach bill" at bounding box center [747, 248] width 80 height 24
click at [0, 0] on input "Attach bill" at bounding box center [0, 0] width 0 height 0
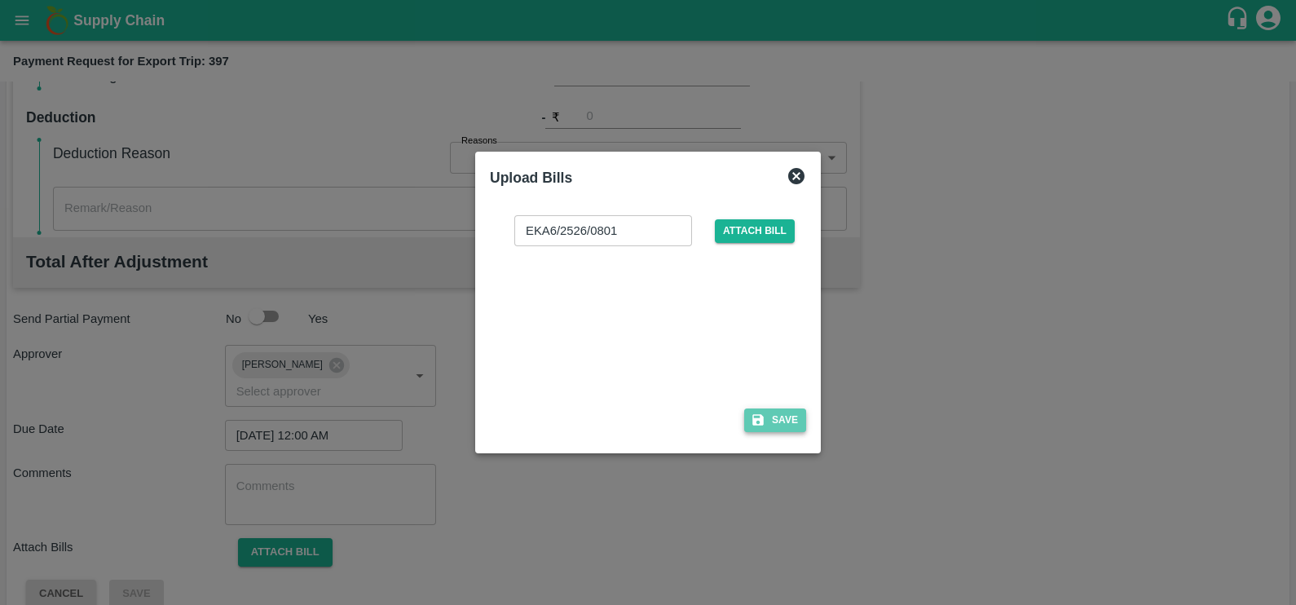
click at [755, 424] on icon "button" at bounding box center [758, 420] width 11 height 11
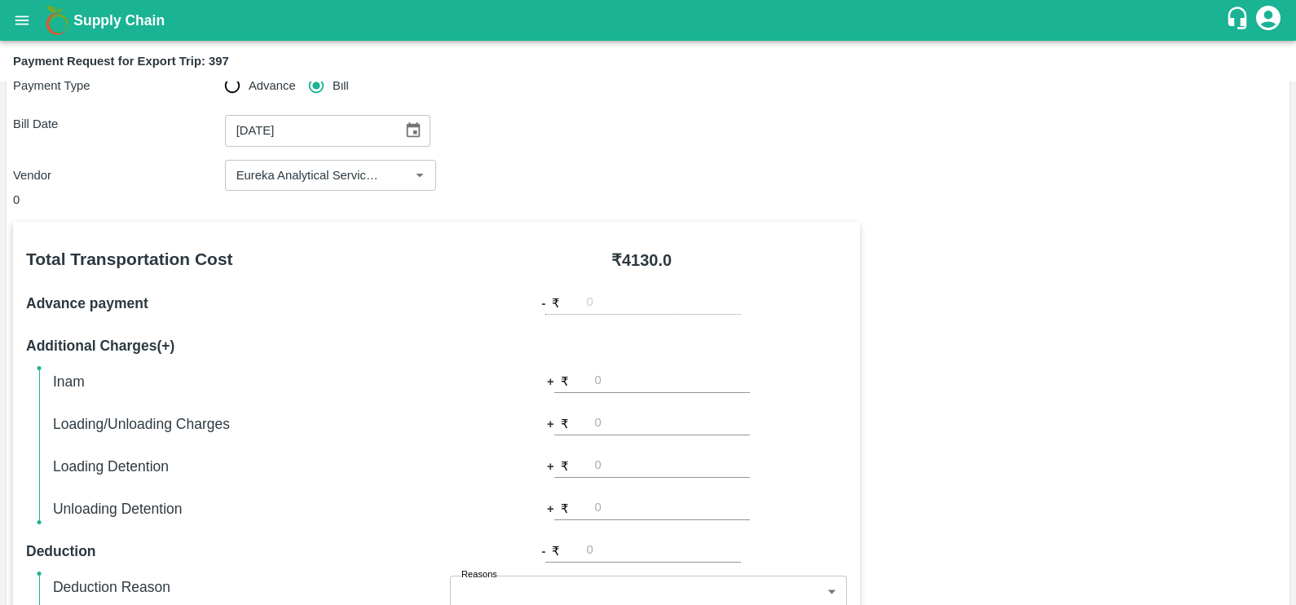
scroll to position [609, 0]
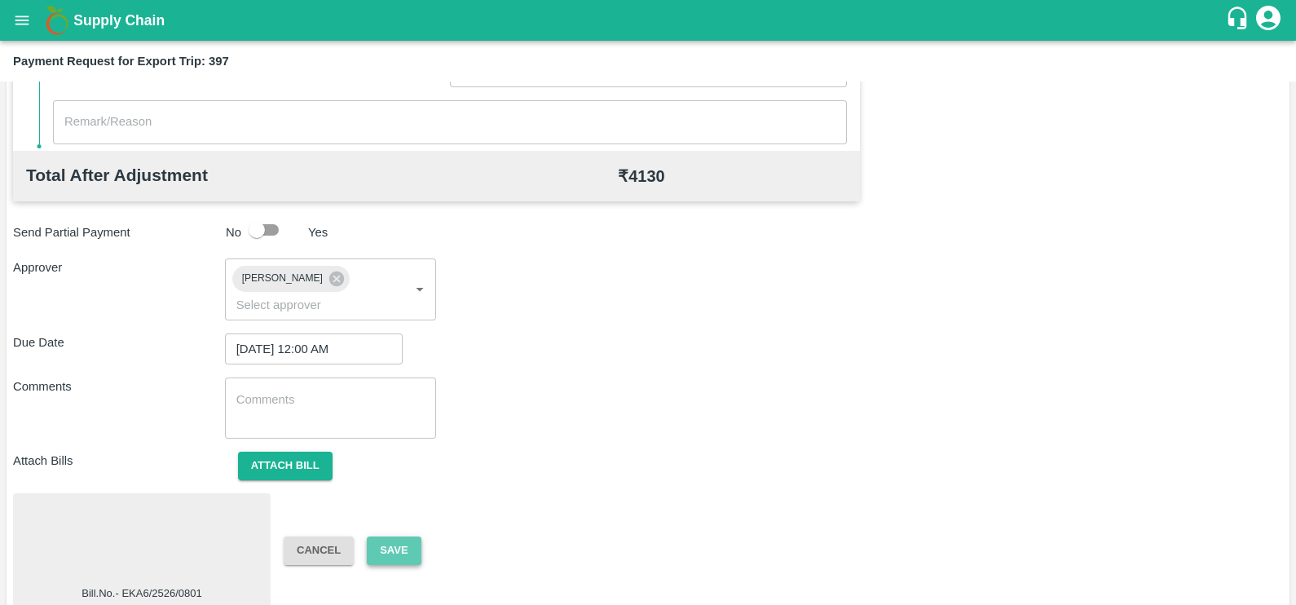
click at [392, 537] on button "Save" at bounding box center [394, 551] width 54 height 29
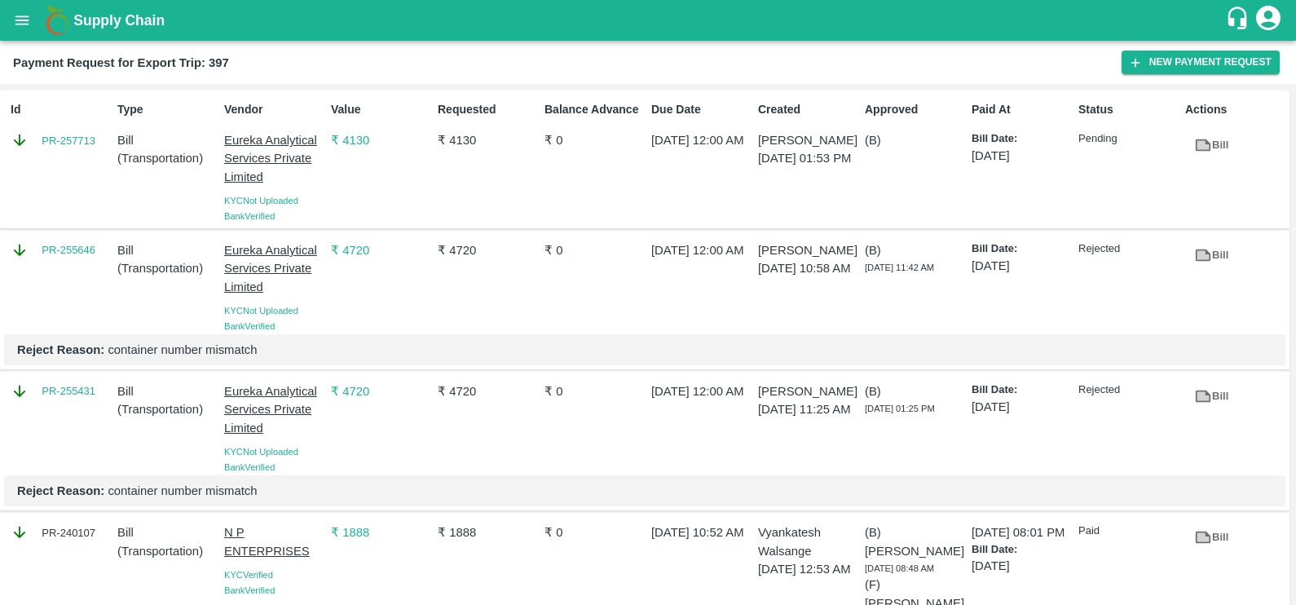
click at [89, 157] on div "Id PR-257713" at bounding box center [57, 160] width 107 height 130
copy link "PR-257713"
